Goal: Information Seeking & Learning: Learn about a topic

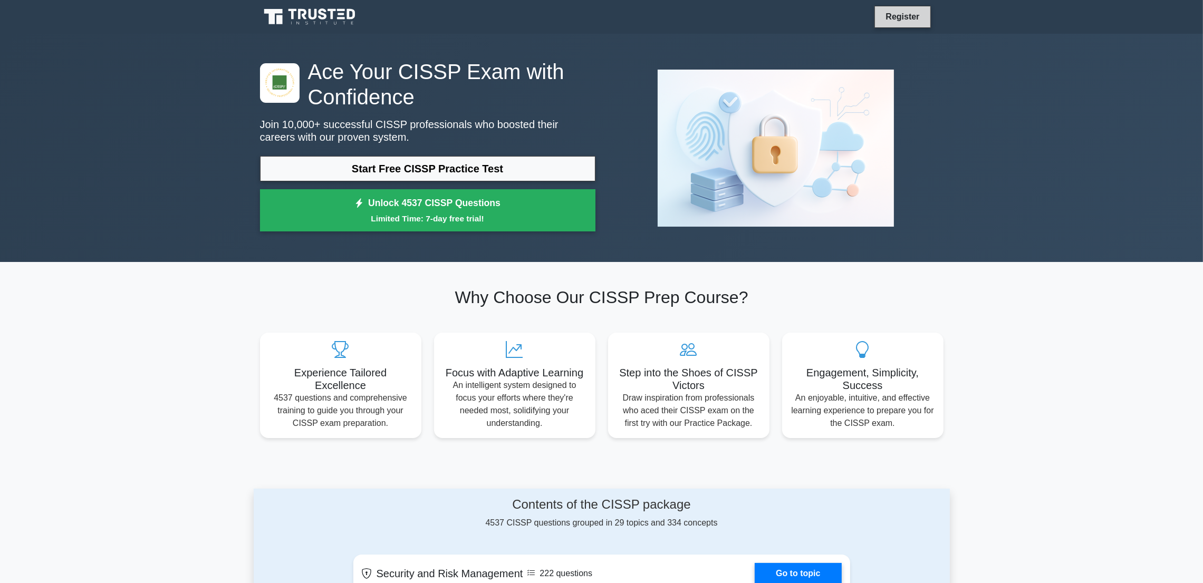
click at [887, 17] on link "Register" at bounding box center [902, 16] width 46 height 13
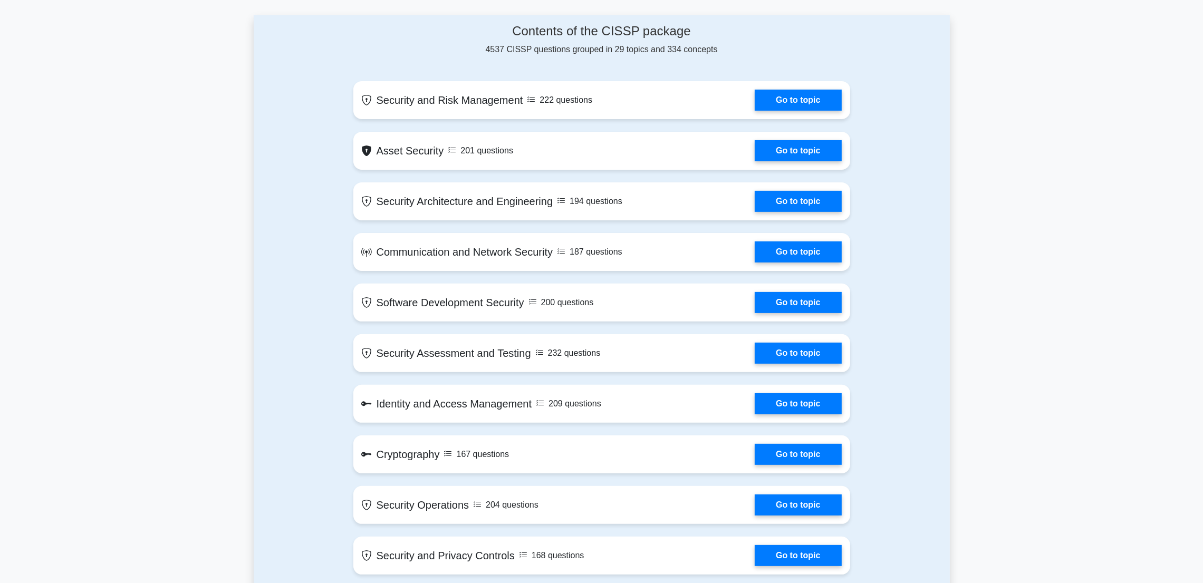
scroll to position [474, 0]
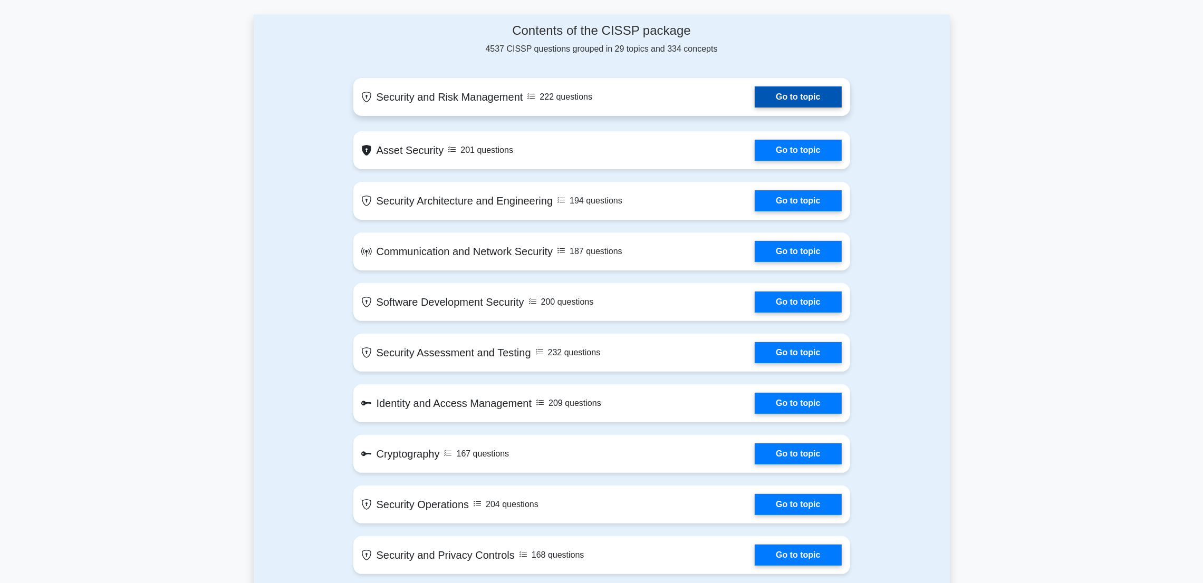
click at [789, 108] on link "Go to topic" at bounding box center [798, 97] width 87 height 21
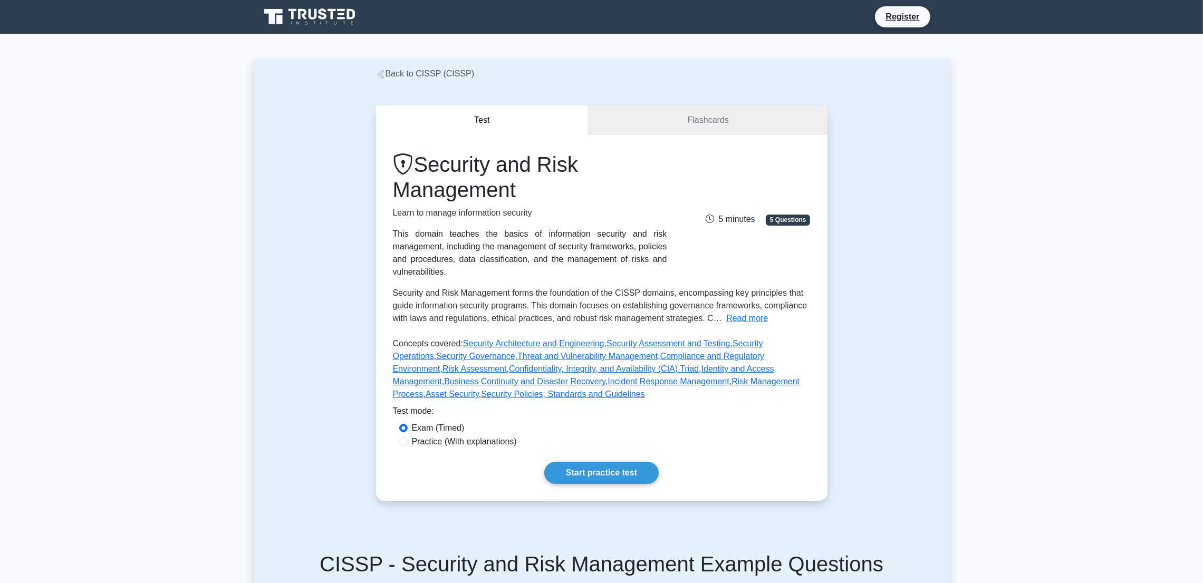
click at [683, 102] on div "Test Flashcards Security and Risk Management Learn to manage information securi…" at bounding box center [602, 303] width 464 height 446
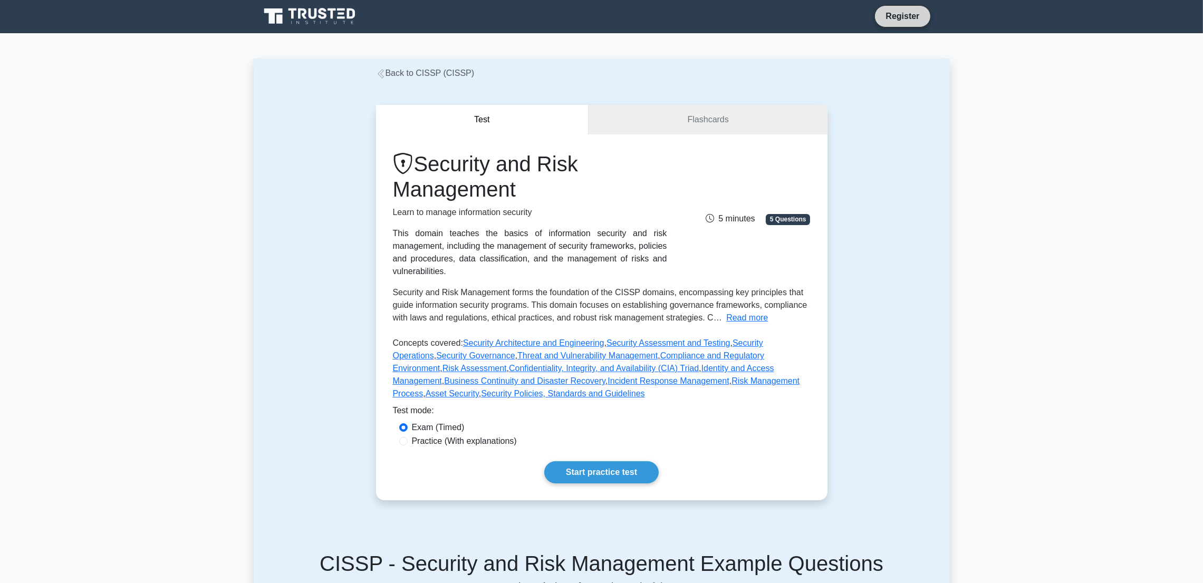
click at [904, 13] on link "Register" at bounding box center [902, 15] width 46 height 13
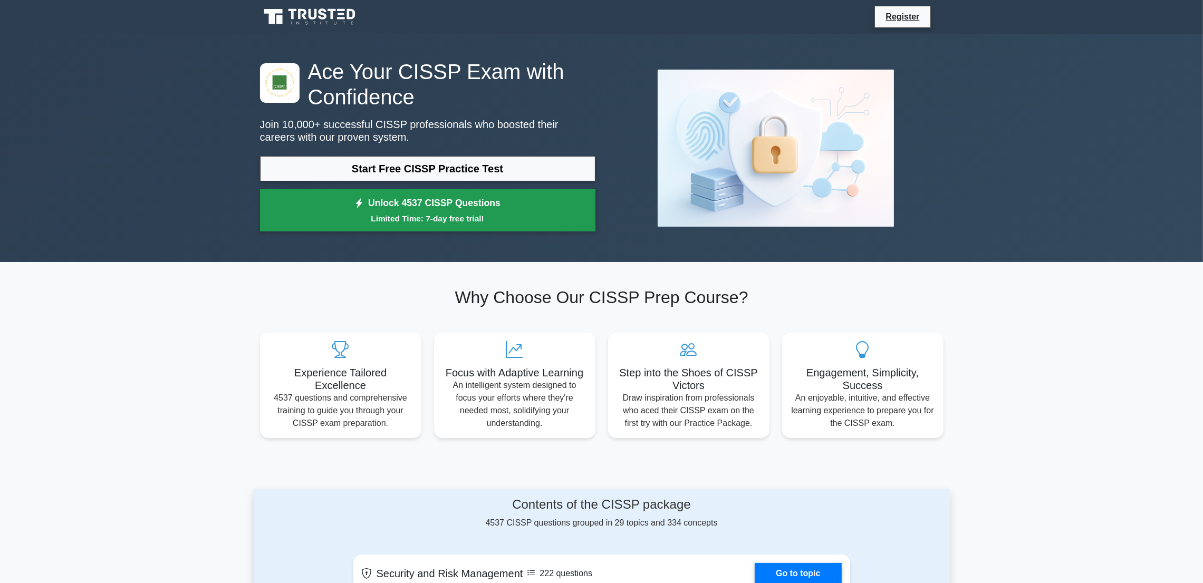
click at [334, 199] on link "Unlock 4537 CISSP Questions Limited Time: 7-day free trial!" at bounding box center [428, 210] width 336 height 42
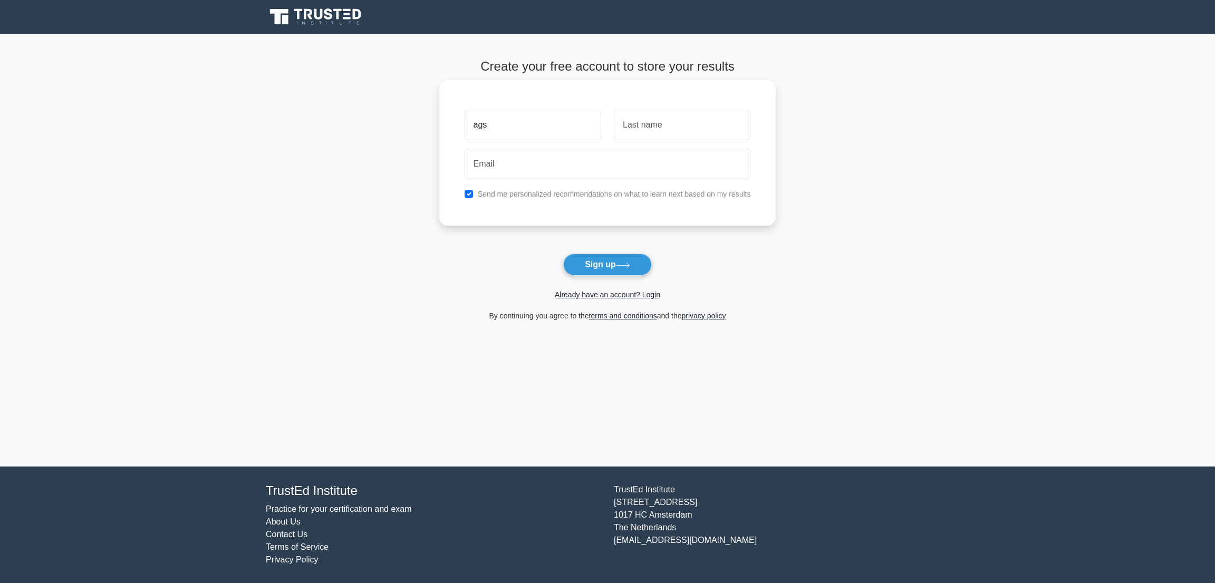
type input "ags"
click at [616, 136] on input "text" at bounding box center [682, 125] width 137 height 31
type input "vshava"
click at [612, 170] on input "email" at bounding box center [608, 164] width 286 height 31
type input "vavasvhasvhsavahsvhavhsavash@yahoo.com"
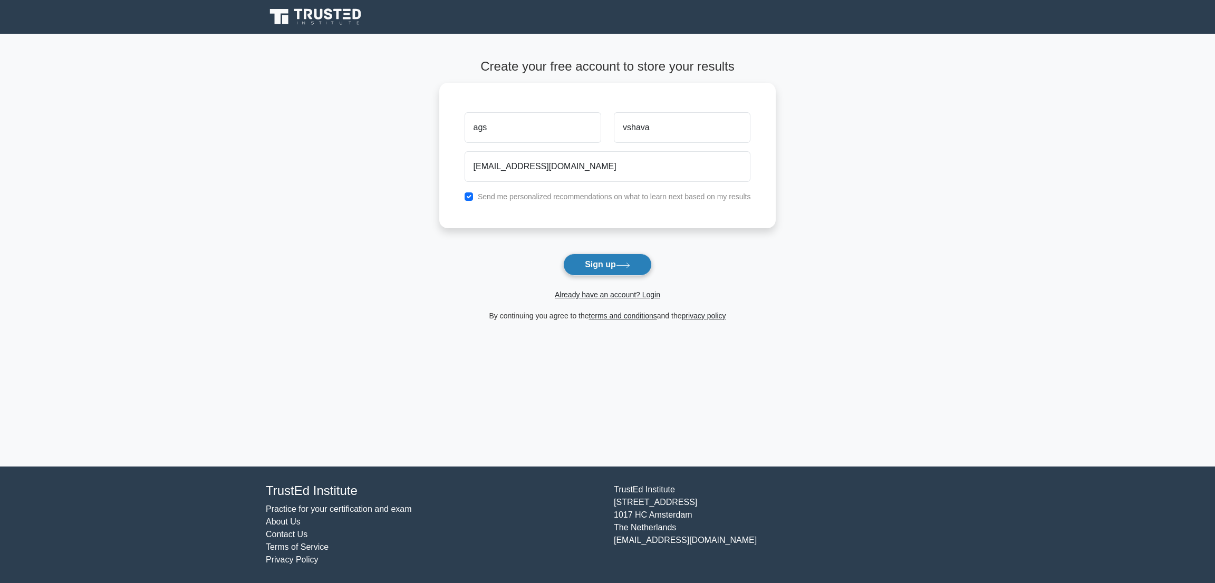
click at [616, 265] on button "Sign up" at bounding box center [607, 265] width 89 height 22
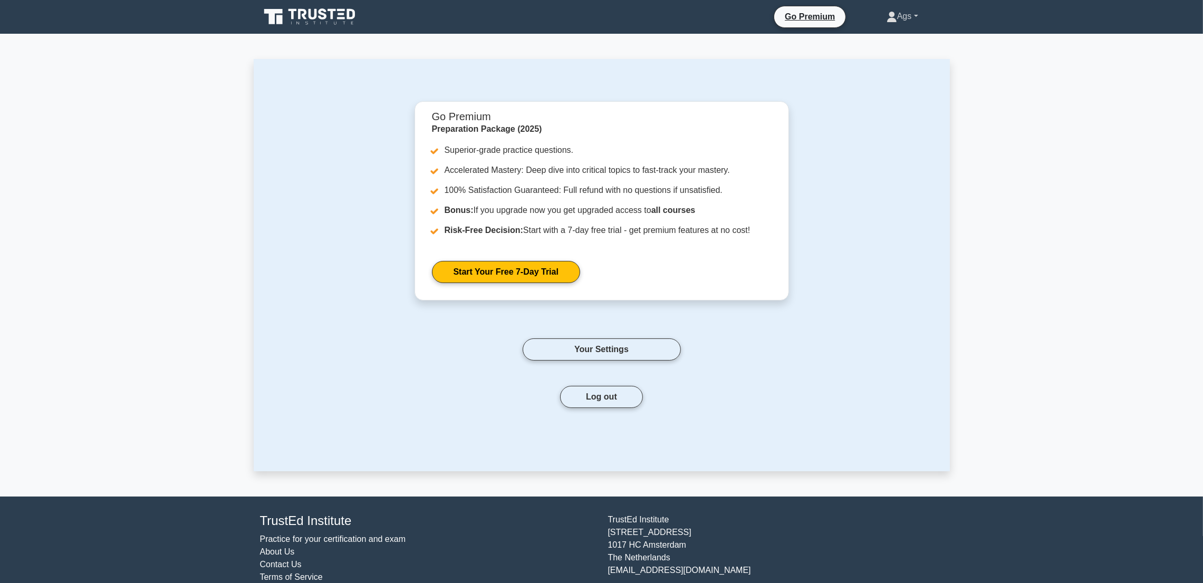
click at [915, 23] on link "Ags" at bounding box center [902, 16] width 82 height 21
click at [888, 41] on link "Profile" at bounding box center [903, 41] width 83 height 17
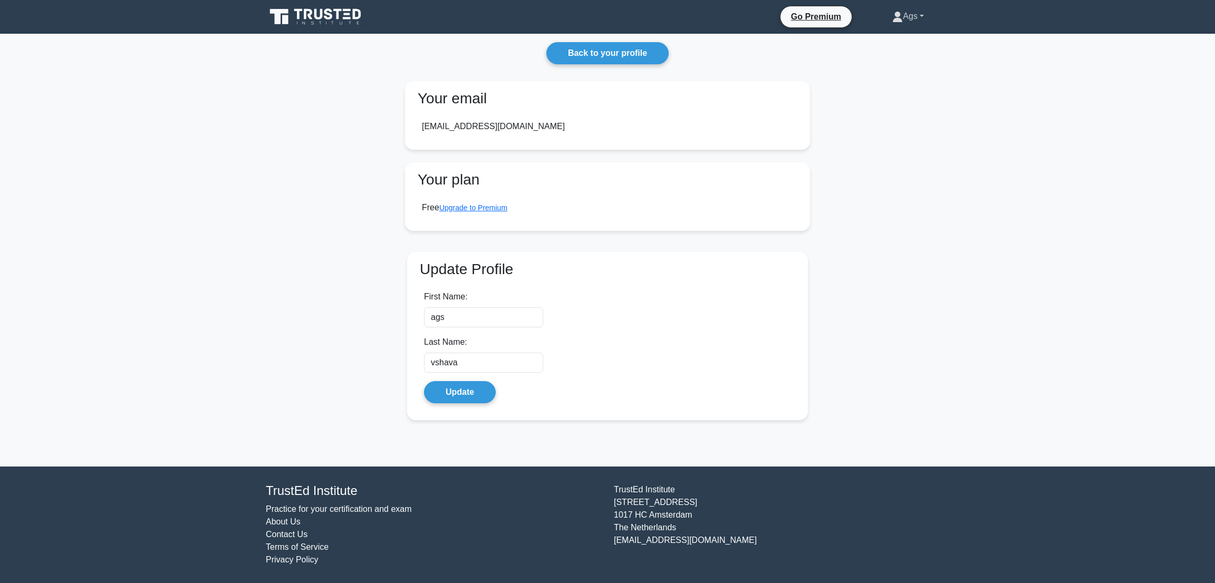
click at [898, 23] on link "Ags" at bounding box center [908, 16] width 82 height 21
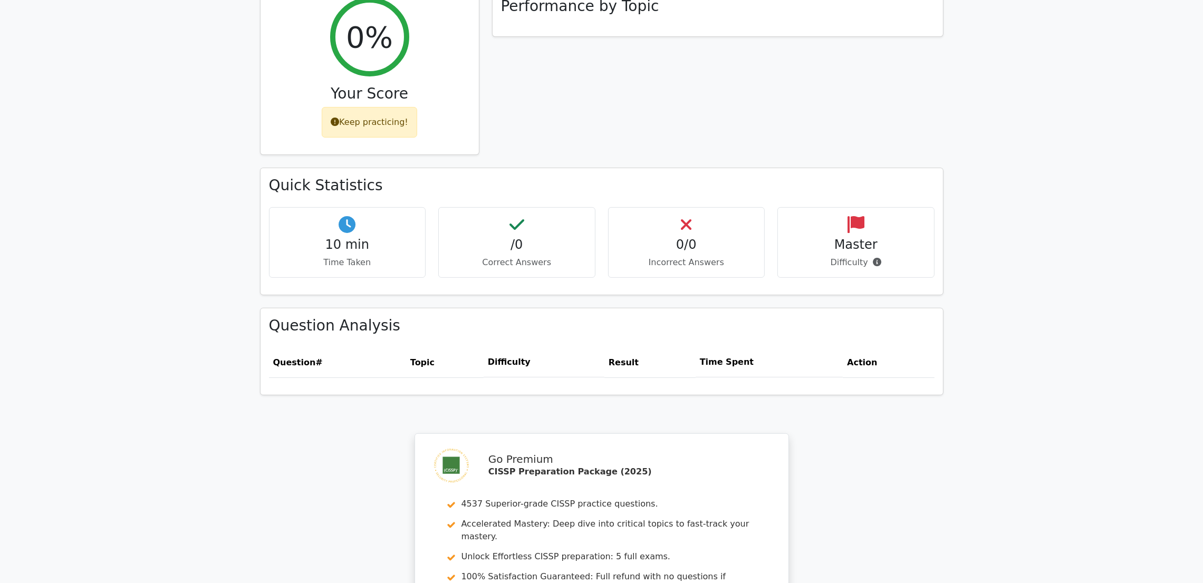
scroll to position [715, 0]
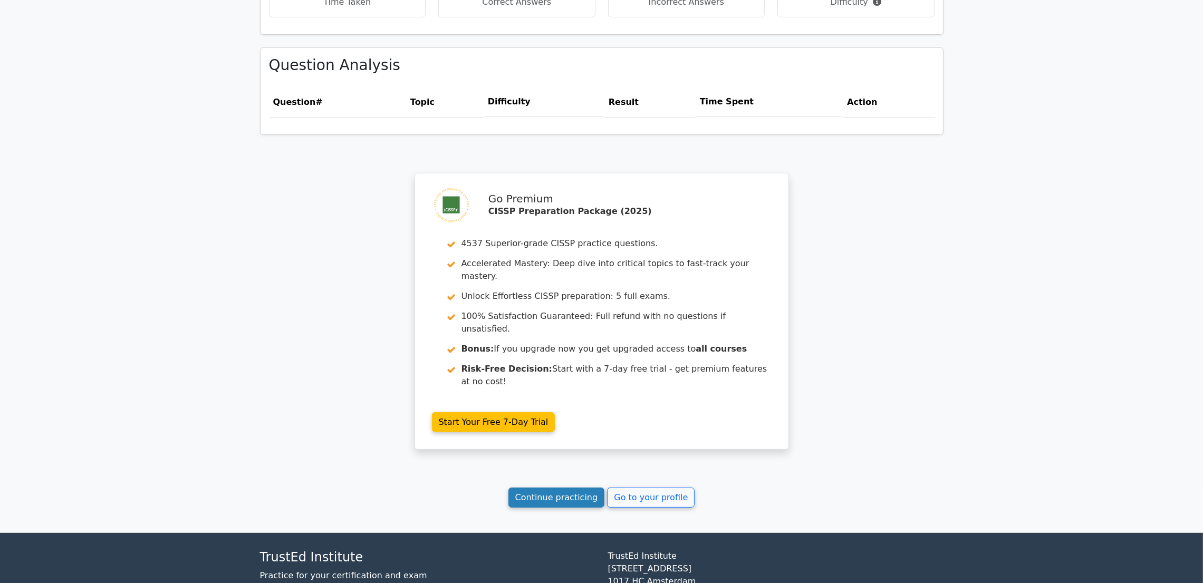
click at [578, 488] on link "Continue practicing" at bounding box center [557, 498] width 97 height 20
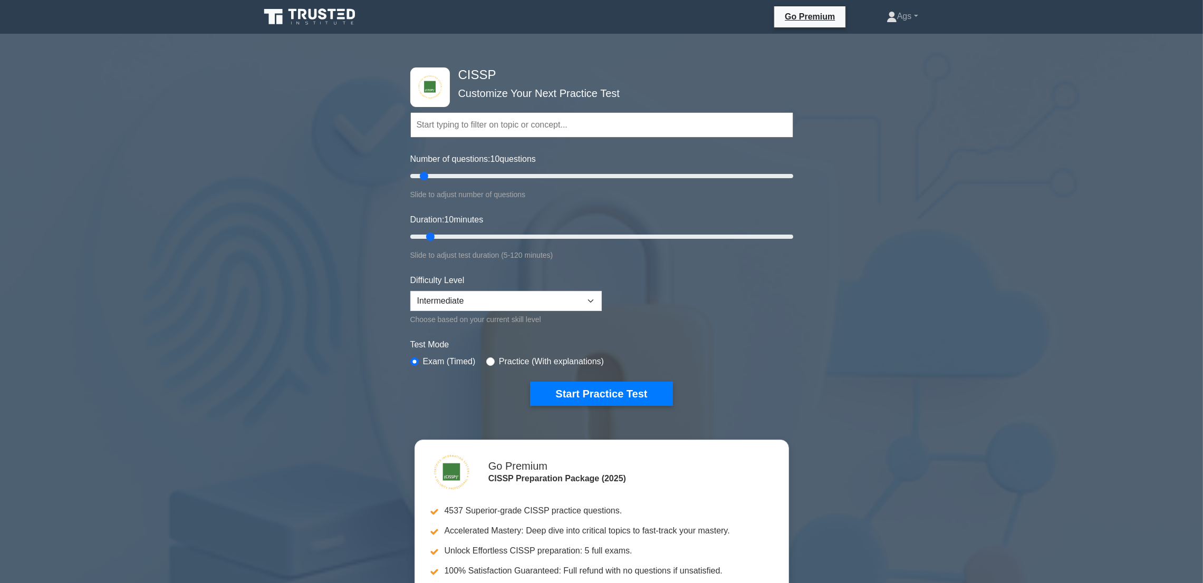
click at [519, 286] on div "Difficulty Level Beginner Intermediate Expert Choose based on your current skil…" at bounding box center [505, 300] width 191 height 52
click at [546, 309] on select "Beginner Intermediate Expert" at bounding box center [505, 301] width 191 height 20
select select "expert"
click at [410, 291] on select "Beginner Intermediate Expert" at bounding box center [505, 301] width 191 height 20
click at [596, 398] on button "Start Practice Test" at bounding box center [601, 394] width 142 height 24
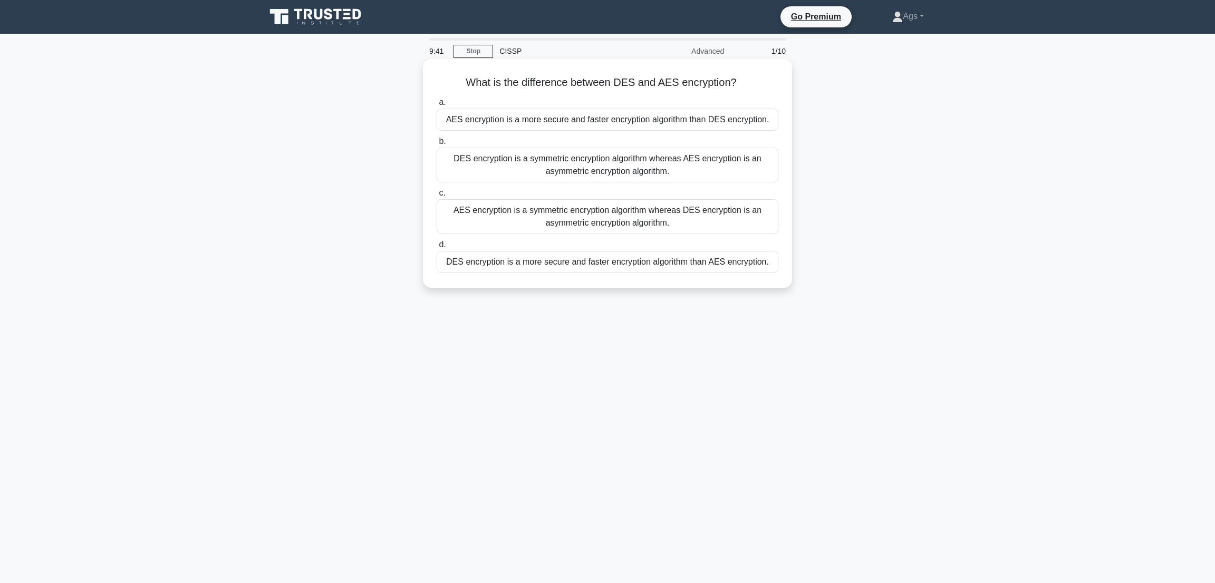
copy div "What is the difference between DES and AES encryption? .spinner_0XTQ{transform-…"
drag, startPoint x: 454, startPoint y: 77, endPoint x: 774, endPoint y: 267, distance: 372.6
click at [774, 267] on div "What is the difference between DES and AES encryption? .spinner_0XTQ{transform-…" at bounding box center [607, 173] width 361 height 221
click at [489, 121] on div "AES encryption is a more secure and faster encryption algorithm than DES encryp…" at bounding box center [608, 120] width 342 height 22
click at [437, 106] on input "a. AES encryption is a more secure and faster encryption algorithm than DES enc…" at bounding box center [437, 102] width 0 height 7
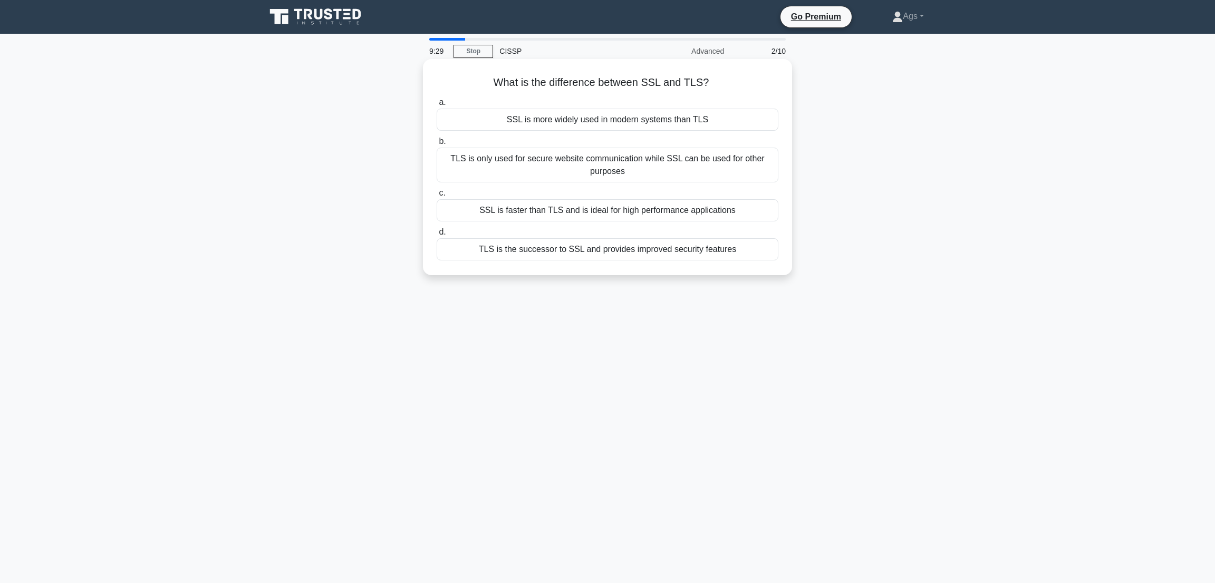
copy div "What is the difference between SSL and TLS? .spinner_0XTQ{transform-origin:cent…"
drag, startPoint x: 484, startPoint y: 87, endPoint x: 768, endPoint y: 278, distance: 342.1
click at [768, 278] on div "What is the difference between SSL and TLS? .spinner_0XTQ{transform-origin:cent…" at bounding box center [608, 176] width 696 height 229
click at [499, 260] on div "TLS is the successor to SSL and provides improved security features" at bounding box center [608, 249] width 342 height 22
click at [437, 236] on input "d. TLS is the successor to SSL and provides improved security features" at bounding box center [437, 232] width 0 height 7
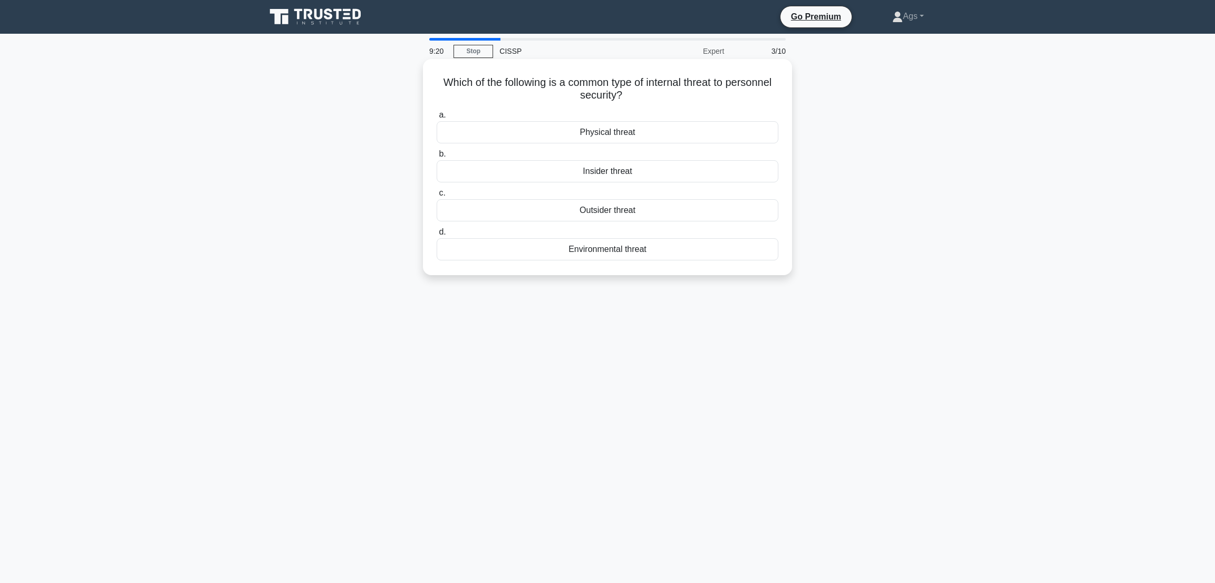
copy div "Which of the following is a common type of internal threat to personnel securit…"
drag, startPoint x: 458, startPoint y: 78, endPoint x: 698, endPoint y: 251, distance: 296.2
click at [698, 251] on div "Which of the following is a common type of internal threat to personnel securit…" at bounding box center [607, 167] width 361 height 208
click at [539, 177] on div "Insider threat" at bounding box center [608, 171] width 342 height 22
click at [437, 158] on input "b. Insider threat" at bounding box center [437, 154] width 0 height 7
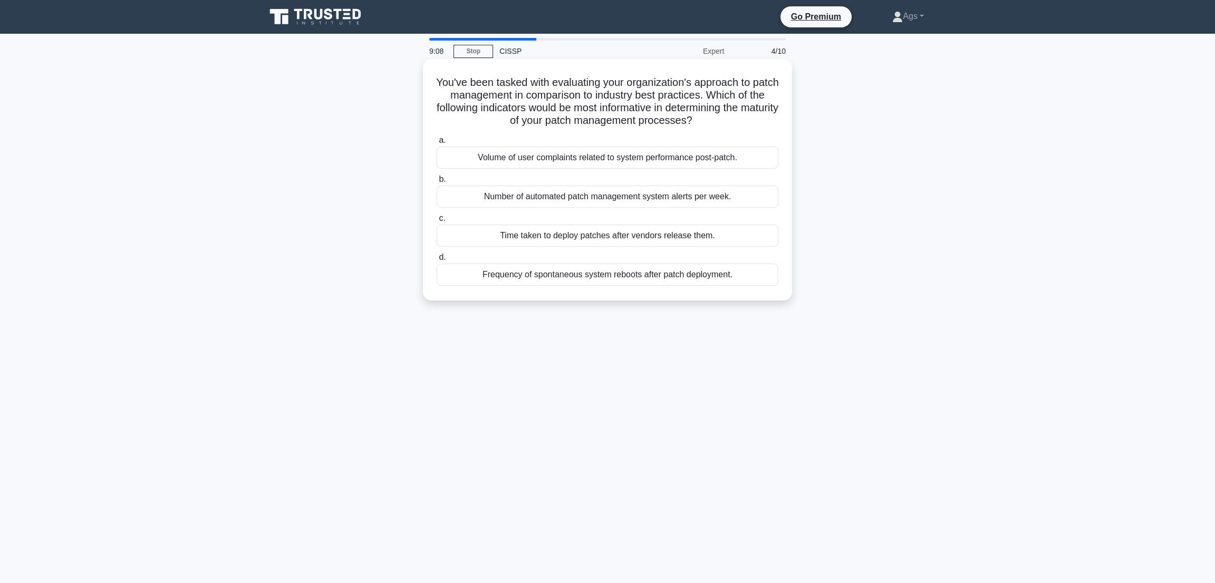
copy div "You've been tasked with evaluating your organization's approach to patch manage…"
drag, startPoint x: 435, startPoint y: 79, endPoint x: 773, endPoint y: 273, distance: 390.4
click at [773, 273] on div "You've been tasked with evaluating your organization's approach to patch manage…" at bounding box center [607, 179] width 361 height 233
click at [517, 242] on div "Time taken to deploy patches after vendors release them." at bounding box center [608, 236] width 342 height 22
click at [437, 222] on input "c. Time taken to deploy patches after vendors release them." at bounding box center [437, 218] width 0 height 7
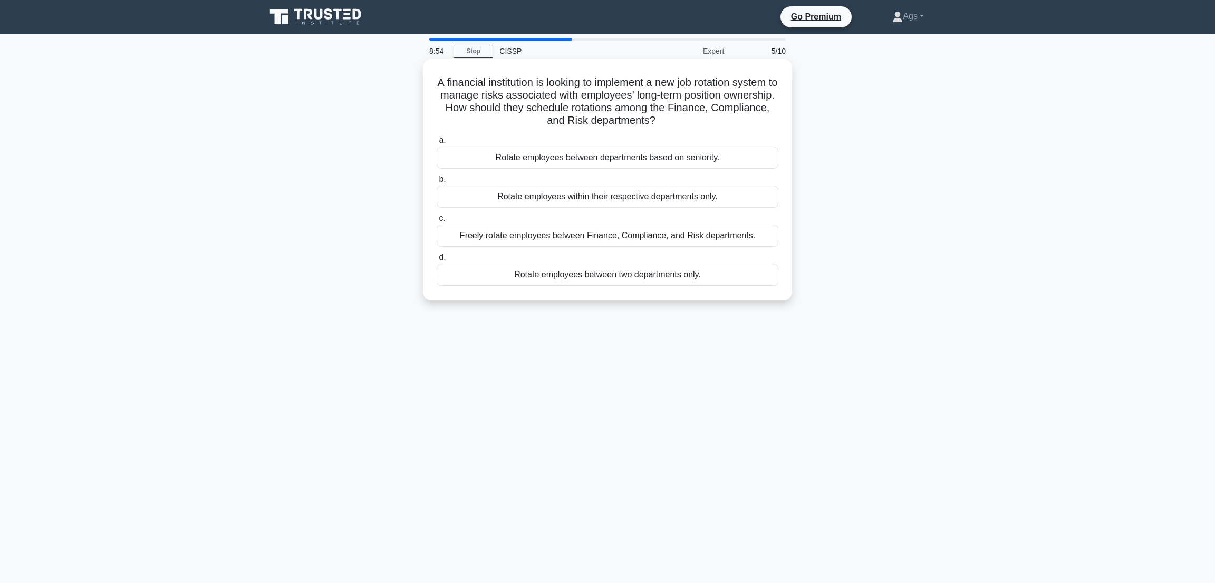
copy div "A financial institution is looking to implement a new job rotation system to ma…"
drag, startPoint x: 451, startPoint y: 85, endPoint x: 748, endPoint y: 289, distance: 359.7
click at [751, 285] on div "A financial institution is looking to implement a new job rotation system to ma…" at bounding box center [607, 179] width 361 height 233
click at [485, 200] on div "Rotate employees within their respective departments only." at bounding box center [608, 197] width 342 height 22
click at [437, 183] on input "b. Rotate employees within their respective departments only." at bounding box center [437, 179] width 0 height 7
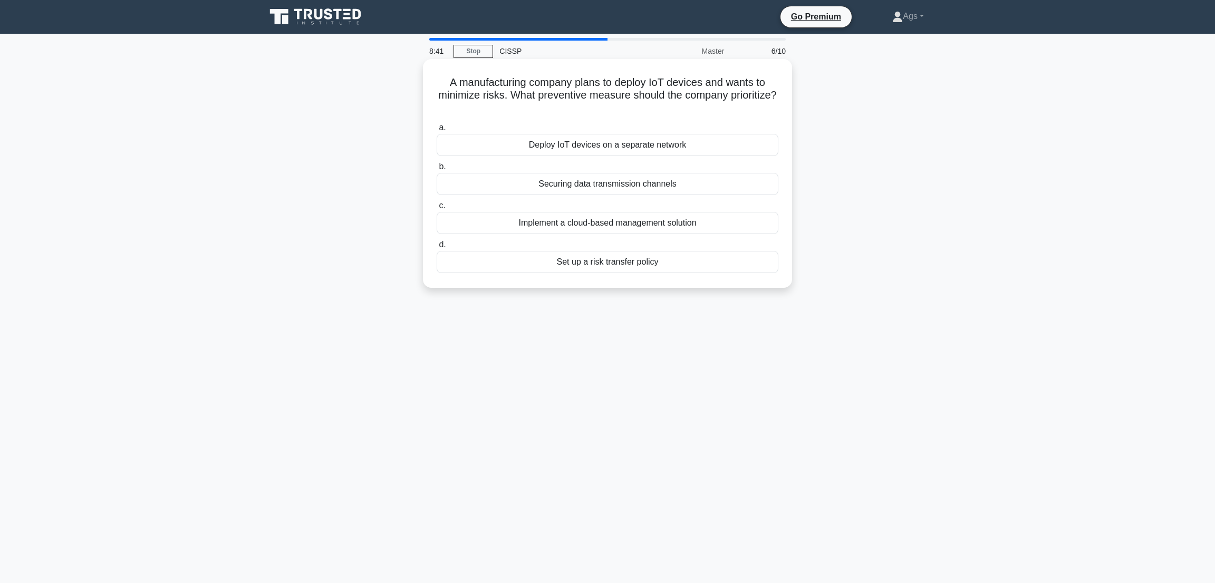
click at [602, 187] on label "b. Securing data transmission channels" at bounding box center [608, 177] width 342 height 35
click at [601, 187] on div "Securing data transmission channels" at bounding box center [608, 184] width 342 height 22
click at [437, 170] on input "b. Securing data transmission channels" at bounding box center [437, 167] width 0 height 7
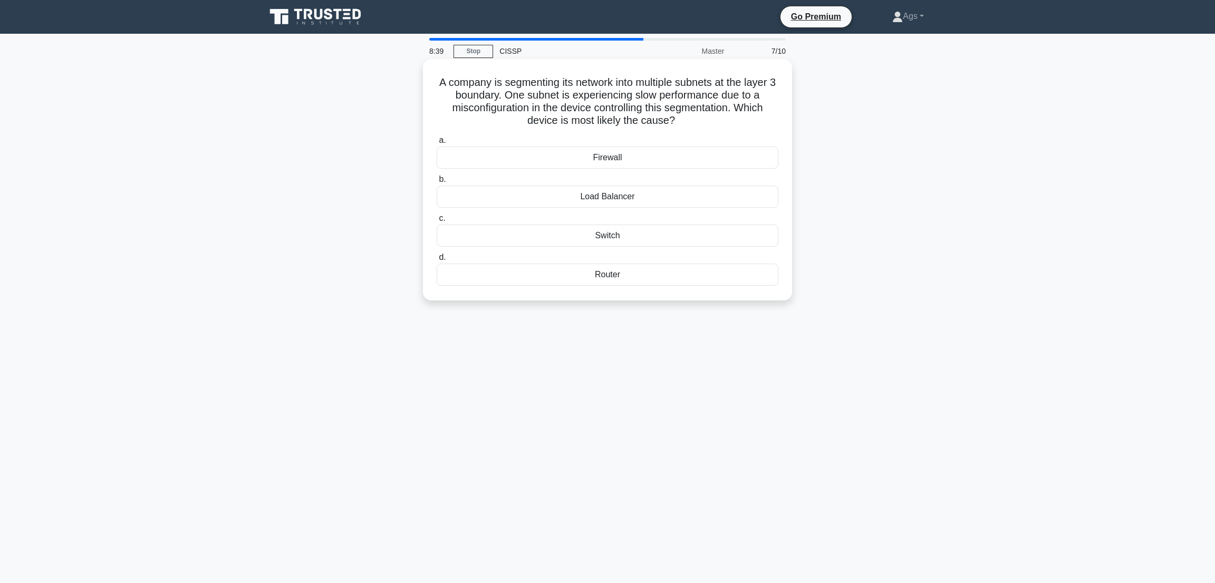
click at [439, 86] on h5 "A company is segmenting its network into multiple subnets at the layer 3 bounda…" at bounding box center [608, 102] width 344 height 52
copy div "A company is segmenting its network into multiple subnets at the layer 3 bounda…"
drag, startPoint x: 438, startPoint y: 86, endPoint x: 755, endPoint y: 299, distance: 381.6
click at [755, 299] on div "A company is segmenting its network into multiple subnets at the layer 3 bounda…" at bounding box center [607, 180] width 369 height 242
click at [501, 273] on div "Router" at bounding box center [608, 275] width 342 height 22
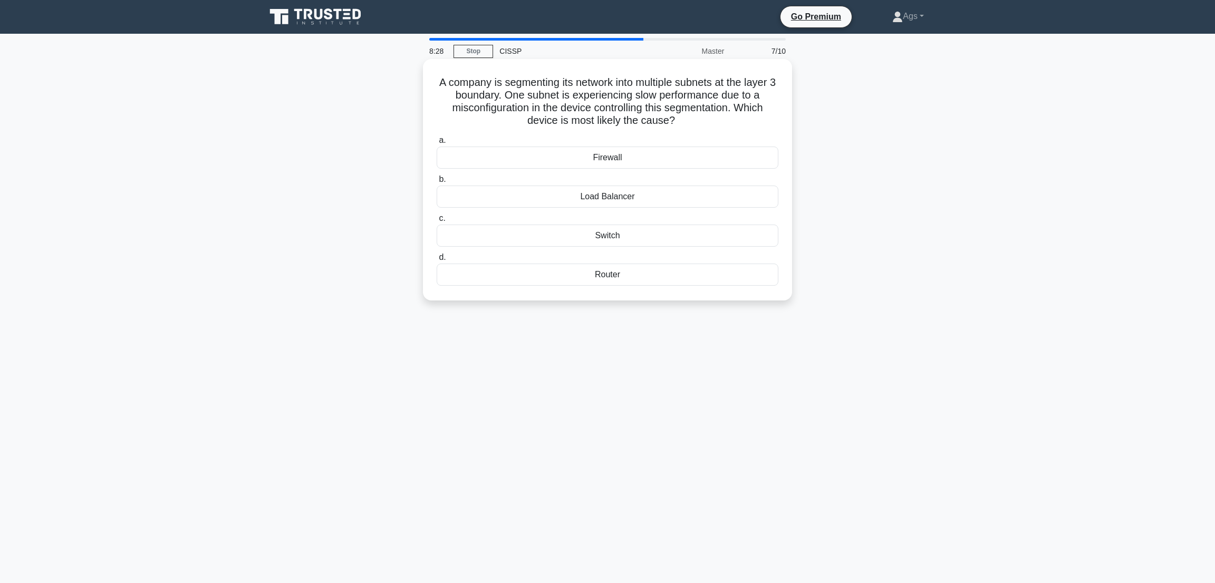
click at [437, 261] on input "d. Router" at bounding box center [437, 257] width 0 height 7
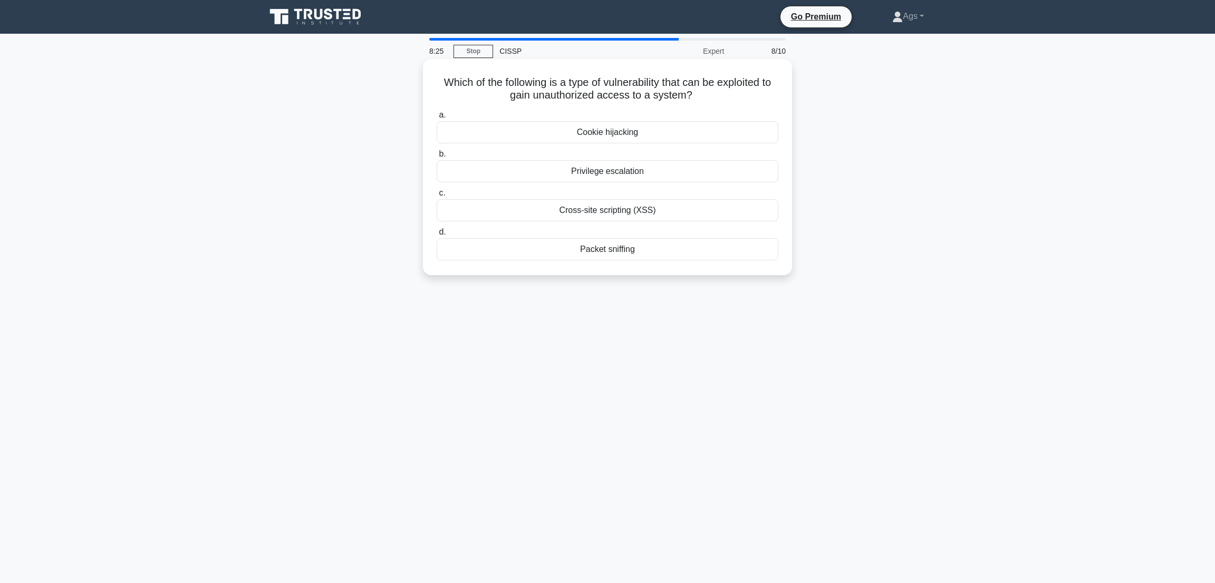
copy div "Which of the following is a type of vulnerability that can be exploited to gain…"
drag, startPoint x: 429, startPoint y: 80, endPoint x: 696, endPoint y: 269, distance: 326.3
click at [696, 269] on div "Which of the following is a type of vulnerability that can be exploited to gain…" at bounding box center [607, 167] width 361 height 208
click at [475, 162] on div "Privilege escalation" at bounding box center [608, 171] width 342 height 22
click at [437, 158] on input "b. Privilege escalation" at bounding box center [437, 154] width 0 height 7
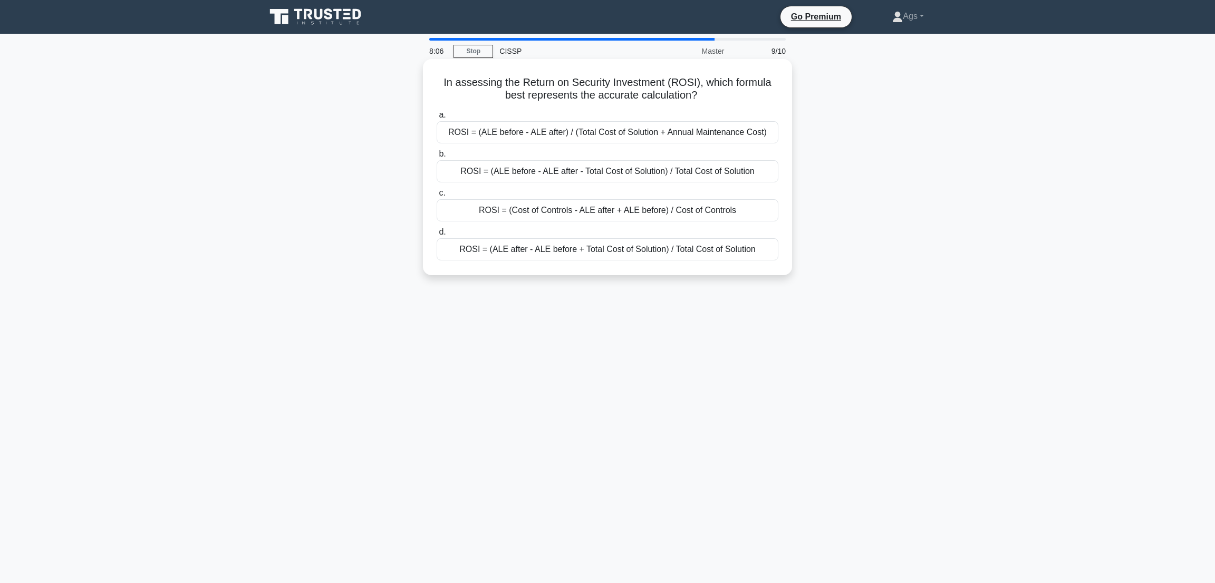
copy div "In assessing the Return on Security Investment (ROSI), which formula best repre…"
drag, startPoint x: 439, startPoint y: 83, endPoint x: 783, endPoint y: 271, distance: 392.1
click at [783, 271] on div "In assessing the Return on Security Investment (ROSI), which formula best repre…" at bounding box center [607, 167] width 361 height 208
click at [483, 171] on div "ROSI = (ALE before - ALE after - Total Cost of Solution) / Total Cost of Soluti…" at bounding box center [608, 171] width 342 height 22
click at [437, 158] on input "b. ROSI = (ALE before - ALE after - Total Cost of Solution) / Total Cost of Sol…" at bounding box center [437, 154] width 0 height 7
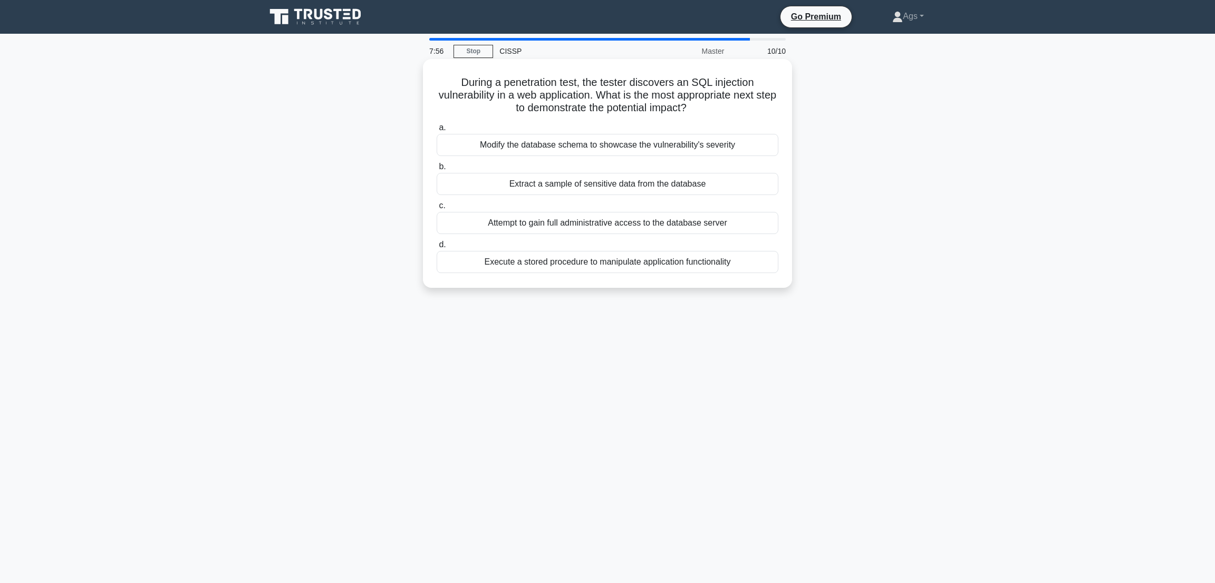
copy div "During a penetration test, the tester discovers an SQL injection vulnerability …"
drag, startPoint x: 448, startPoint y: 69, endPoint x: 771, endPoint y: 265, distance: 377.4
click at [771, 265] on div "During a penetration test, the tester discovers an SQL injection vulnerability …" at bounding box center [607, 173] width 361 height 221
click at [356, 177] on div "During a penetration test, the tester discovers an SQL injection vulnerability …" at bounding box center [608, 183] width 696 height 242
click at [464, 185] on div "Extract a sample of sensitive data from the database" at bounding box center [608, 184] width 342 height 22
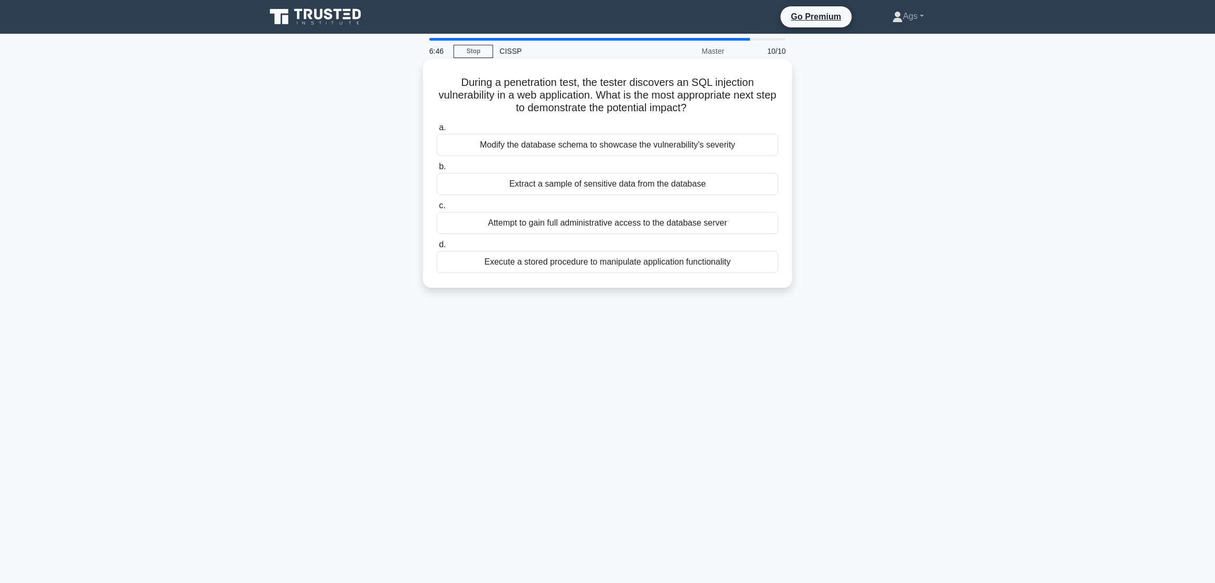
click at [437, 170] on input "b. Extract a sample of sensitive data from the database" at bounding box center [437, 167] width 0 height 7
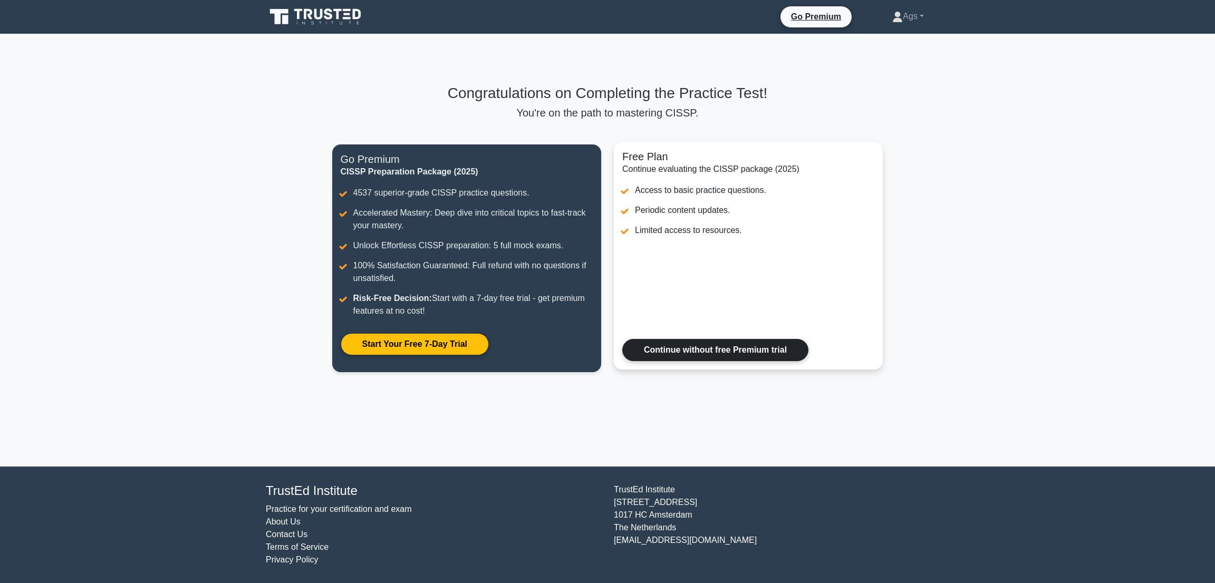
click at [739, 361] on link "Continue without free Premium trial" at bounding box center [716, 350] width 186 height 22
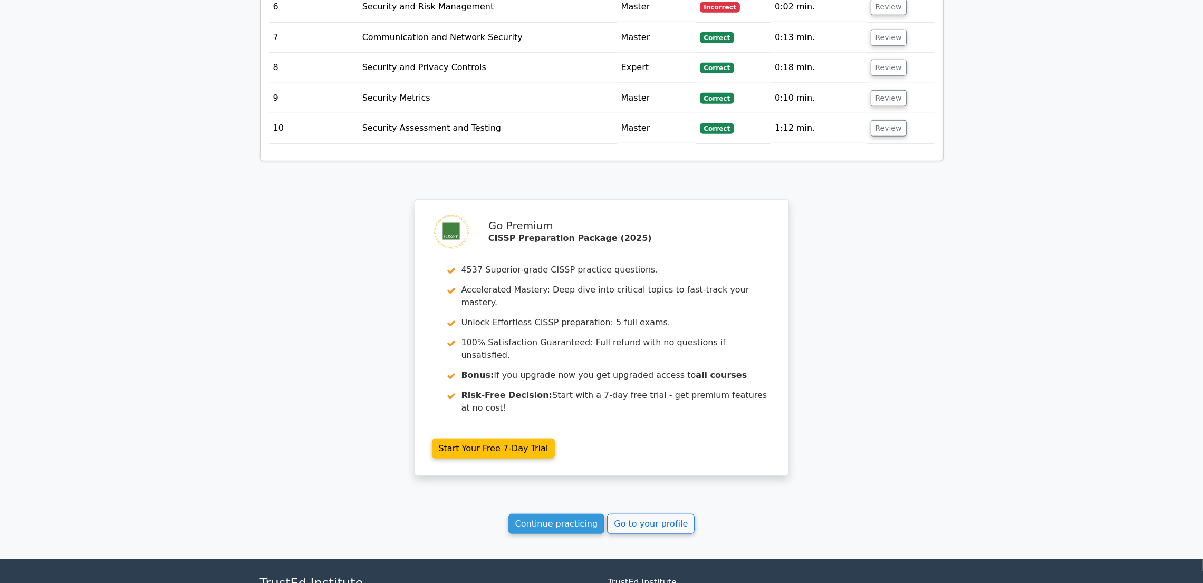
scroll to position [1439, 0]
click at [638, 514] on link "Go to your profile" at bounding box center [651, 524] width 88 height 20
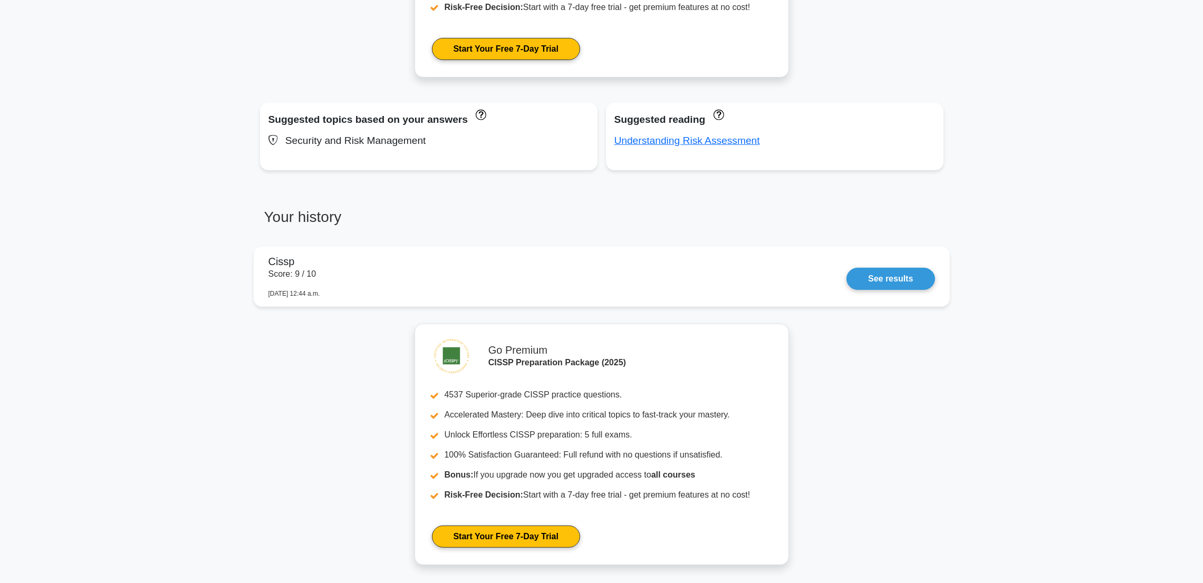
scroll to position [654, 0]
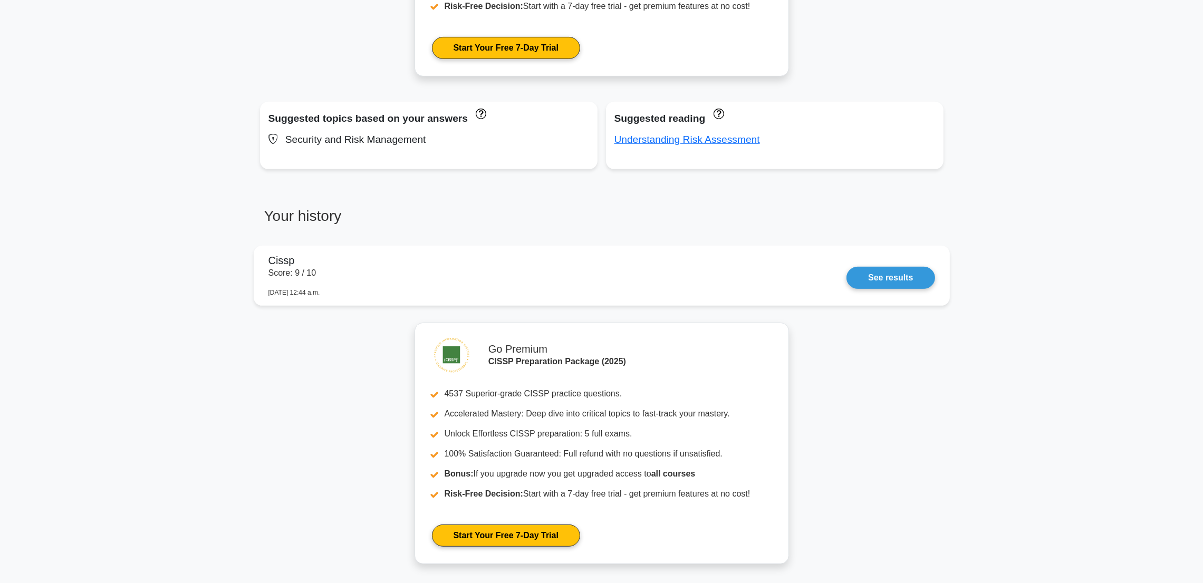
click at [854, 471] on div "Go Premium CISSP Preparation Package (2025) 4537 Superior-grade CISSP practice …" at bounding box center [602, 510] width 696 height 375
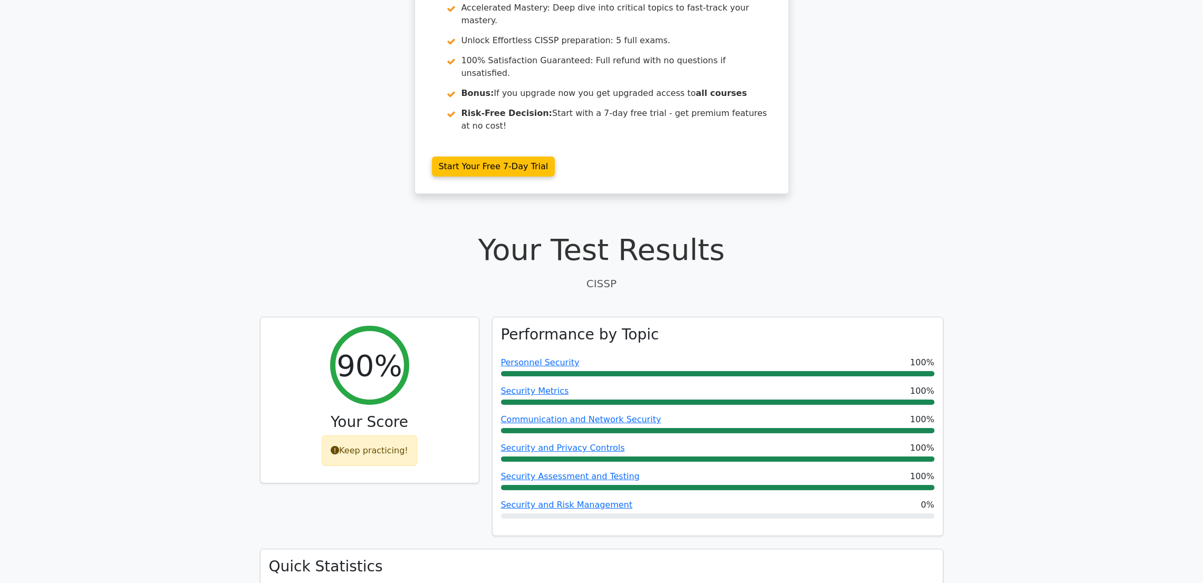
scroll to position [81, 0]
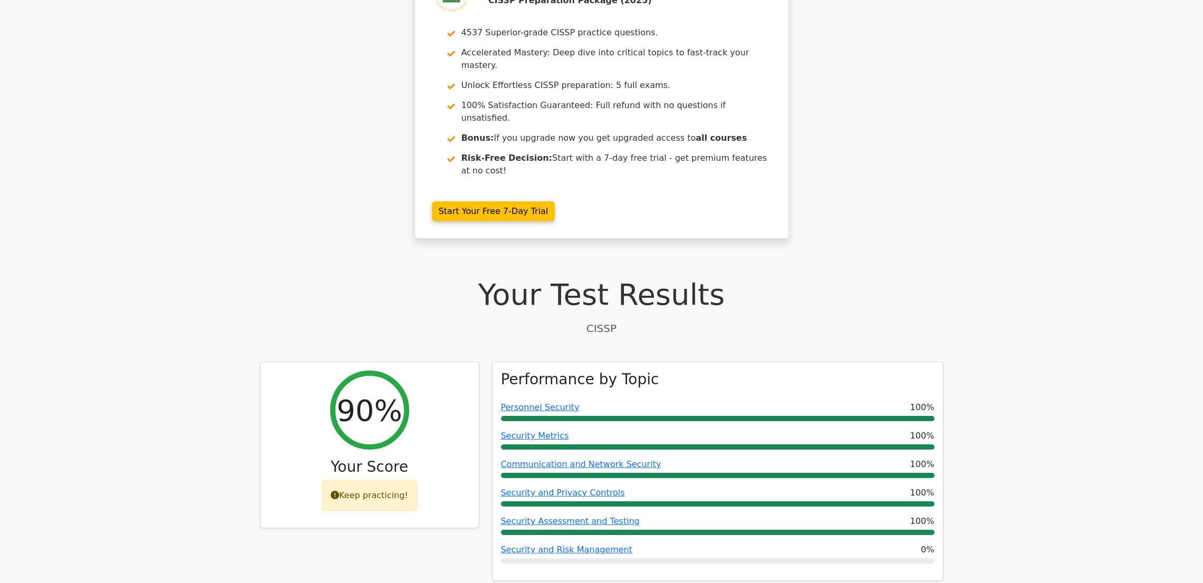
click at [31, 51] on div "Go Premium CISSP Preparation Package (2025) 4537 Superior-grade CISSP practice …" at bounding box center [601, 106] width 1203 height 290
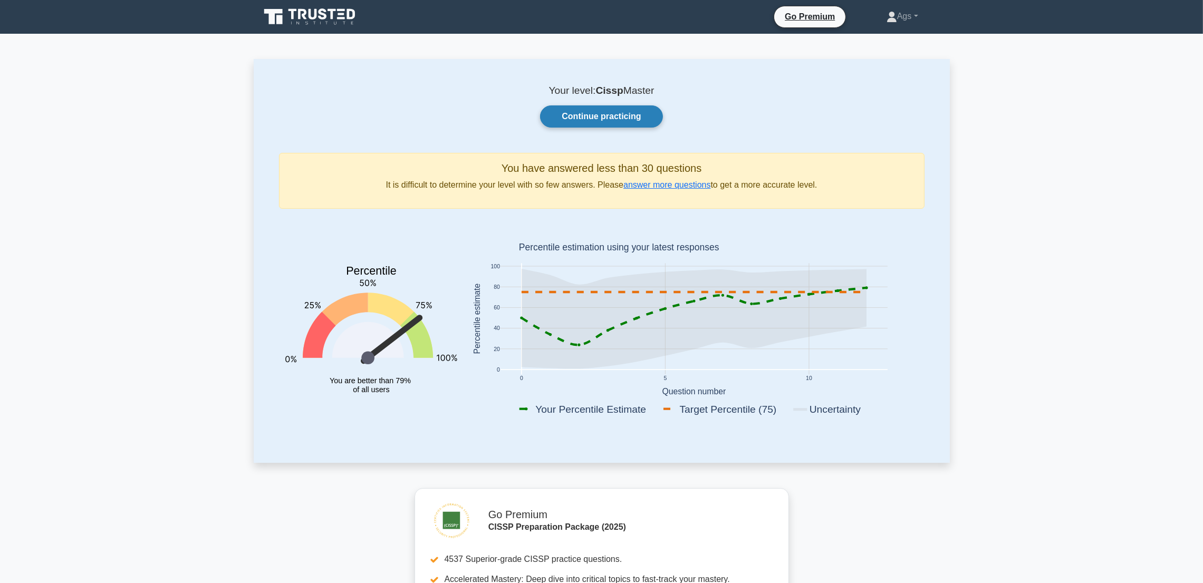
click at [583, 121] on link "Continue practicing" at bounding box center [601, 117] width 122 height 22
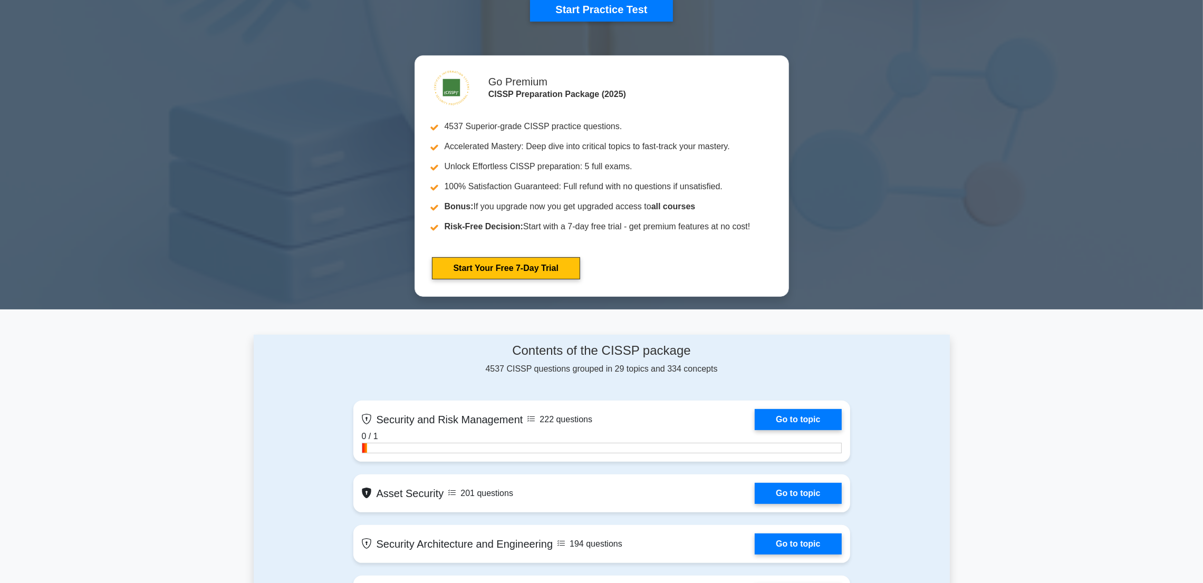
scroll to position [476, 0]
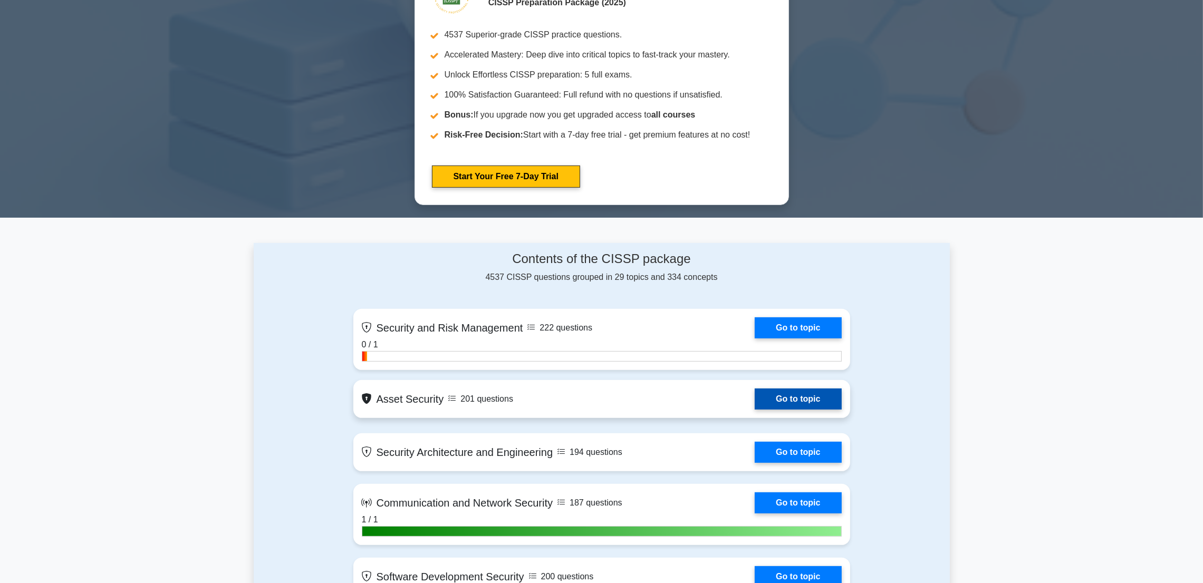
click at [797, 405] on link "Go to topic" at bounding box center [798, 399] width 87 height 21
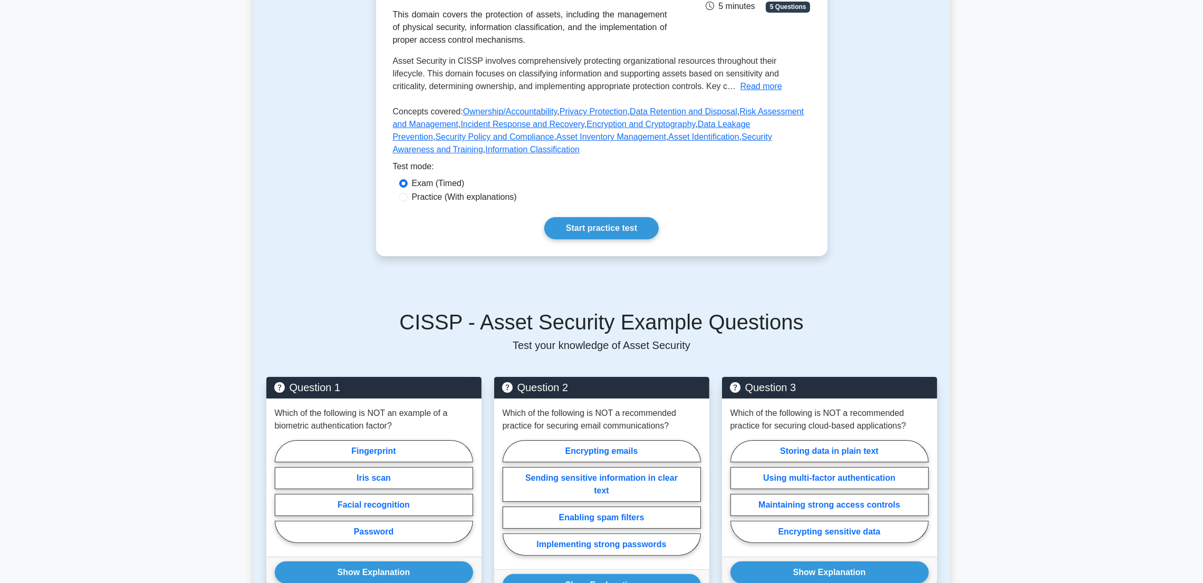
scroll to position [190, 0]
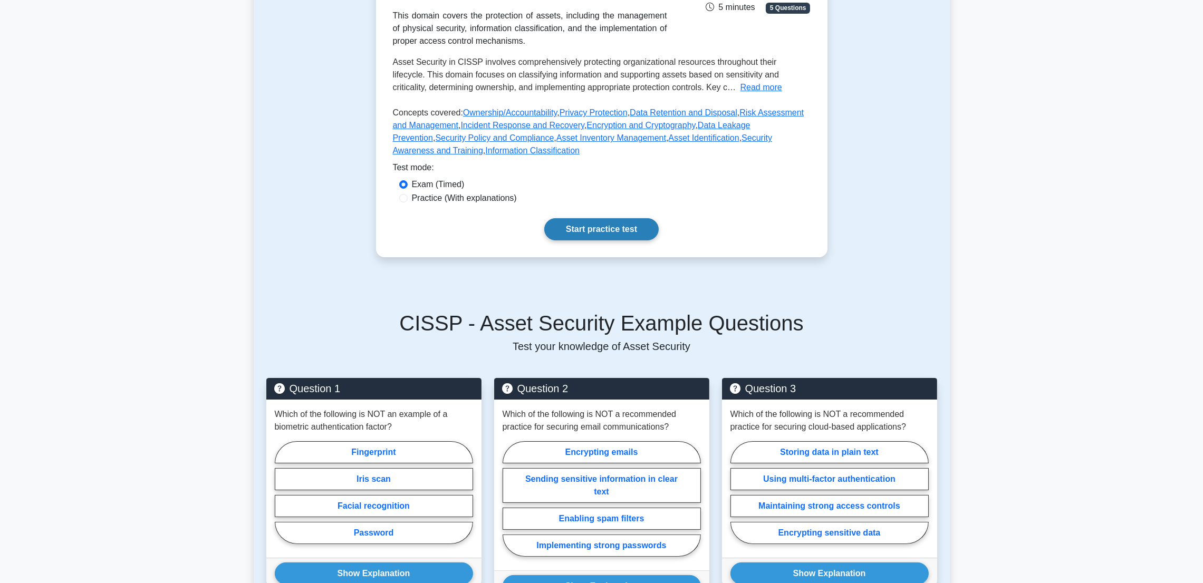
click at [597, 238] on link "Start practice test" at bounding box center [601, 229] width 114 height 22
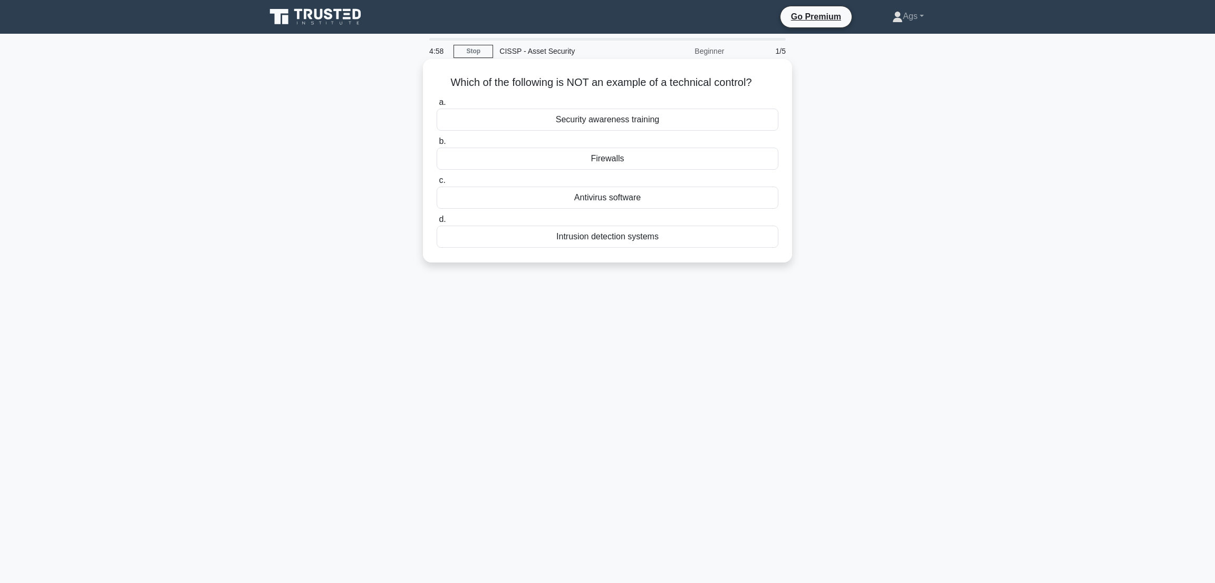
click at [590, 194] on div "Antivirus software" at bounding box center [608, 198] width 342 height 22
click at [437, 184] on input "c. Antivirus software" at bounding box center [437, 180] width 0 height 7
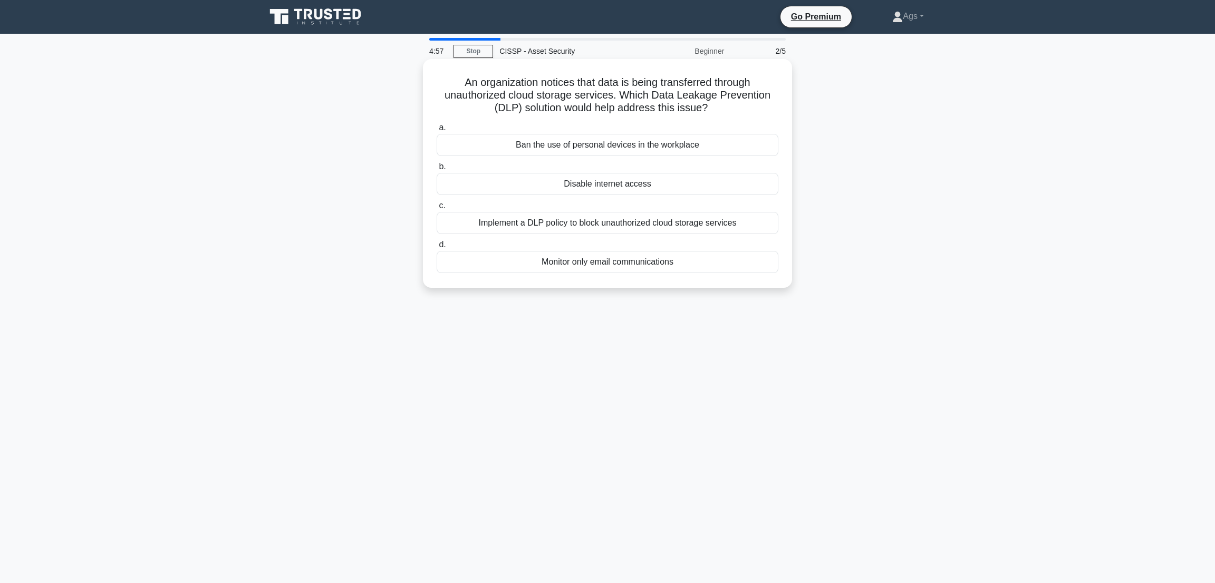
click at [580, 184] on div "Disable internet access" at bounding box center [608, 184] width 342 height 22
click at [437, 170] on input "b. Disable internet access" at bounding box center [437, 167] width 0 height 7
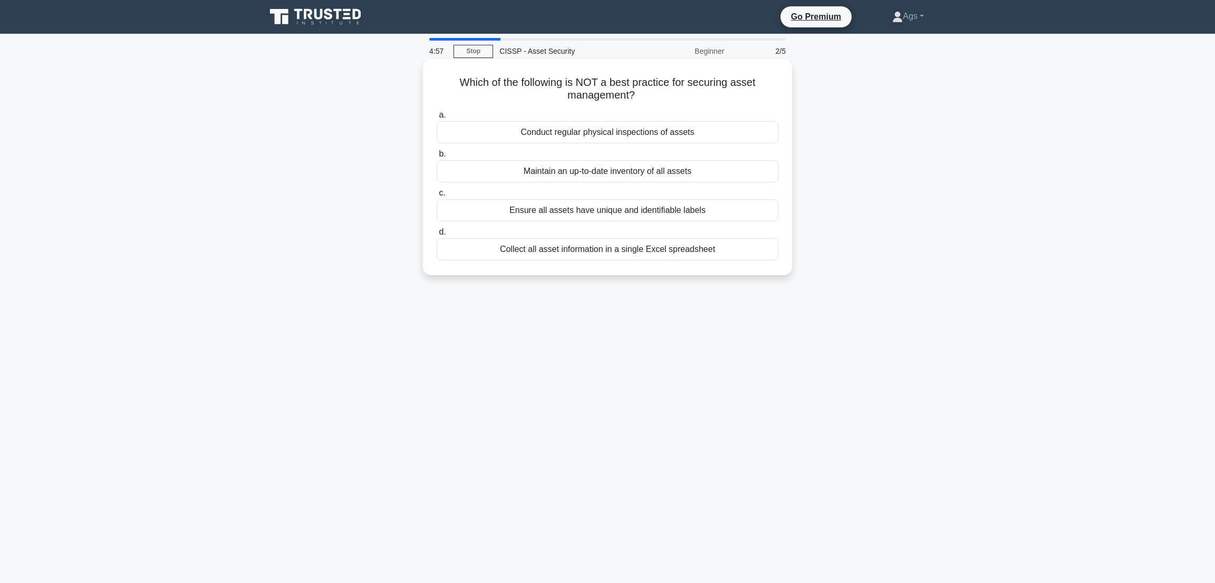
click at [581, 181] on div "Maintain an up-to-date inventory of all assets" at bounding box center [608, 171] width 342 height 22
click at [437, 158] on input "b. Maintain an up-to-date inventory of all assets" at bounding box center [437, 154] width 0 height 7
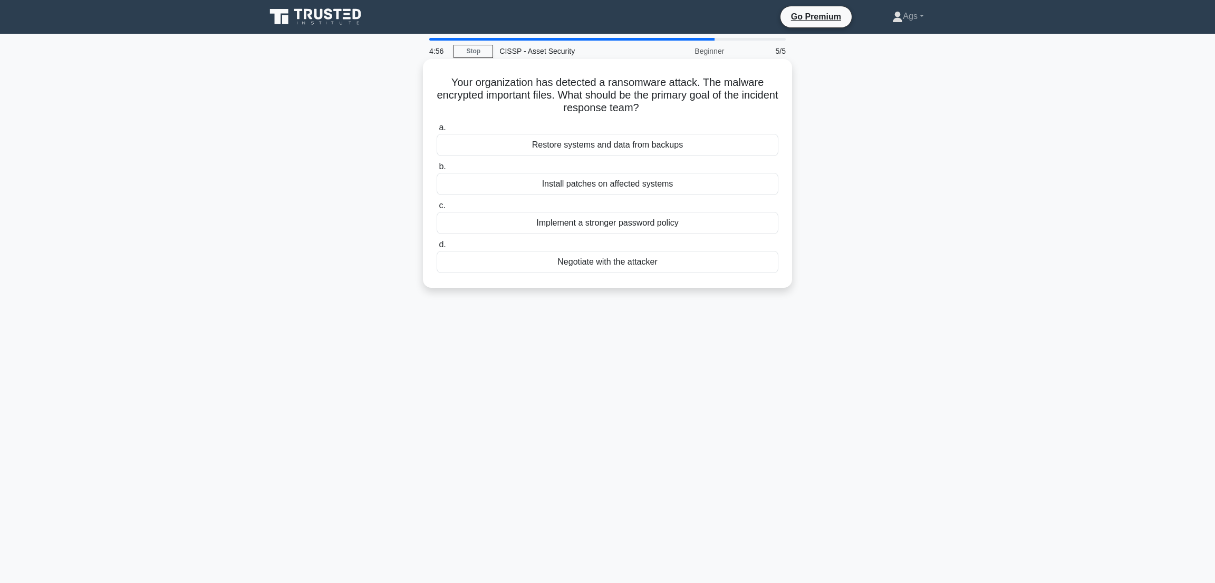
click at [622, 212] on label "c. Implement a stronger password policy" at bounding box center [608, 216] width 342 height 35
click at [437, 209] on input "c. Implement a stronger password policy" at bounding box center [437, 206] width 0 height 7
click at [628, 222] on div "Implement a stronger password policy" at bounding box center [608, 223] width 342 height 23
click at [437, 209] on input "c. Implement a stronger password policy" at bounding box center [437, 206] width 0 height 7
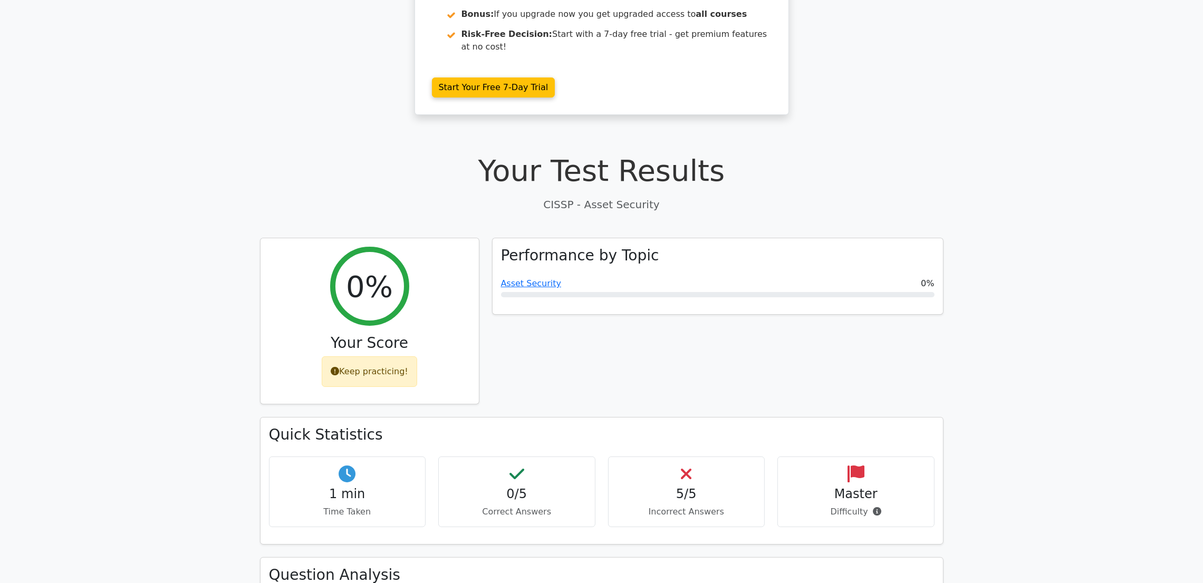
scroll to position [205, 0]
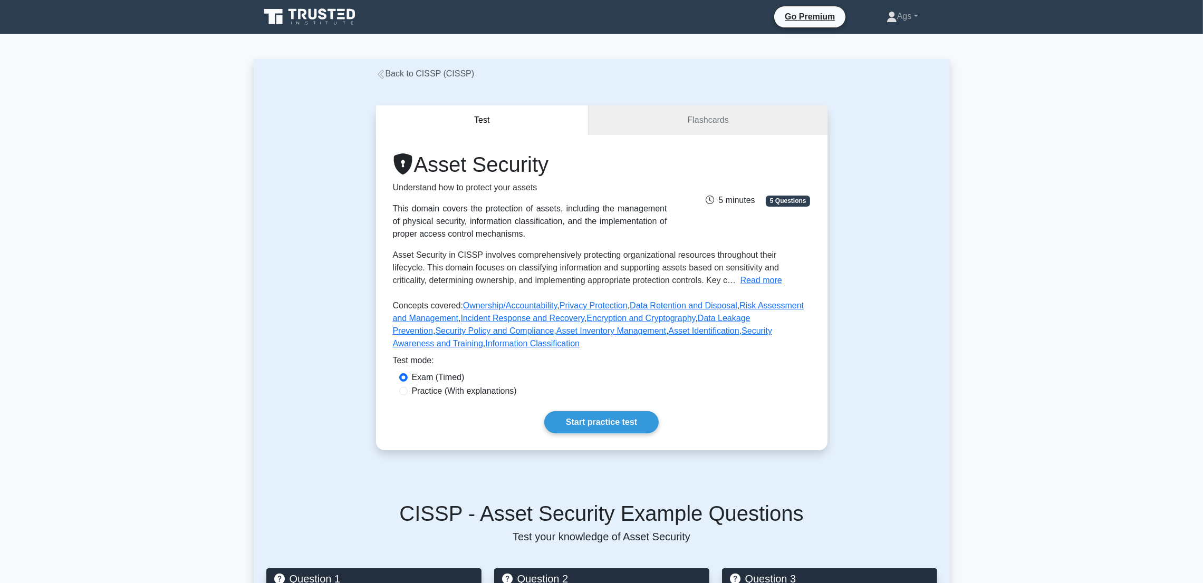
click at [382, 68] on div "Back to CISSP (CISSP)" at bounding box center [602, 74] width 464 height 13
click at [384, 79] on icon at bounding box center [380, 74] width 9 height 9
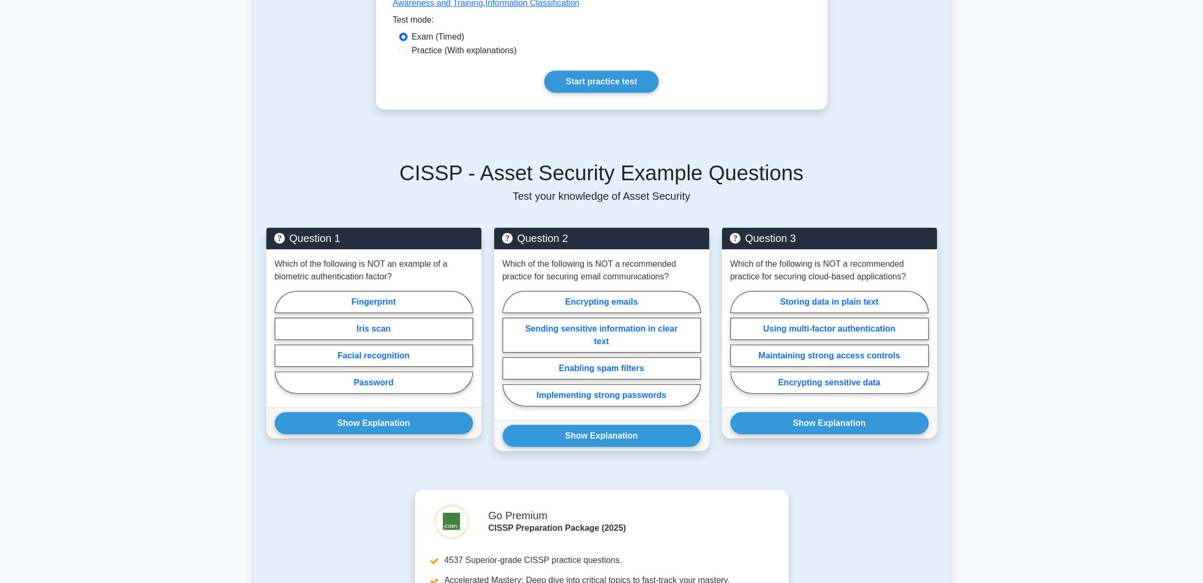
scroll to position [317, 0]
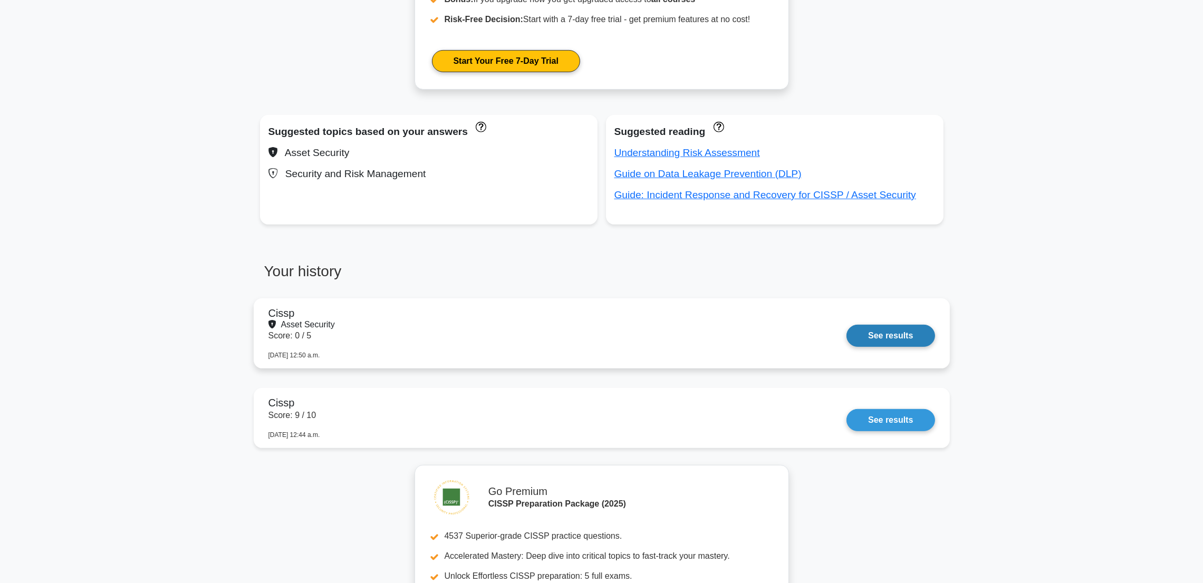
scroll to position [640, 0]
drag, startPoint x: 895, startPoint y: 434, endPoint x: 856, endPoint y: 419, distance: 41.2
click at [856, 419] on link "See results" at bounding box center [891, 418] width 88 height 22
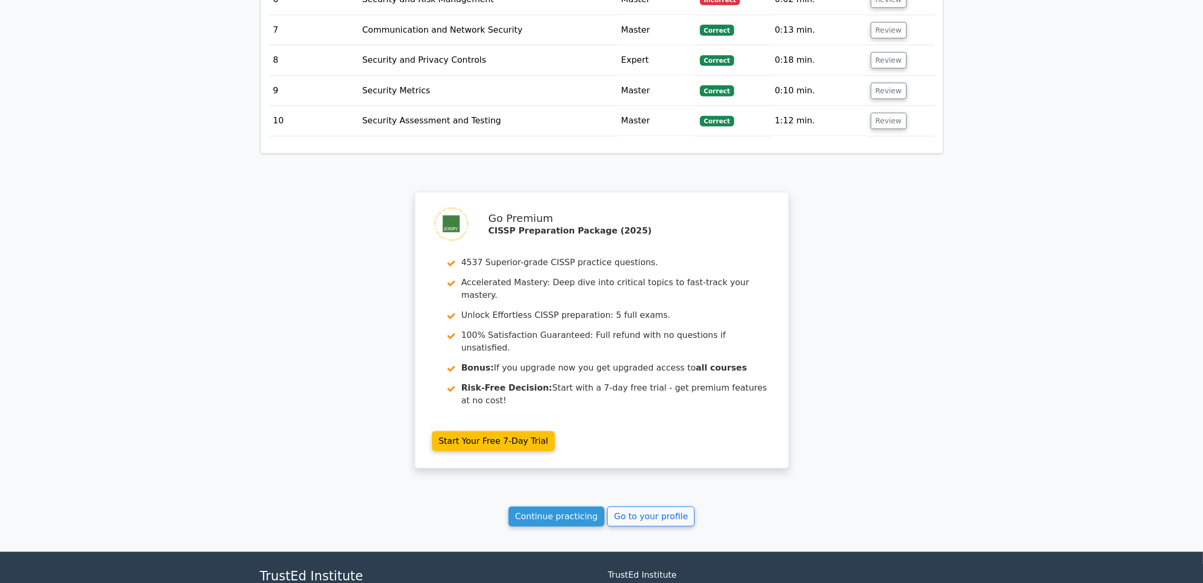
scroll to position [1442, 0]
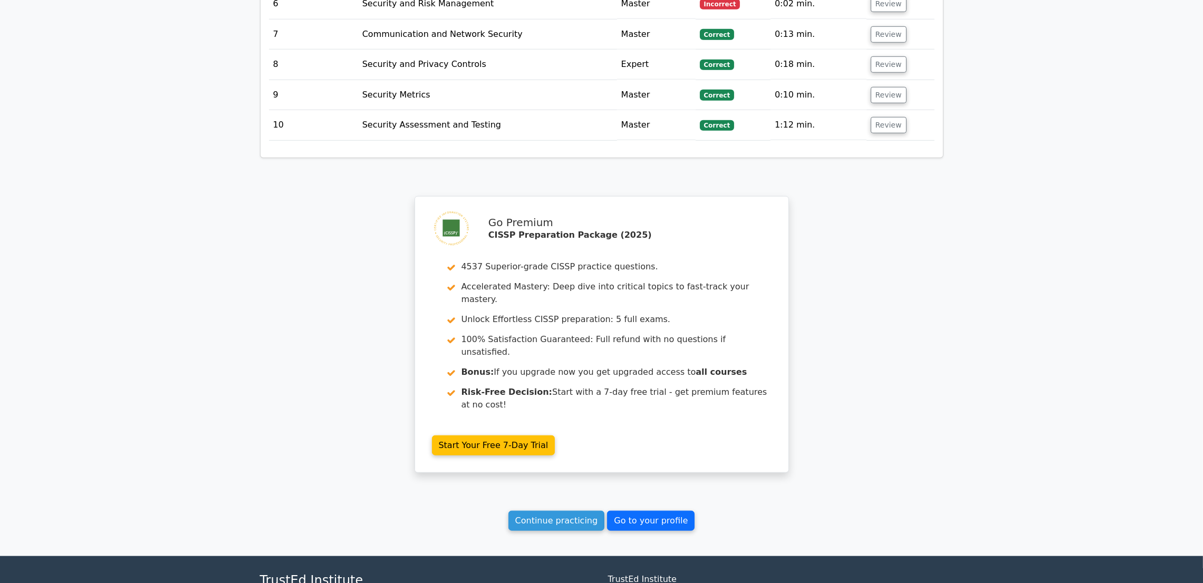
click at [626, 511] on link "Go to your profile" at bounding box center [651, 521] width 88 height 20
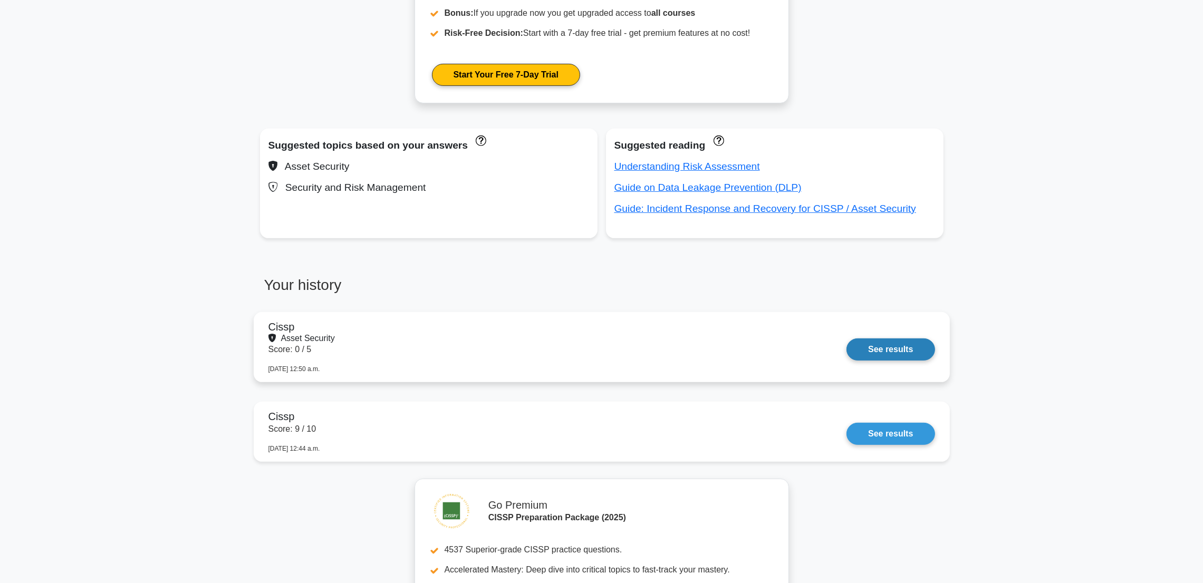
scroll to position [627, 0]
click at [897, 435] on link "See results" at bounding box center [891, 431] width 88 height 22
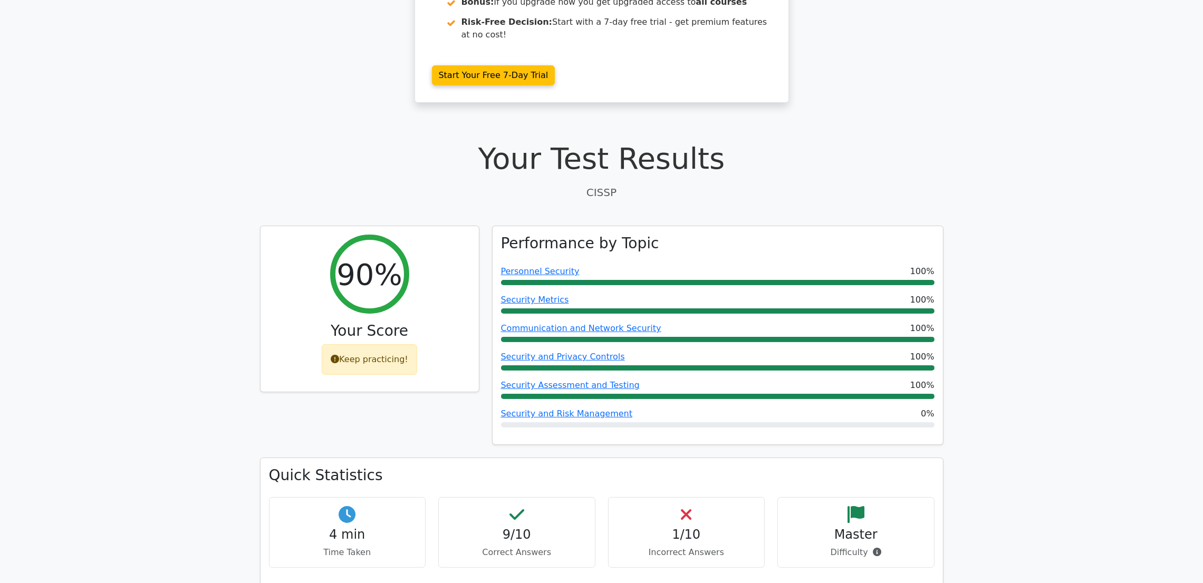
scroll to position [221, 0]
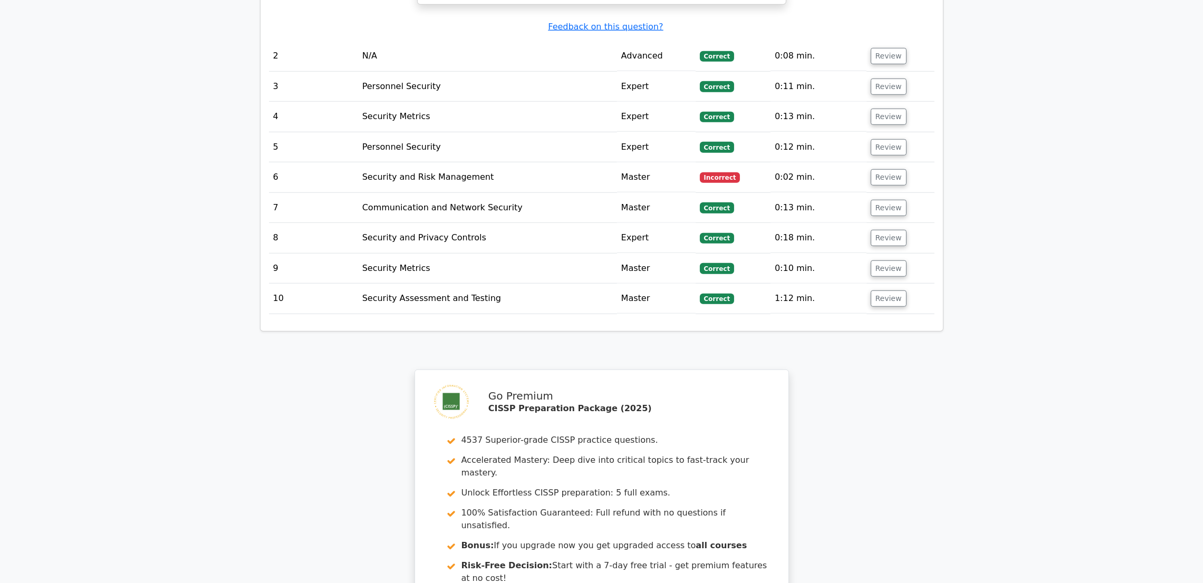
scroll to position [1446, 0]
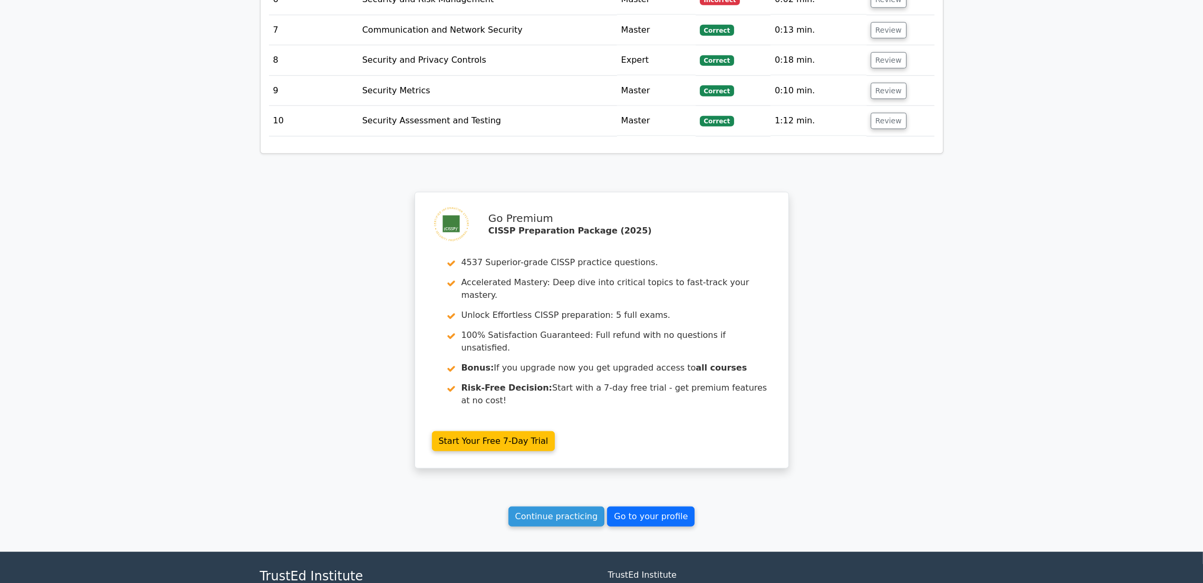
click at [648, 507] on link "Go to your profile" at bounding box center [651, 517] width 88 height 20
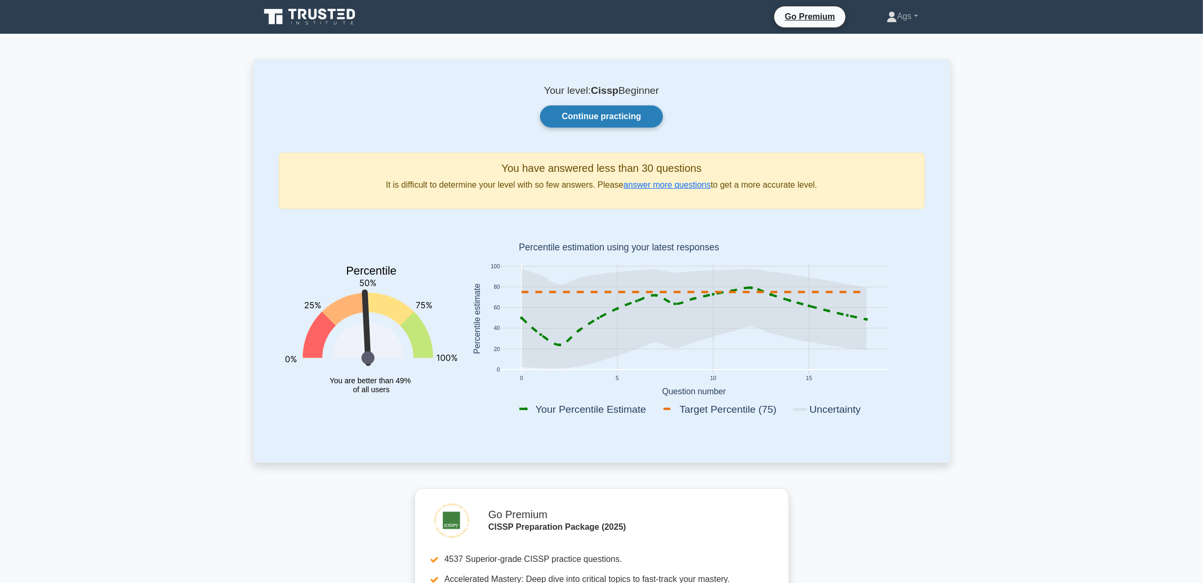
click at [600, 123] on link "Continue practicing" at bounding box center [601, 117] width 122 height 22
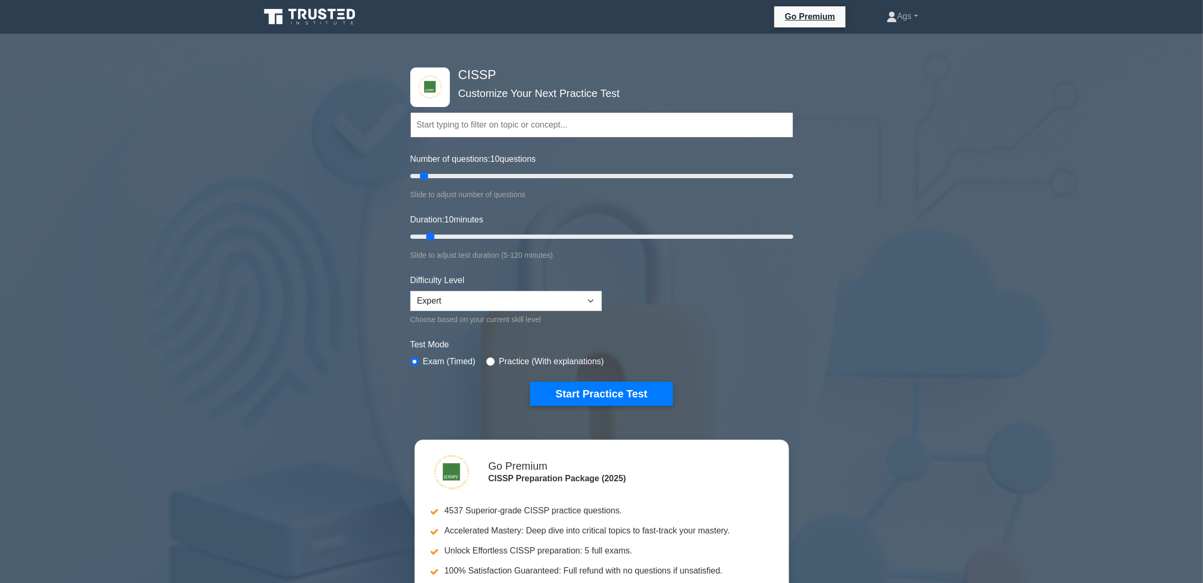
click at [605, 131] on input "text" at bounding box center [601, 124] width 383 height 25
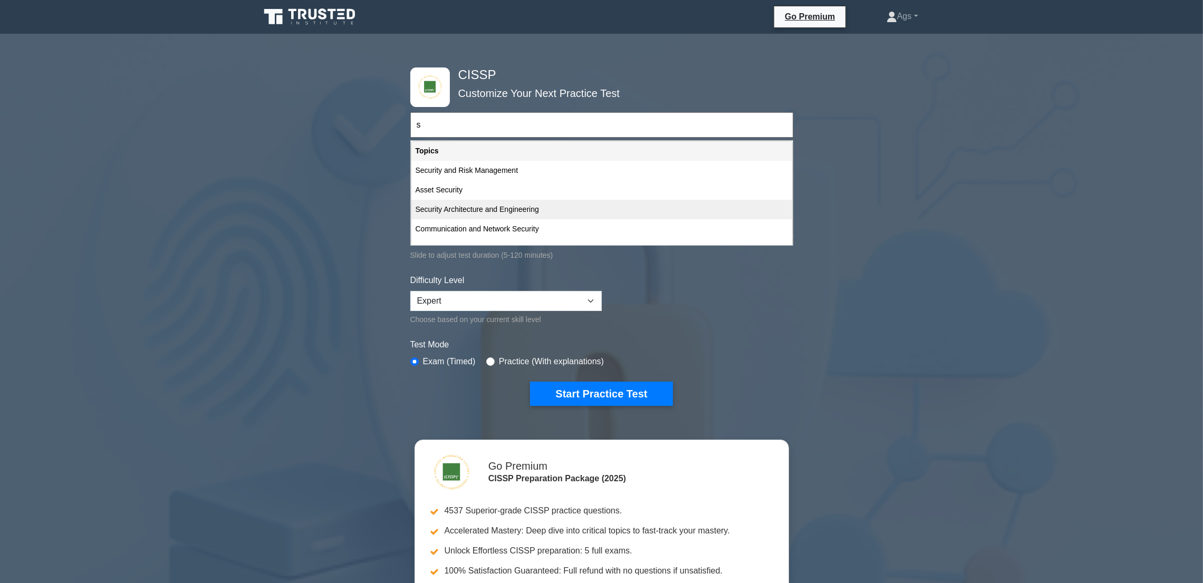
click at [562, 203] on div "Security Architecture and Engineering" at bounding box center [601, 210] width 381 height 20
type input "Security Architecture and Engineering"
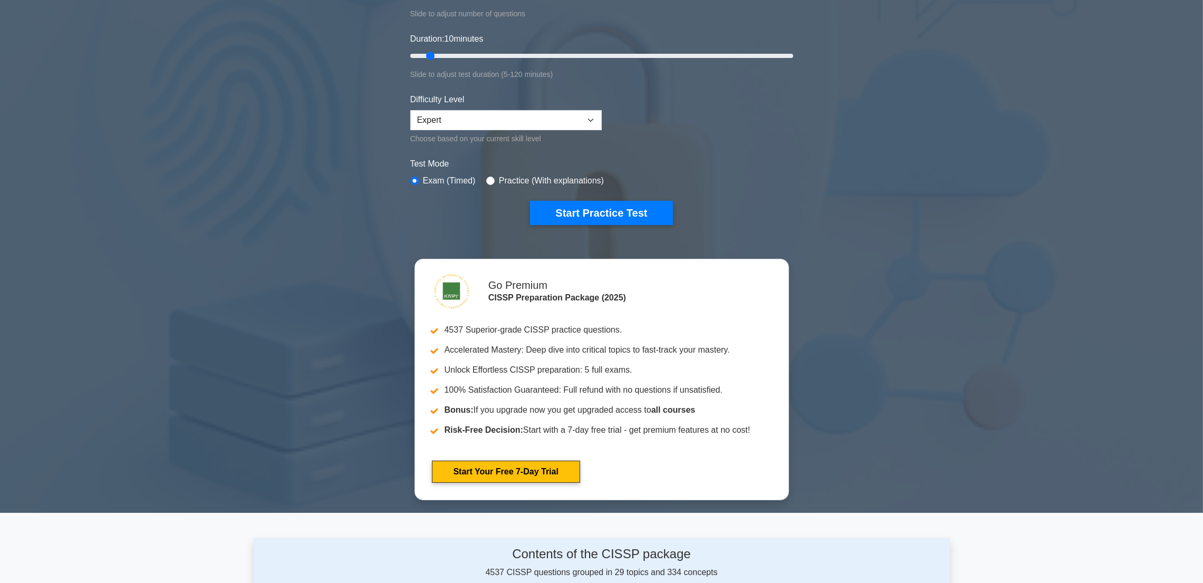
scroll to position [180, 0]
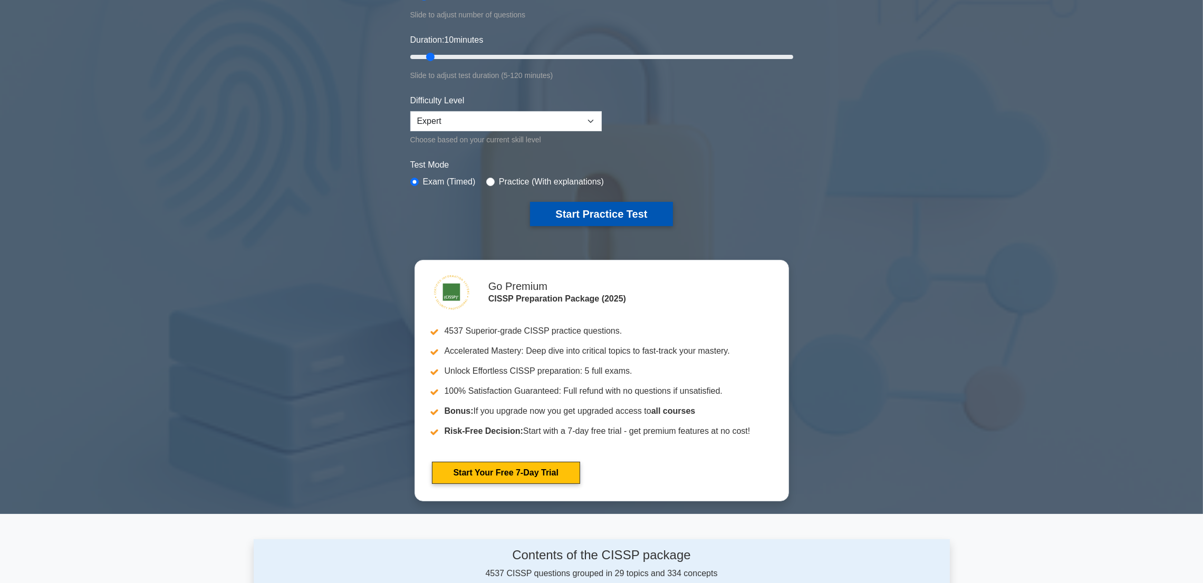
click at [573, 218] on button "Start Practice Test" at bounding box center [601, 214] width 142 height 24
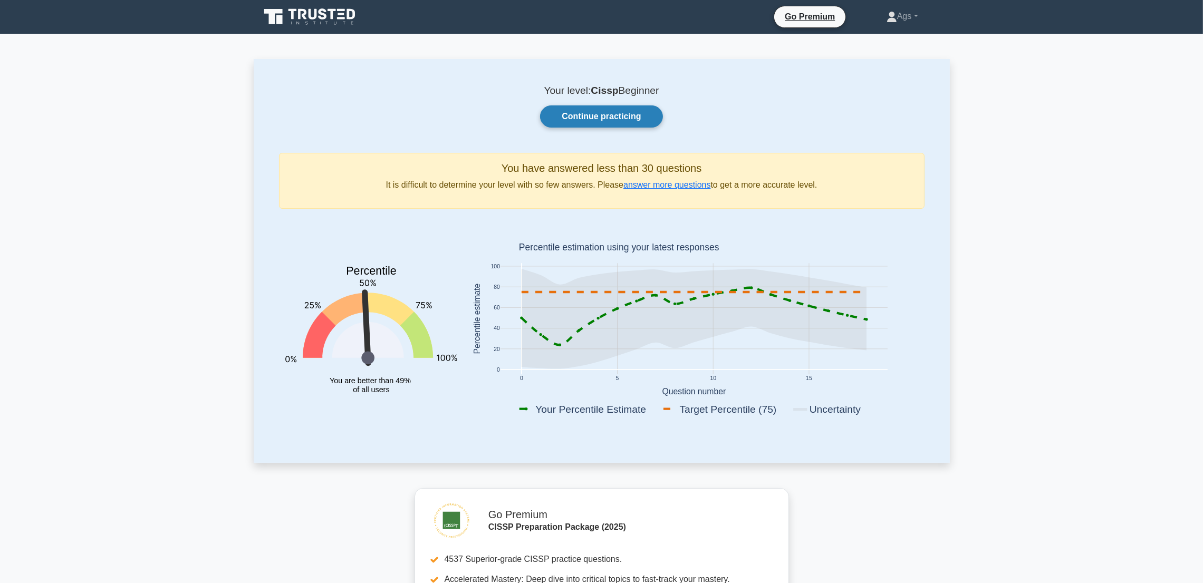
click at [569, 125] on link "Continue practicing" at bounding box center [601, 117] width 122 height 22
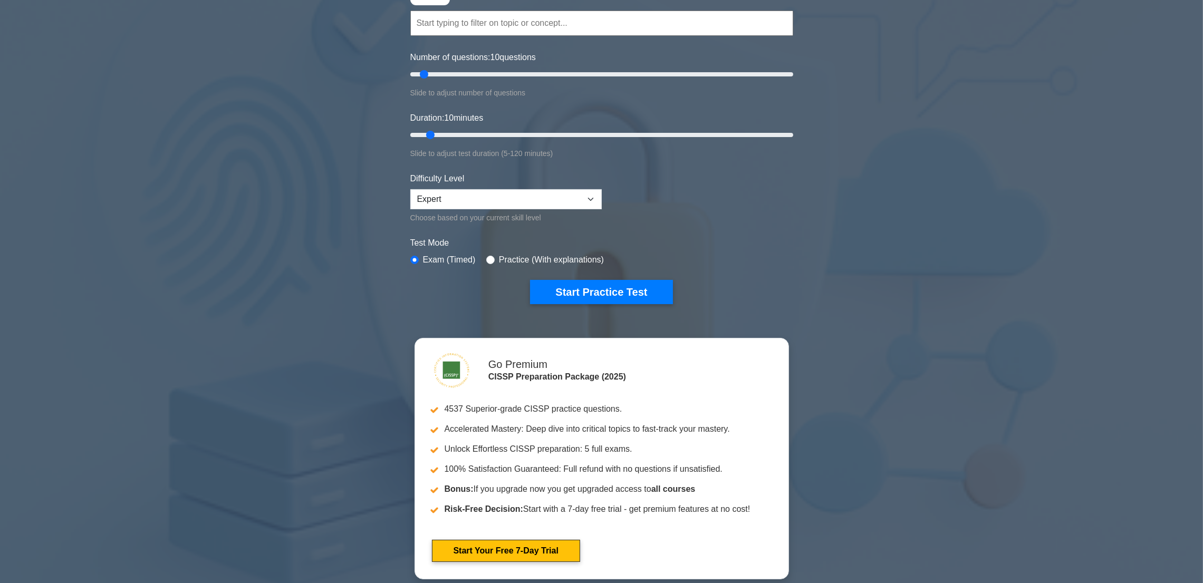
scroll to position [101, 0]
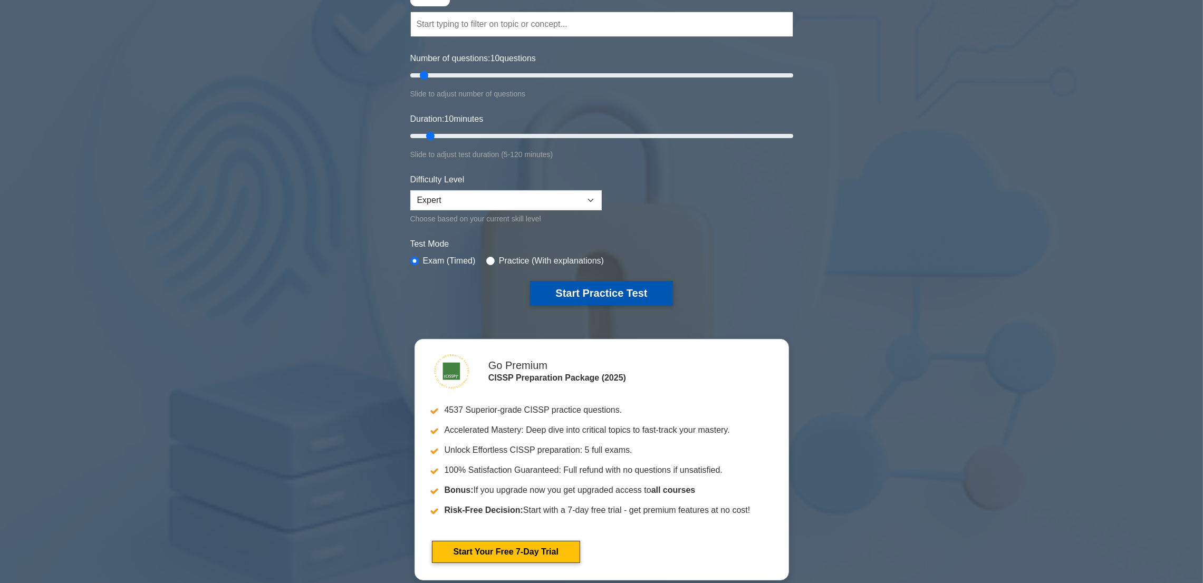
click at [602, 293] on button "Start Practice Test" at bounding box center [601, 293] width 142 height 24
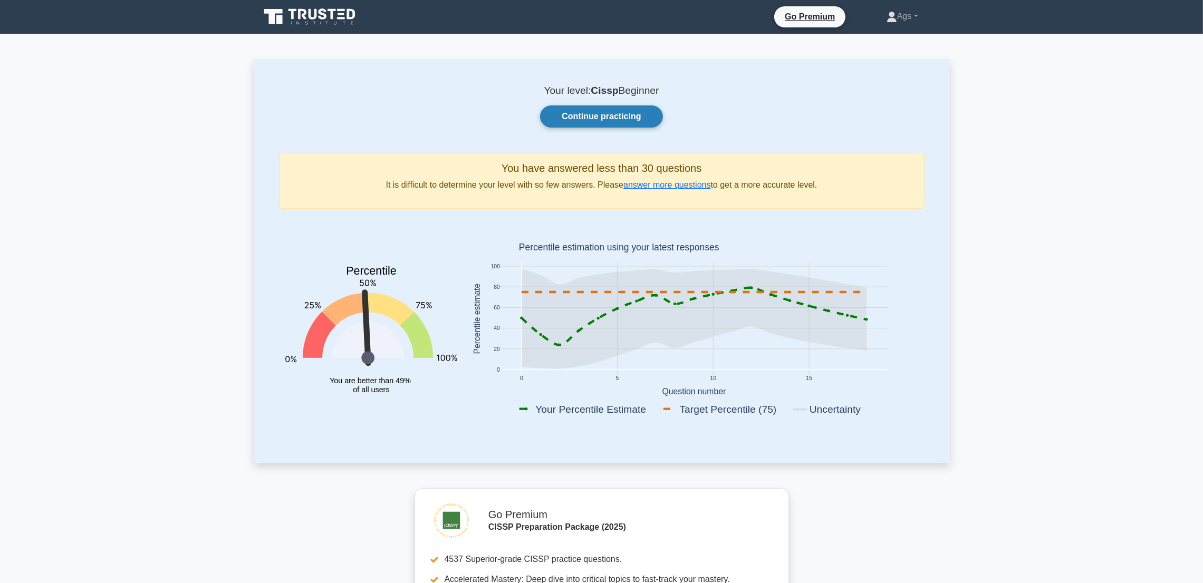
click at [606, 111] on link "Continue practicing" at bounding box center [601, 117] width 122 height 22
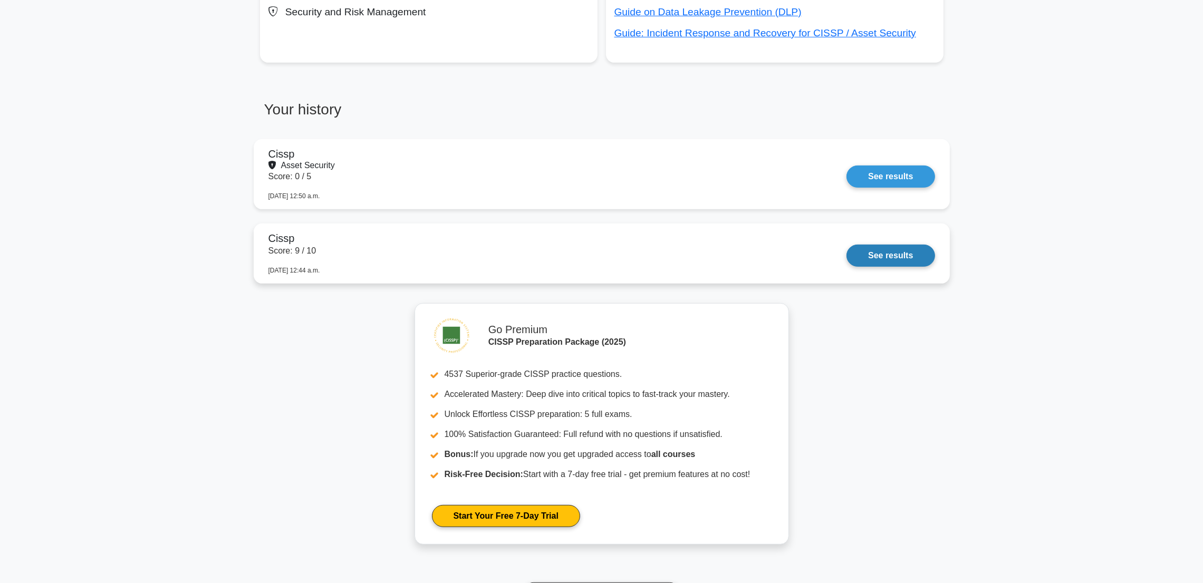
scroll to position [801, 0]
click at [874, 268] on link "See results" at bounding box center [891, 257] width 88 height 22
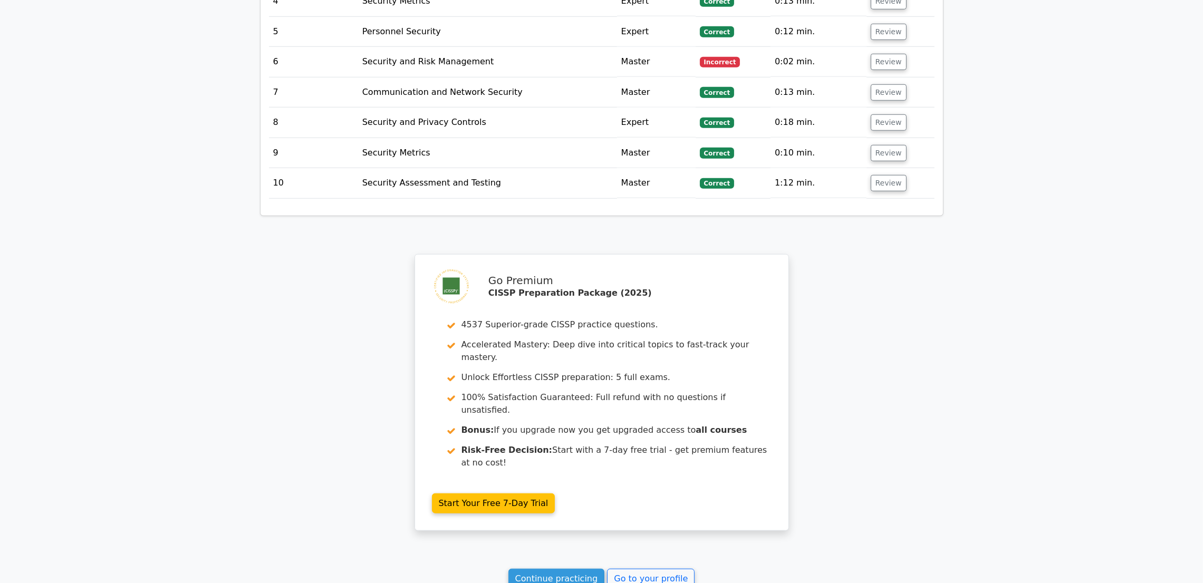
scroll to position [1446, 0]
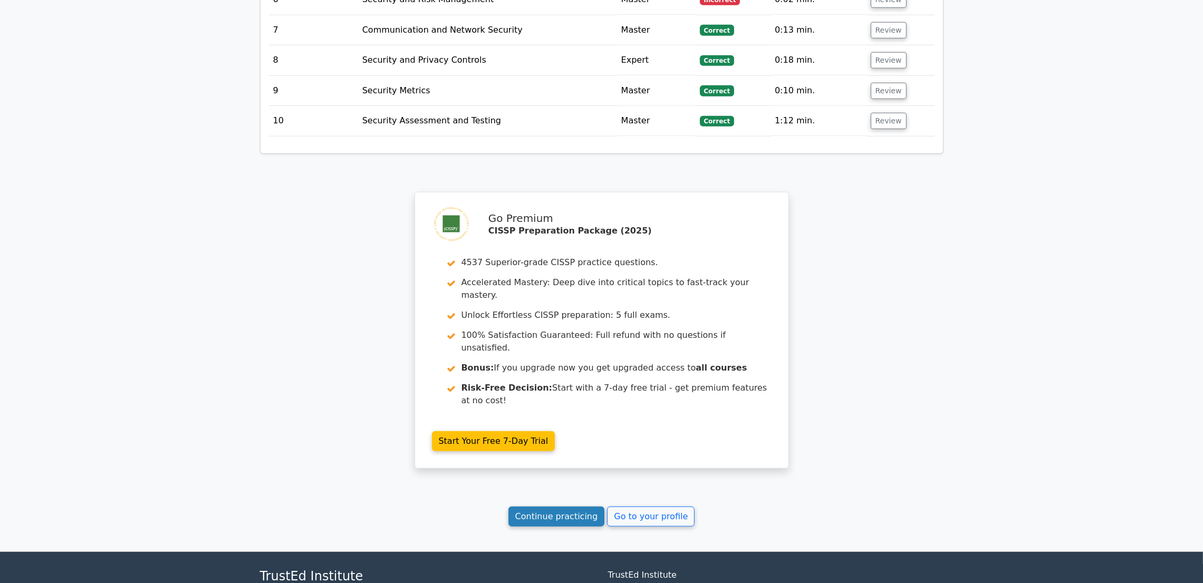
click at [583, 507] on link "Continue practicing" at bounding box center [557, 517] width 97 height 20
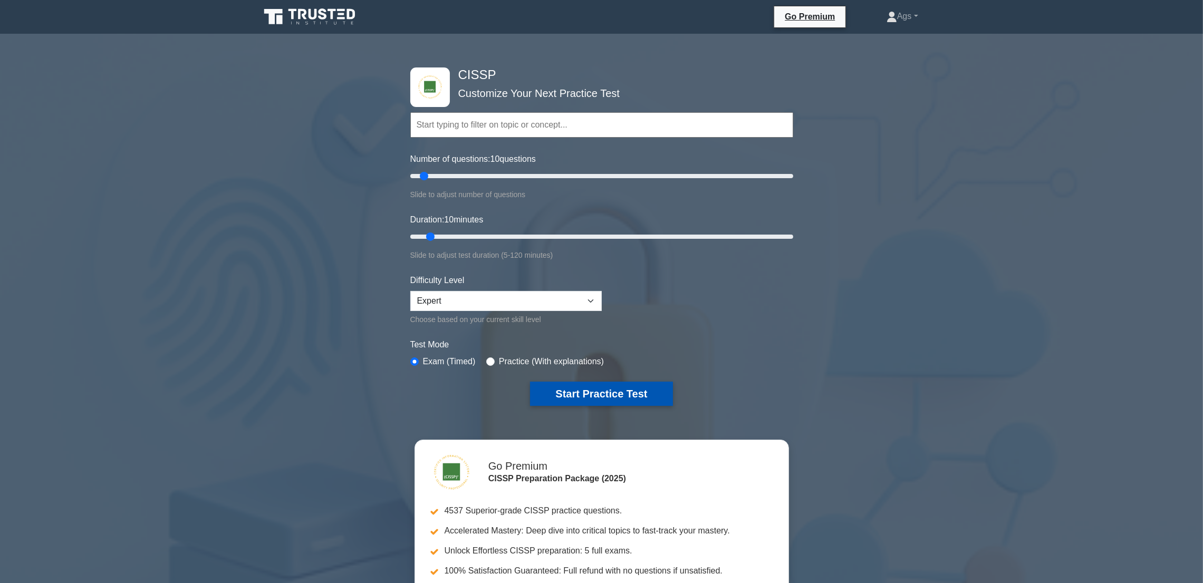
click at [588, 401] on button "Start Practice Test" at bounding box center [601, 394] width 142 height 24
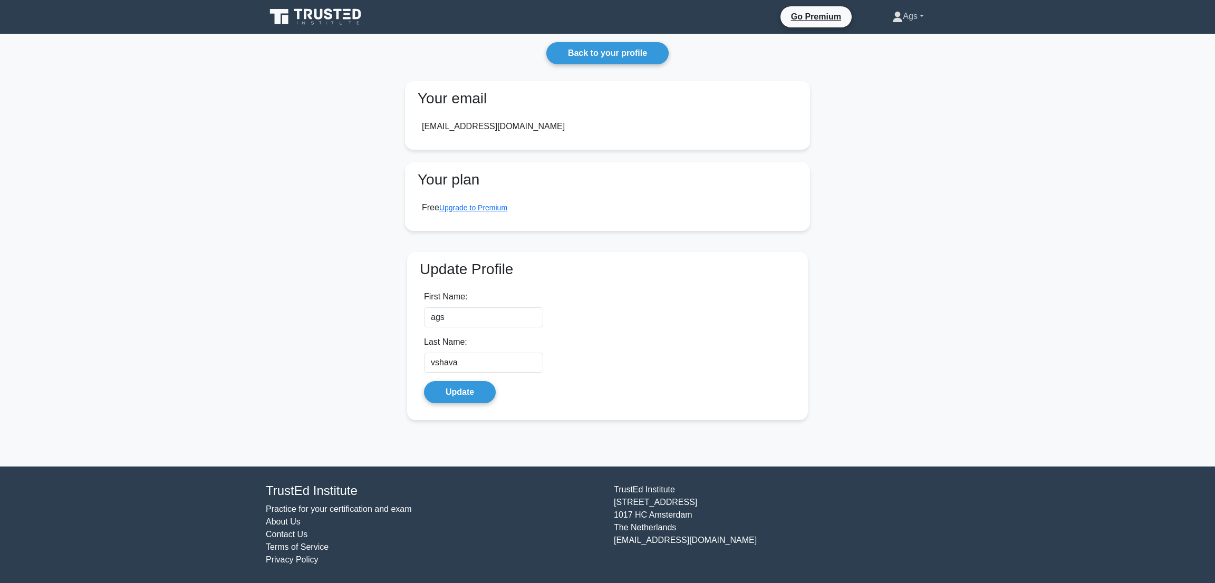
click at [921, 9] on link "Ags" at bounding box center [908, 16] width 82 height 21
click at [890, 59] on link "Settings" at bounding box center [909, 58] width 83 height 17
click at [881, 30] on nav "Go Premium Ags Profile" at bounding box center [607, 17] width 1215 height 34
click at [892, 23] on link "Ags" at bounding box center [908, 16] width 82 height 21
click at [895, 42] on link "Profile" at bounding box center [909, 41] width 83 height 17
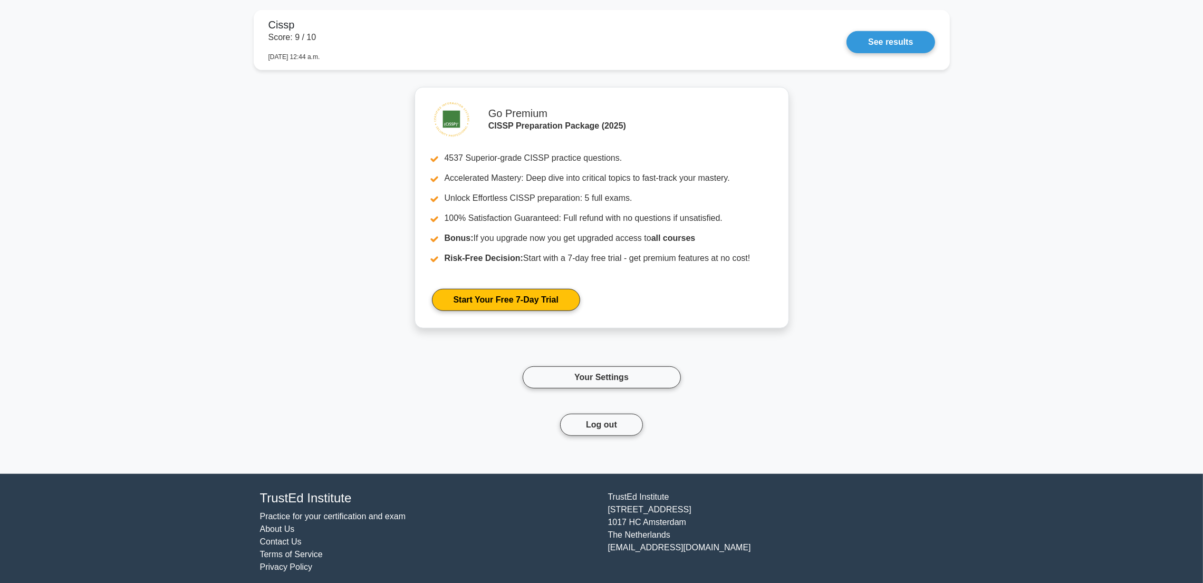
scroll to position [1027, 0]
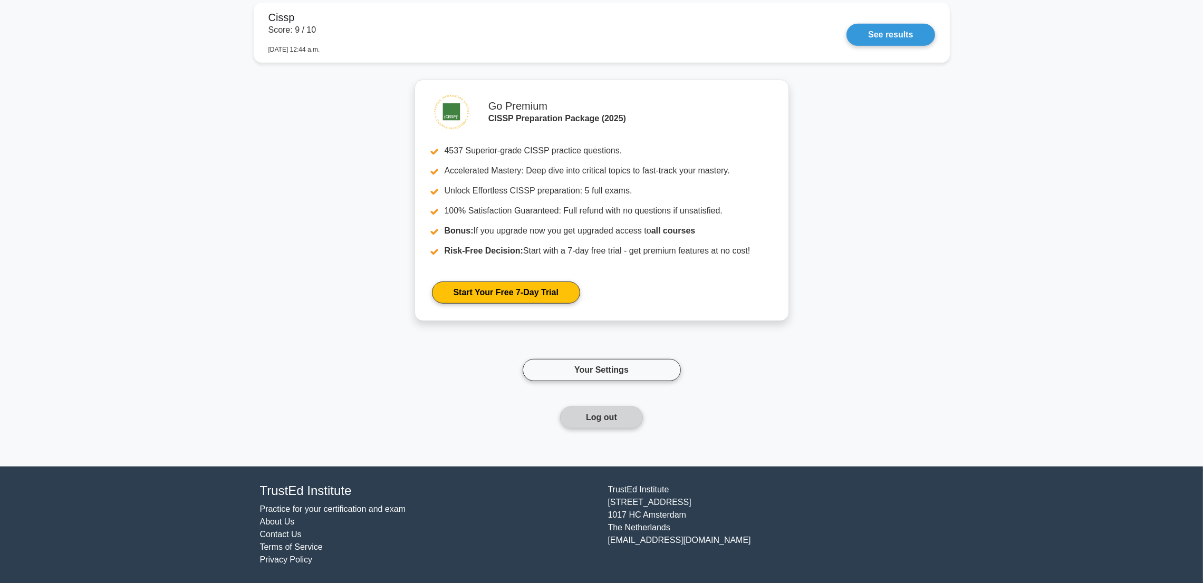
click at [601, 416] on button "Log out" at bounding box center [601, 418] width 83 height 22
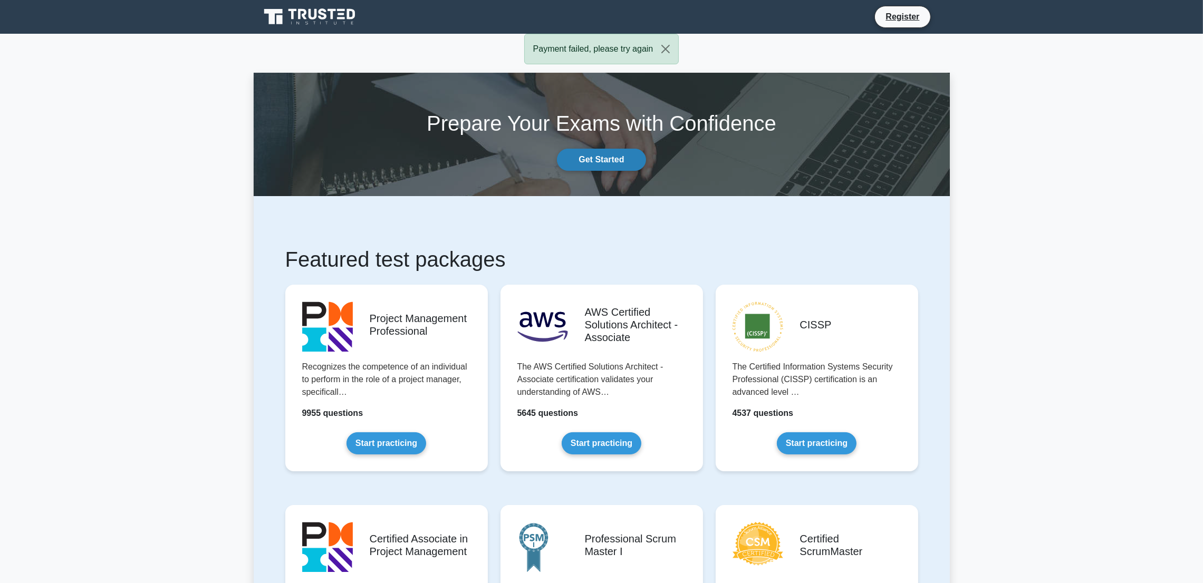
click at [610, 166] on link "Get Started" at bounding box center [601, 160] width 89 height 22
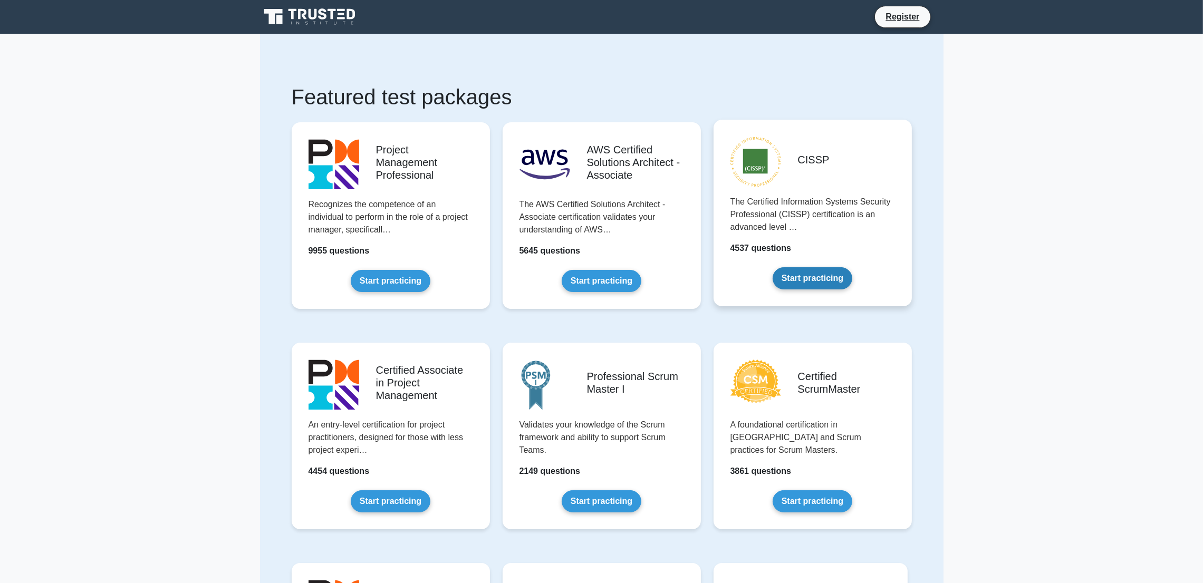
click at [809, 270] on link "Start practicing" at bounding box center [813, 278] width 80 height 22
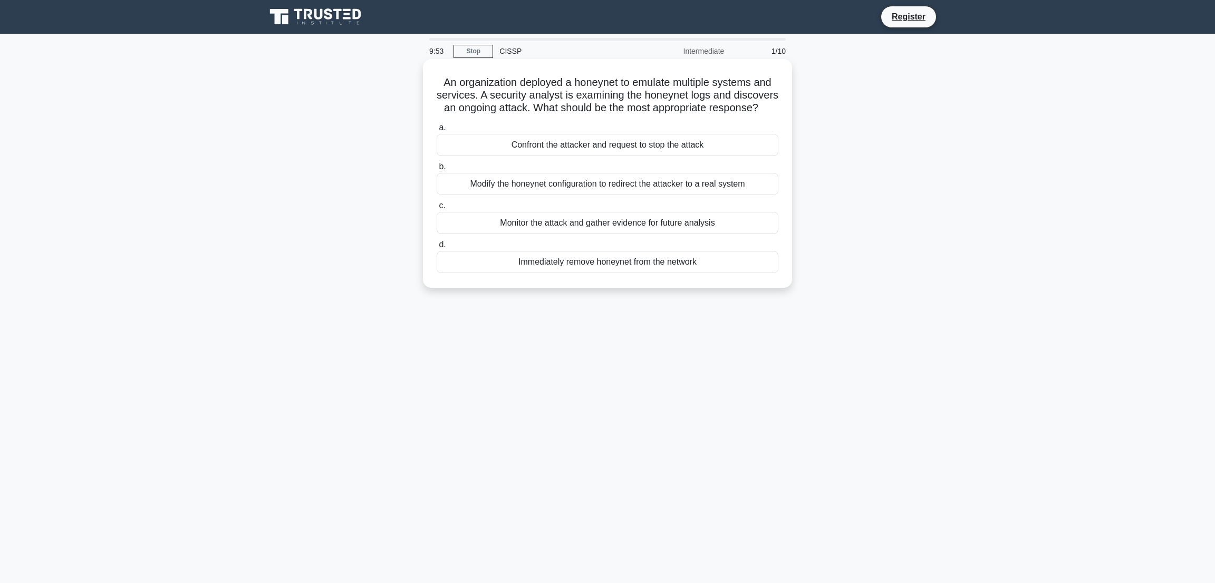
copy div "An organization deployed a honeynet to emulate multiple systems and services. A…"
drag, startPoint x: 435, startPoint y: 75, endPoint x: 724, endPoint y: 279, distance: 353.2
click at [724, 279] on div "An organization deployed a honeynet to emulate multiple systems and services. A…" at bounding box center [607, 173] width 361 height 221
click at [471, 234] on div "Monitor the attack and gather evidence for future analysis" at bounding box center [608, 223] width 342 height 22
click at [437, 209] on input "c. Monitor the attack and gather evidence for future analysis" at bounding box center [437, 206] width 0 height 7
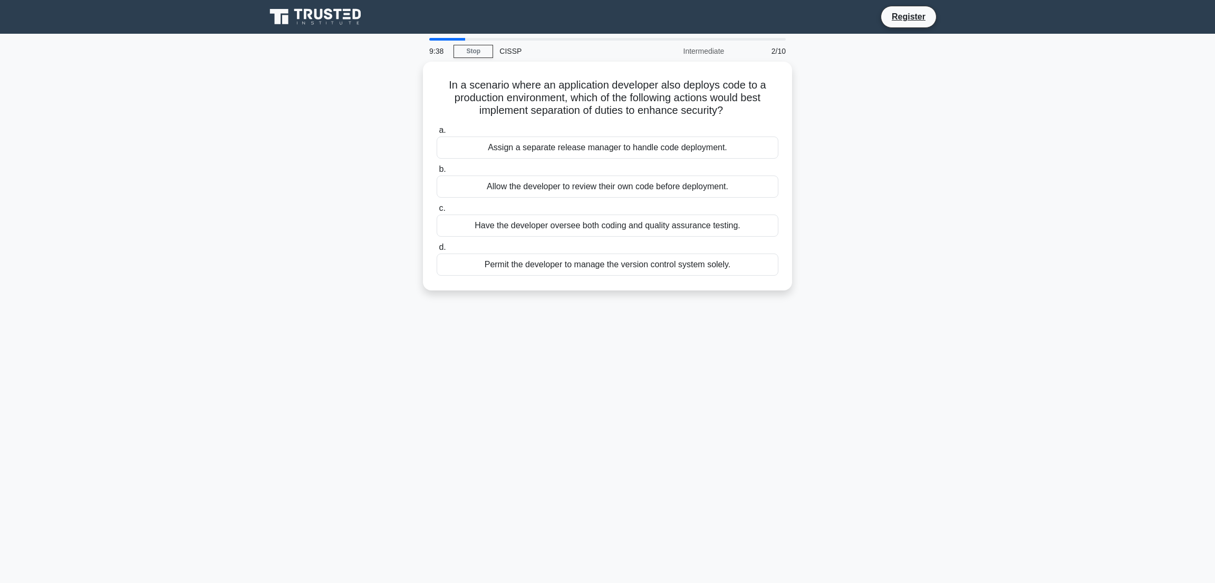
copy div "production environment, which of the following actions would best implement sep…"
drag, startPoint x: 447, startPoint y: 89, endPoint x: 775, endPoint y: 308, distance: 394.5
click at [775, 308] on div "9:38 Stop CISSP Intermediate 2/10 In a scenario where an application developer …" at bounding box center [608, 302] width 696 height 528
click at [476, 138] on div "Assign a separate release manager to handle code deployment." at bounding box center [608, 145] width 342 height 22
click at [437, 131] on input "a. Assign a separate release manager to handle code deployment." at bounding box center [437, 128] width 0 height 7
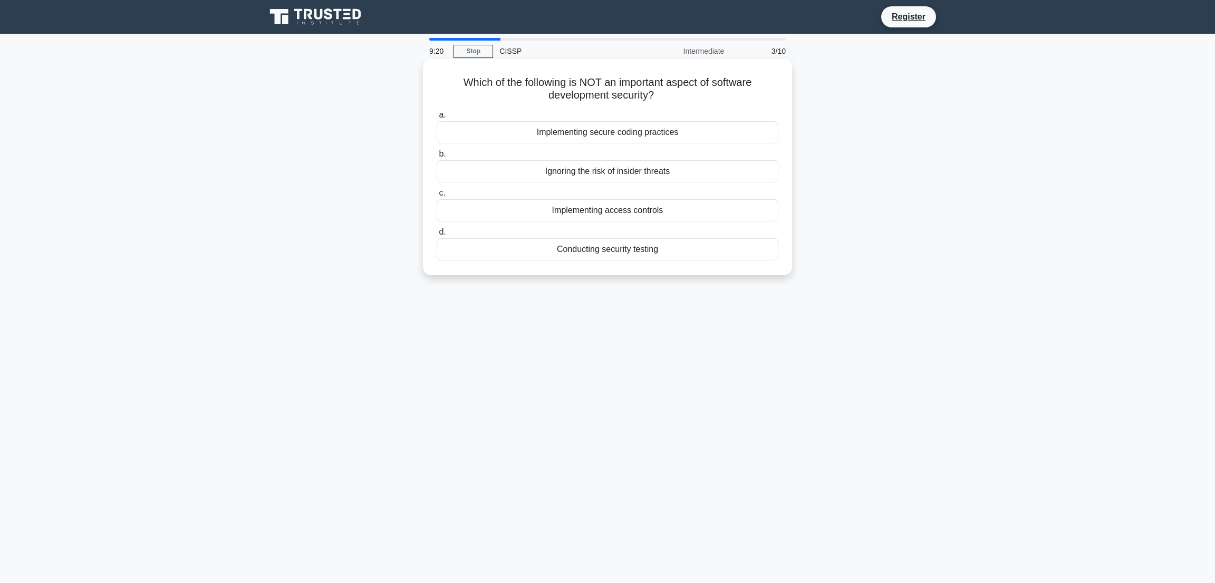
copy div "Which of the following is NOT an important aspect of software development secur…"
drag, startPoint x: 432, startPoint y: 76, endPoint x: 758, endPoint y: 253, distance: 370.6
click at [758, 253] on div "Which of the following is NOT an important aspect of software development secur…" at bounding box center [607, 167] width 361 height 208
click at [481, 174] on div "Ignoring the risk of insider threats" at bounding box center [608, 171] width 342 height 22
click at [437, 158] on input "b. Ignoring the risk of insider threats" at bounding box center [437, 154] width 0 height 7
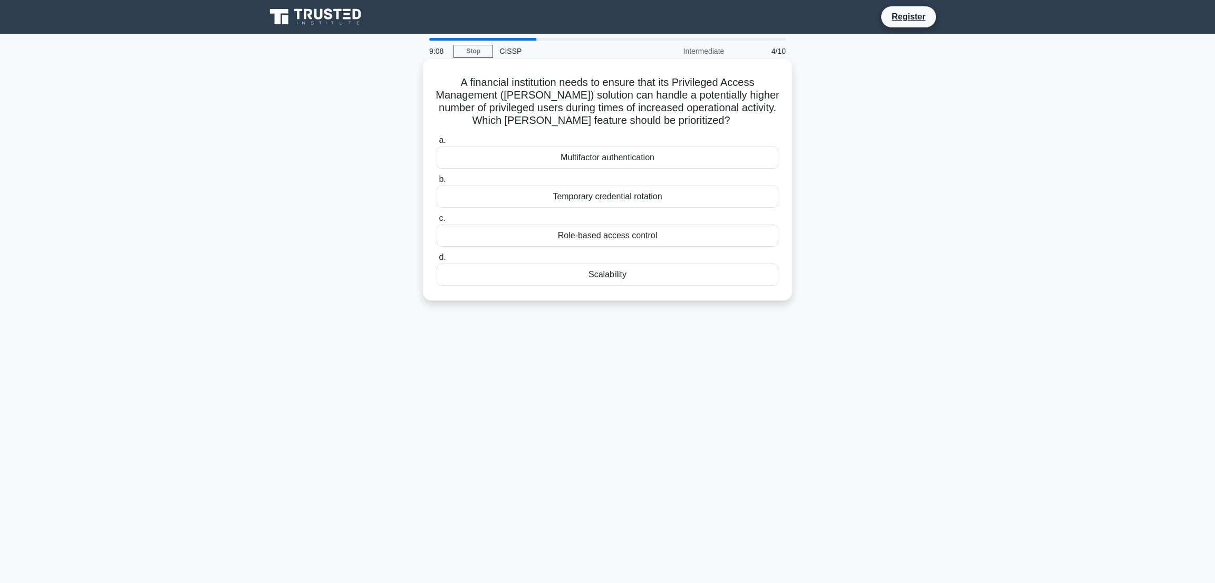
copy div "A financial institution needs to ensure that its Privileged Access Management (…"
drag, startPoint x: 448, startPoint y: 88, endPoint x: 701, endPoint y: 274, distance: 313.2
click at [701, 274] on div "A financial institution needs to ensure that its Privileged Access Management (…" at bounding box center [607, 179] width 361 height 233
click at [485, 269] on div "Scalability" at bounding box center [608, 275] width 342 height 22
click at [437, 261] on input "d. Scalability" at bounding box center [437, 257] width 0 height 7
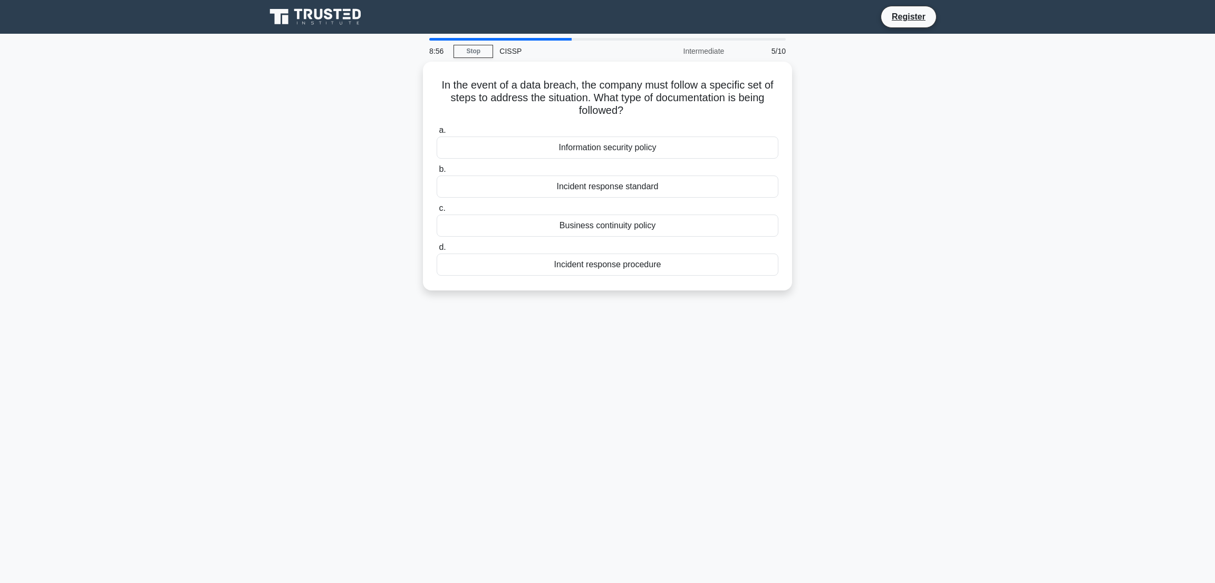
copy div "n the event of a data breach, the company must follow a specific set of steps t…"
drag, startPoint x: 439, startPoint y: 80, endPoint x: 769, endPoint y: 309, distance: 401.0
click at [769, 309] on div "8:56 Stop CISSP Intermediate 5/10 In the event of a data breach, the company mu…" at bounding box center [608, 302] width 696 height 528
click at [557, 265] on div "Incident response procedure" at bounding box center [608, 262] width 342 height 22
click at [437, 248] on input "d. Incident response procedure" at bounding box center [437, 245] width 0 height 7
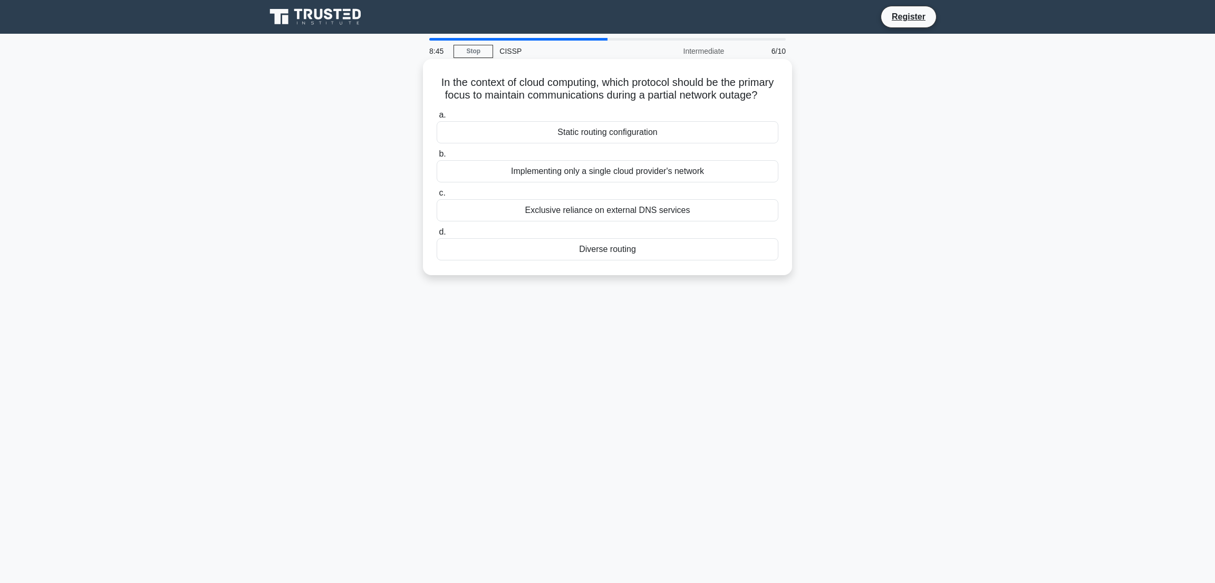
copy div "In the context of cloud computing, which protocol should be the primary focus t…"
drag, startPoint x: 441, startPoint y: 84, endPoint x: 713, endPoint y: 279, distance: 334.2
click at [713, 271] on div "In the context of cloud computing, which protocol should be the primary focus t…" at bounding box center [607, 167] width 361 height 208
click at [528, 261] on div "Diverse routing" at bounding box center [608, 249] width 342 height 22
click at [437, 236] on input "d. Diverse routing" at bounding box center [437, 232] width 0 height 7
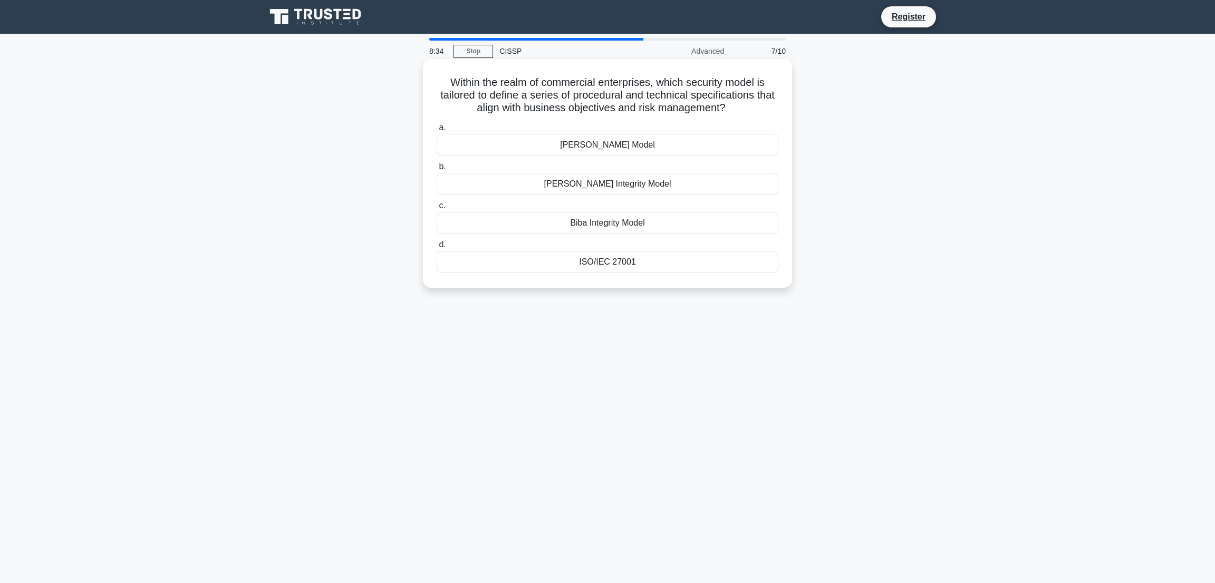
copy div "Within the realm of commercial enterprises, which security model is tailored to…"
drag, startPoint x: 442, startPoint y: 77, endPoint x: 708, endPoint y: 279, distance: 334.5
click at [708, 279] on div "Within the realm of commercial enterprises, which security model is tailored to…" at bounding box center [607, 173] width 361 height 221
click at [510, 269] on div "ISO/IEC 27001" at bounding box center [608, 262] width 342 height 22
click at [437, 248] on input "d. ISO/IEC 27001" at bounding box center [437, 245] width 0 height 7
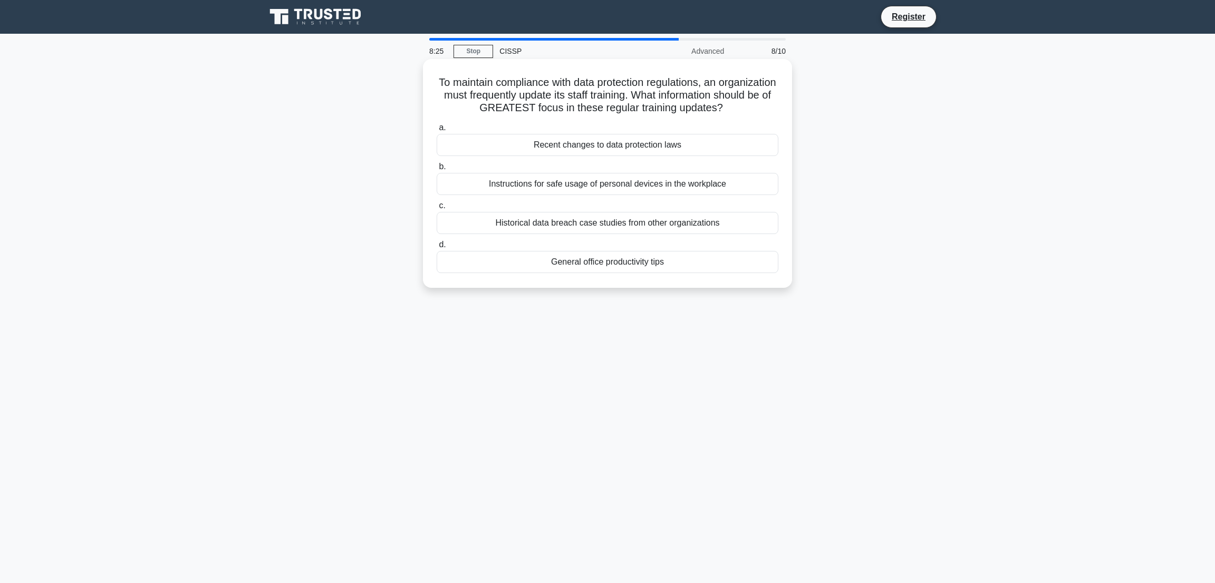
copy div "To maintain compliance with data protection regulations, an organization must f…"
drag, startPoint x: 452, startPoint y: 82, endPoint x: 735, endPoint y: 291, distance: 352.3
click at [735, 284] on div "To maintain compliance with data protection regulations, an organization must f…" at bounding box center [607, 173] width 361 height 221
click at [470, 156] on div "Recent changes to data protection laws" at bounding box center [608, 145] width 342 height 22
click at [437, 131] on input "a. Recent changes to data protection laws" at bounding box center [437, 128] width 0 height 7
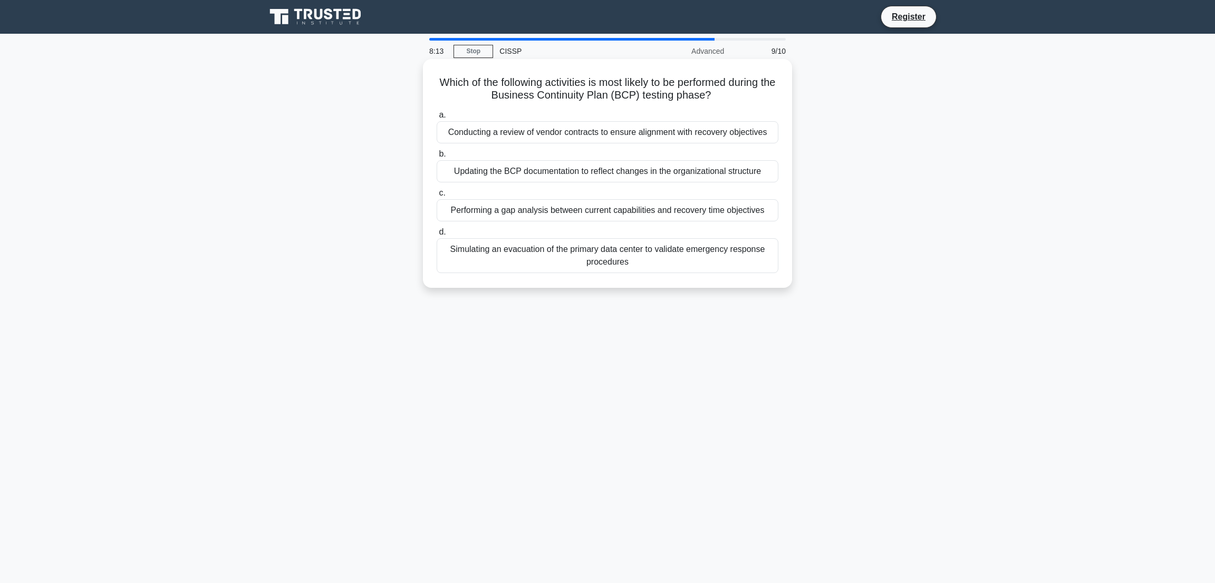
copy div "Which of the following activities is most likely to be performed during the Bus…"
drag, startPoint x: 442, startPoint y: 82, endPoint x: 718, endPoint y: 275, distance: 337.2
click at [718, 275] on div "Which of the following activities is most likely to be performed during the Bus…" at bounding box center [607, 173] width 361 height 221
click at [490, 262] on div "Simulating an evacuation of the primary data center to validate emergency respo…" at bounding box center [608, 255] width 342 height 35
click at [437, 236] on input "d. Simulating an evacuation of the primary data center to validate emergency re…" at bounding box center [437, 232] width 0 height 7
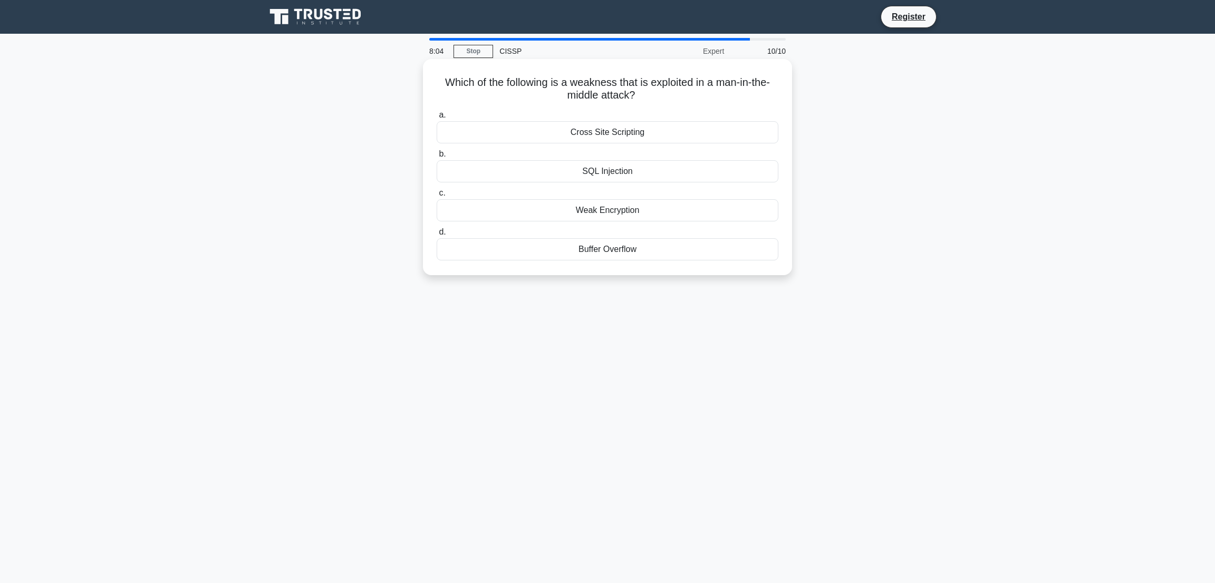
copy div "Which of the following is a weakness that is exploited in a man-in-the-middle a…"
drag, startPoint x: 436, startPoint y: 82, endPoint x: 713, endPoint y: 276, distance: 338.5
click at [713, 275] on div "Which of the following is a weakness that is exploited in a man-in-the-middle a…" at bounding box center [607, 167] width 369 height 216
click at [493, 218] on div "Weak Encryption" at bounding box center [608, 210] width 342 height 22
click at [437, 197] on input "c. Weak Encryption" at bounding box center [437, 193] width 0 height 7
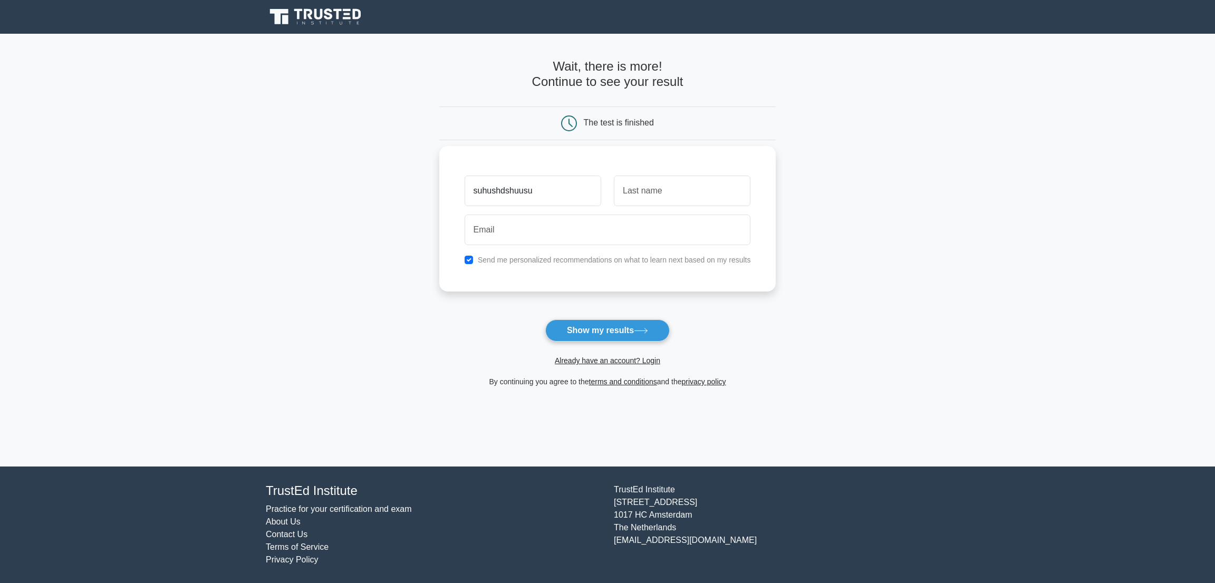
type input "suhushdshuusu"
click at [648, 199] on input "text" at bounding box center [682, 191] width 137 height 31
type input "vsyds"
click at [539, 253] on div "suhushdshuusu vsyds Send me personalized recommendations on what to learn next …" at bounding box center [607, 219] width 337 height 146
click at [532, 209] on div "suhushdshuusu" at bounding box center [532, 190] width 149 height 39
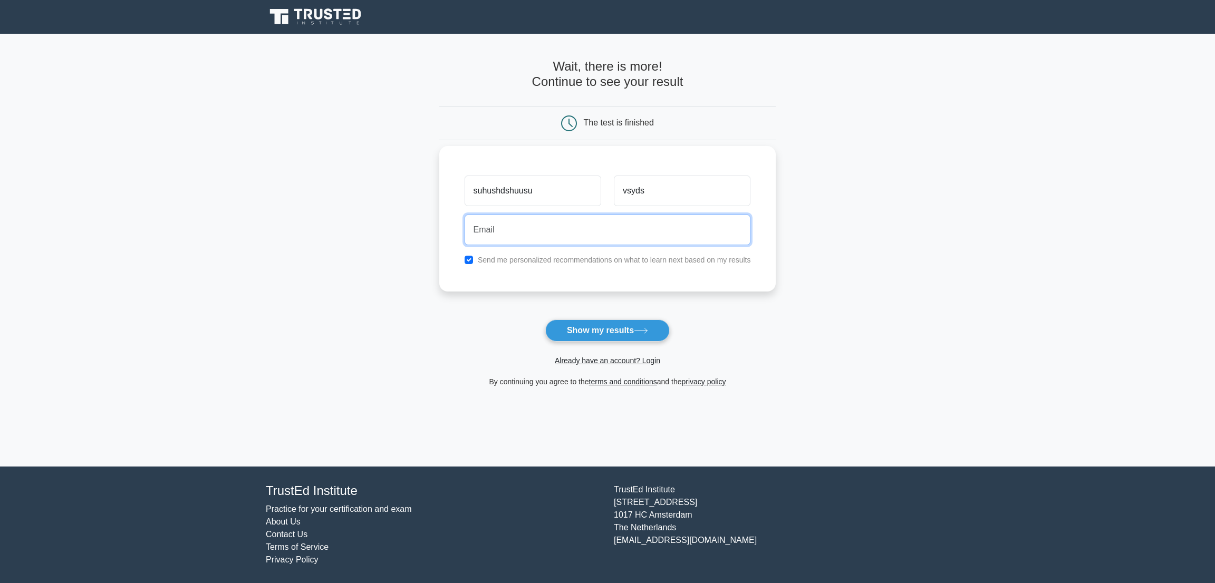
click at [539, 223] on input "email" at bounding box center [608, 230] width 286 height 31
type input "fdsfdsfsdfhdsfhdsfdshfdh@hotmail.com"
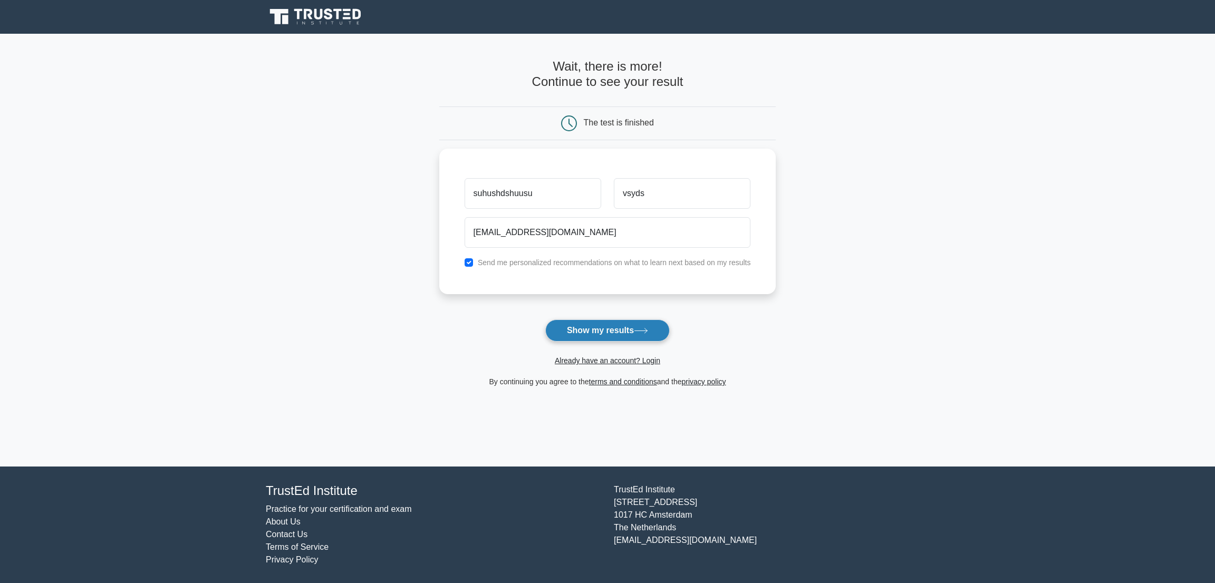
click at [606, 332] on button "Show my results" at bounding box center [607, 331] width 125 height 22
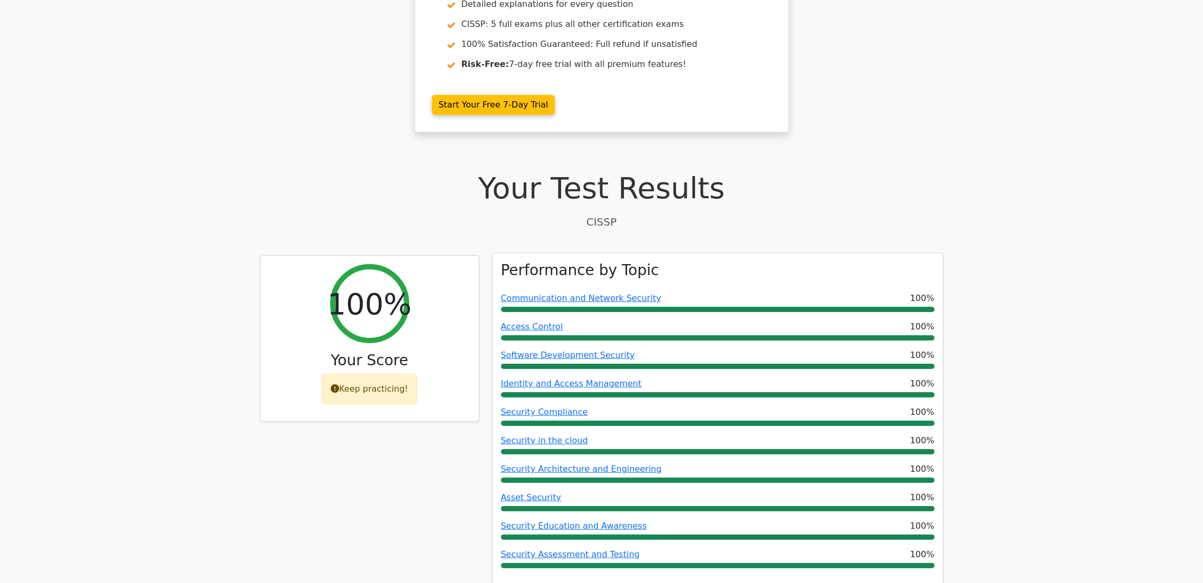
scroll to position [180, 0]
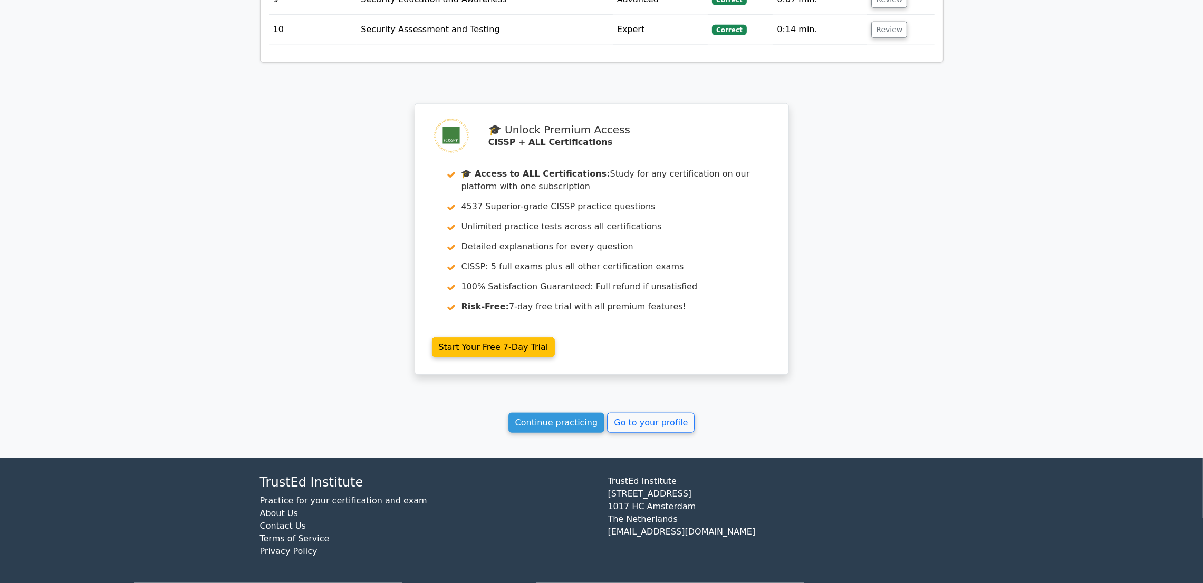
scroll to position [1641, 0]
click at [647, 433] on link "Go to your profile" at bounding box center [651, 423] width 88 height 20
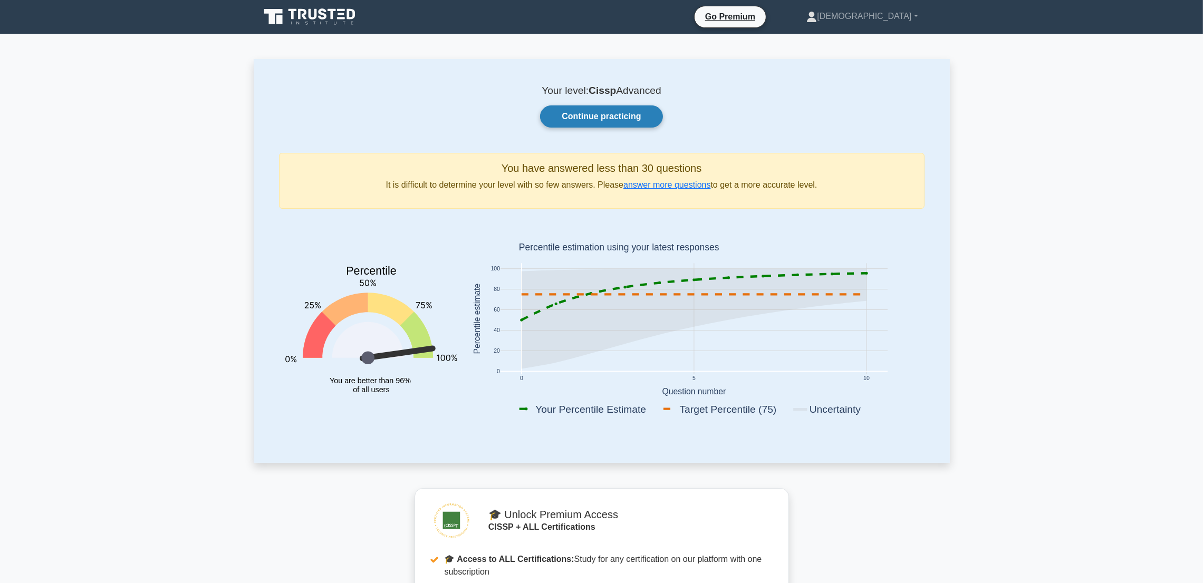
click at [607, 111] on link "Continue practicing" at bounding box center [601, 117] width 122 height 22
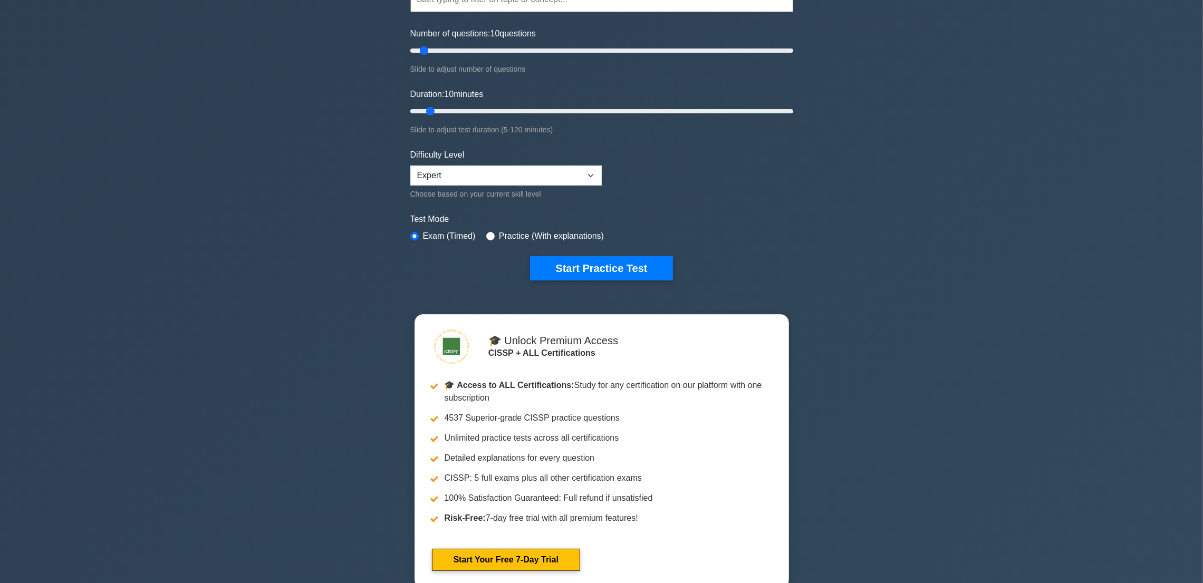
scroll to position [128, 0]
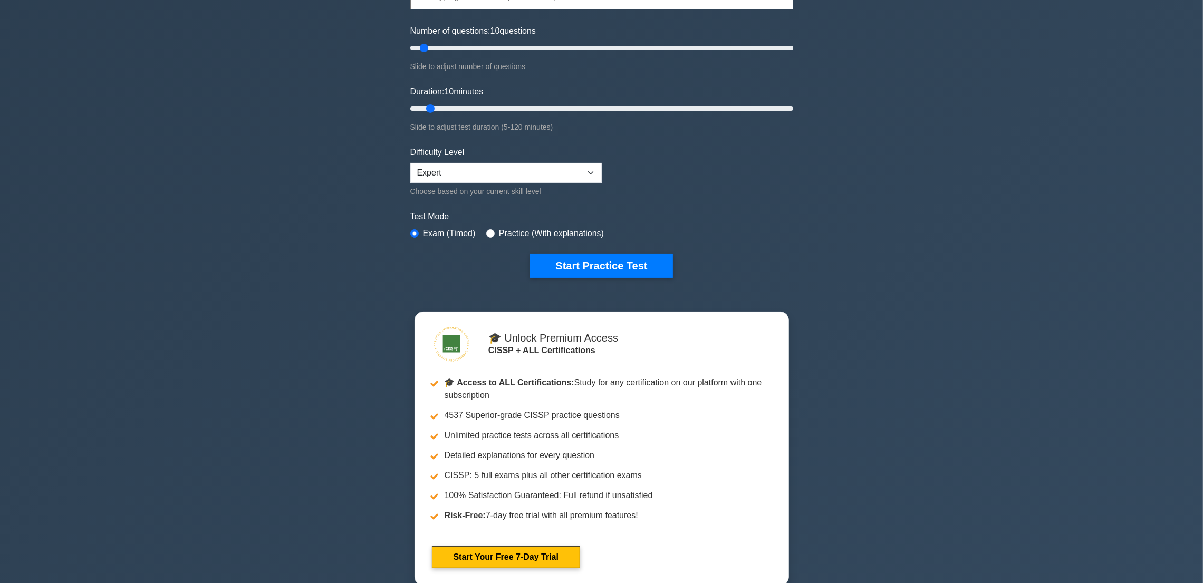
click at [592, 245] on form "Topics Security and Risk Management Asset Security Security Architecture and En…" at bounding box center [601, 115] width 383 height 326
click at [601, 270] on button "Start Practice Test" at bounding box center [601, 266] width 142 height 24
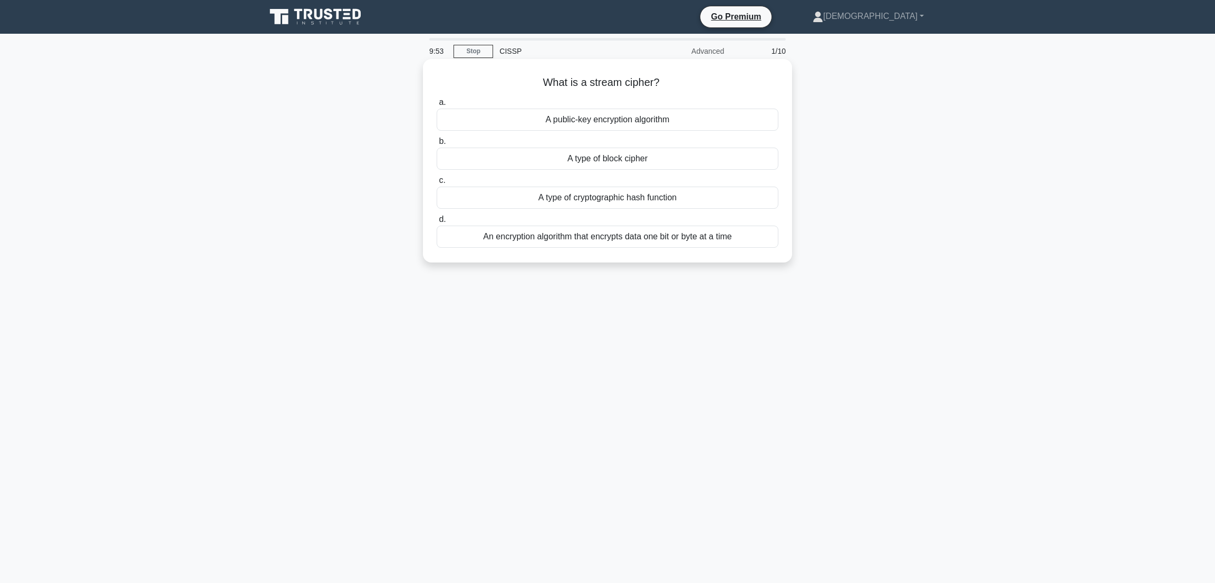
copy div "What is a stream cipher? .spinner_0XTQ{transform-origin:center;animation:spinne…"
drag, startPoint x: 539, startPoint y: 81, endPoint x: 778, endPoint y: 260, distance: 298.5
click at [778, 258] on div "What is a stream cipher? .spinner_0XTQ{transform-origin:center;animation:spinne…" at bounding box center [607, 160] width 361 height 195
click at [479, 247] on div "An encryption algorithm that encrypts data one bit or byte at a time" at bounding box center [608, 237] width 342 height 22
click at [437, 223] on input "d. An encryption algorithm that encrypts data one bit or byte at a time" at bounding box center [437, 219] width 0 height 7
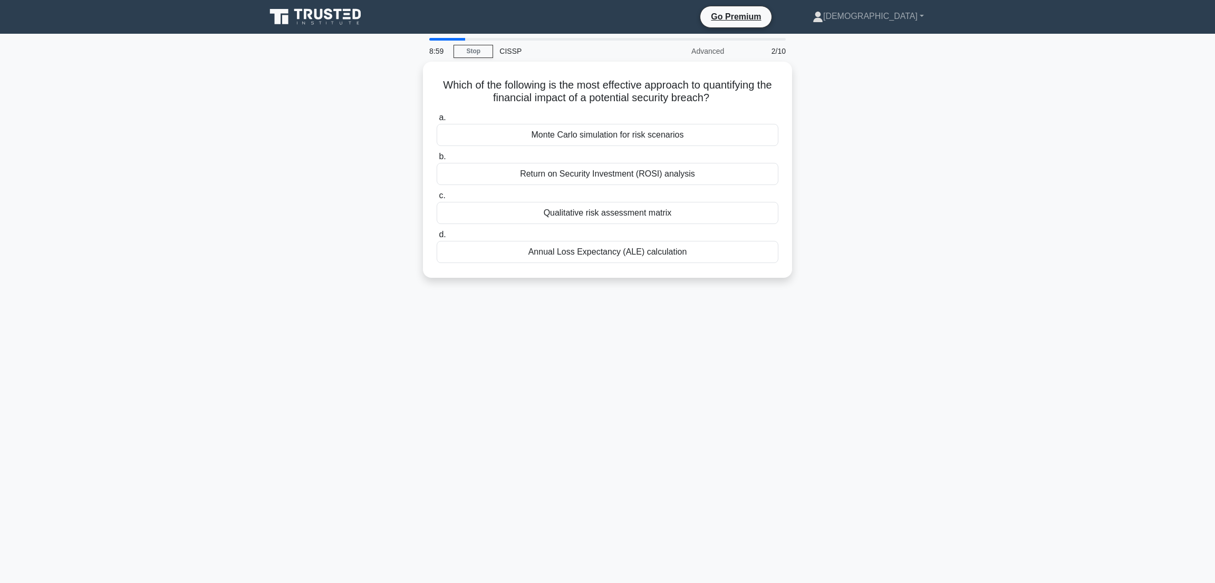
click at [726, 445] on div "8:59 Stop CISSP Advanced 2/10 Which of the following is the most effective appr…" at bounding box center [608, 302] width 696 height 528
copy div "Which of the following is the most effective approach to quantifying the financ…"
drag, startPoint x: 435, startPoint y: 76, endPoint x: 707, endPoint y: 245, distance: 320.8
click at [707, 245] on div "Which of the following is the most effective approach to quantifying the financ…" at bounding box center [607, 167] width 361 height 208
click at [527, 246] on div "Annual Loss Expectancy (ALE) calculation" at bounding box center [608, 249] width 342 height 22
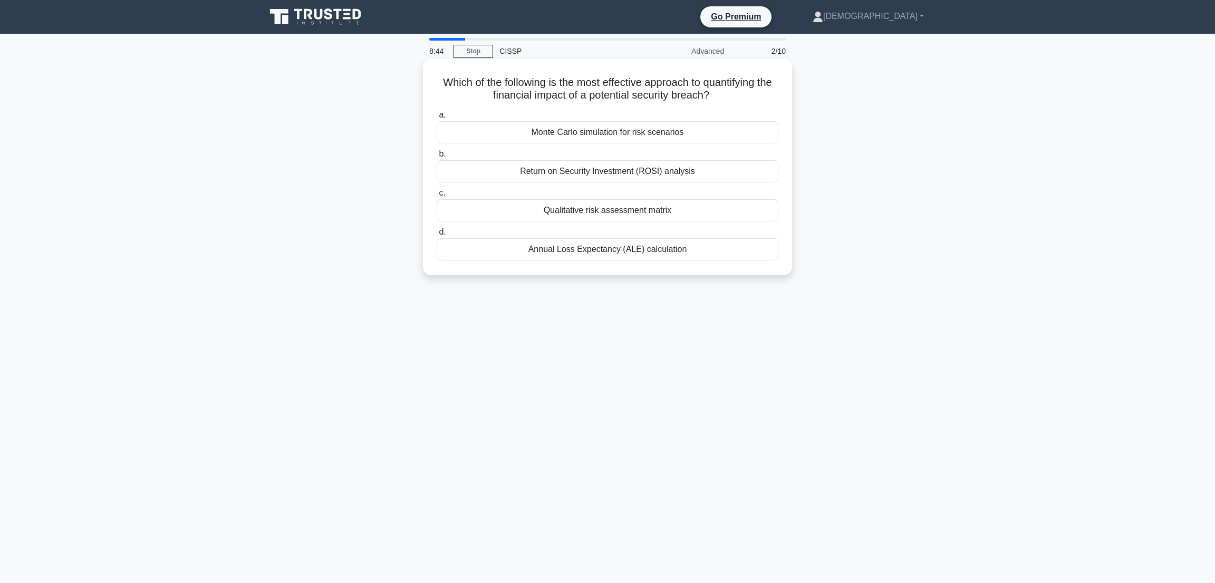
click at [437, 236] on input "d. Annual Loss Expectancy (ALE) calculation" at bounding box center [437, 232] width 0 height 7
click at [976, 422] on main "8:39 Stop CISSP Advanced 3/10 In a federated identity environment, which protoc…" at bounding box center [607, 309] width 1215 height 550
copy div "In a federated identity environment, which protocol is commonly used for exchan…"
drag, startPoint x: 436, startPoint y: 82, endPoint x: 746, endPoint y: 285, distance: 370.9
click at [746, 271] on div "In a federated identity environment, which protocol is commonly used for exchan…" at bounding box center [607, 167] width 361 height 208
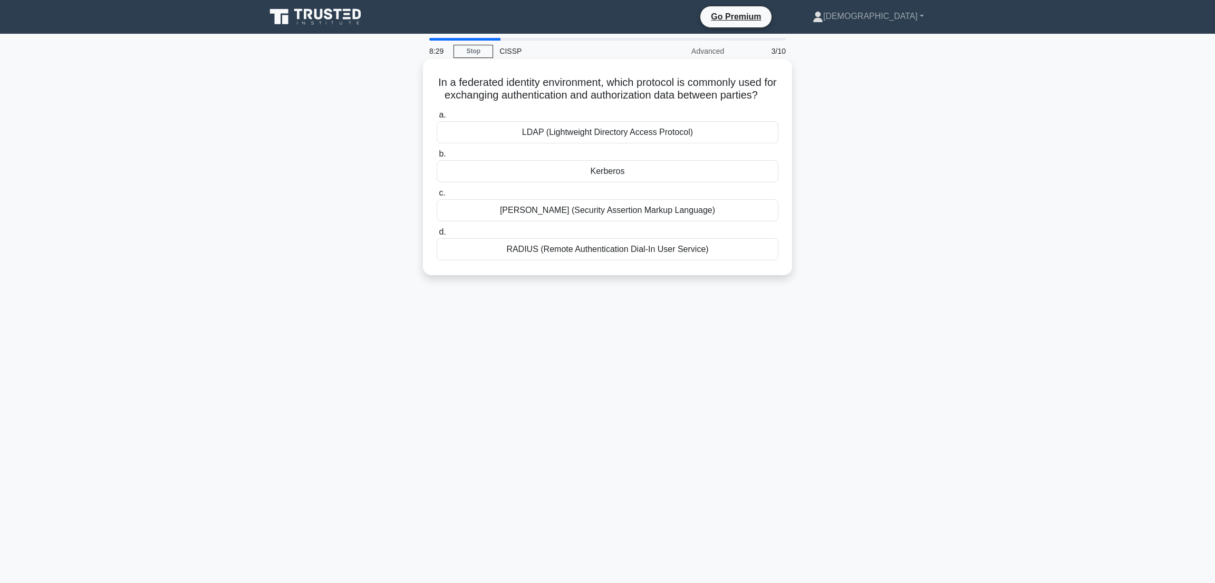
click at [502, 222] on div "SAML (Security Assertion Markup Language)" at bounding box center [608, 210] width 342 height 22
click at [437, 197] on input "c. SAML (Security Assertion Markup Language)" at bounding box center [437, 193] width 0 height 7
copy div "Which of the following is the most effective method for reinforcing security aw…"
drag, startPoint x: 438, startPoint y: 86, endPoint x: 743, endPoint y: 302, distance: 373.5
click at [743, 302] on div "8:27 Stop CISSP Advanced 4/10 Which of the following is the most effective meth…" at bounding box center [608, 302] width 696 height 528
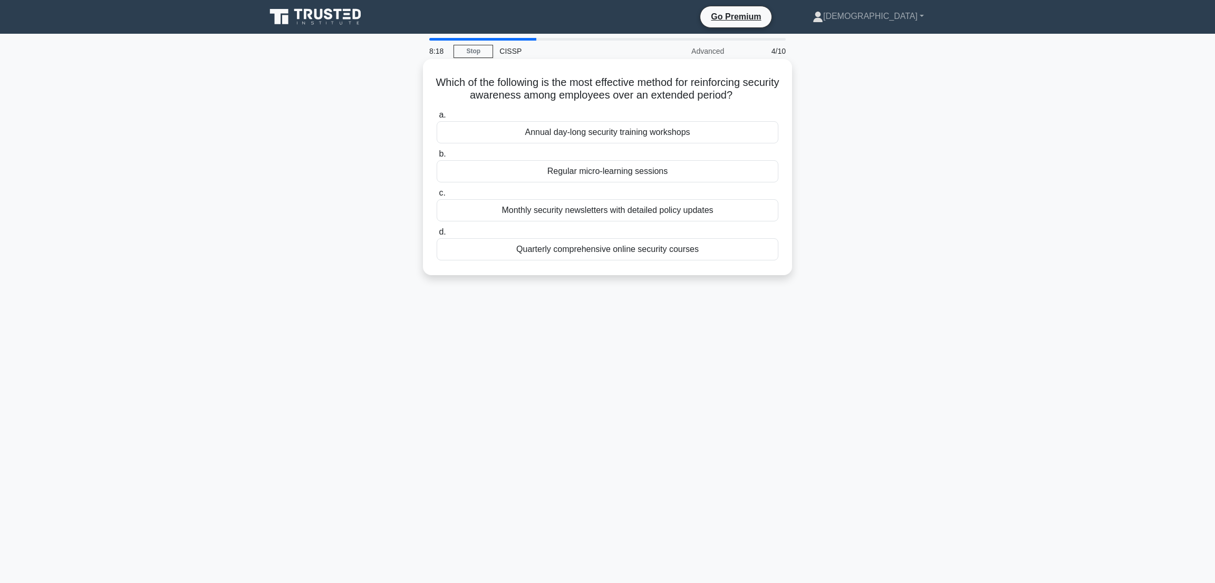
click at [488, 163] on div "Regular micro-learning sessions" at bounding box center [608, 171] width 342 height 22
click at [437, 158] on input "b. Regular micro-learning sessions" at bounding box center [437, 154] width 0 height 7
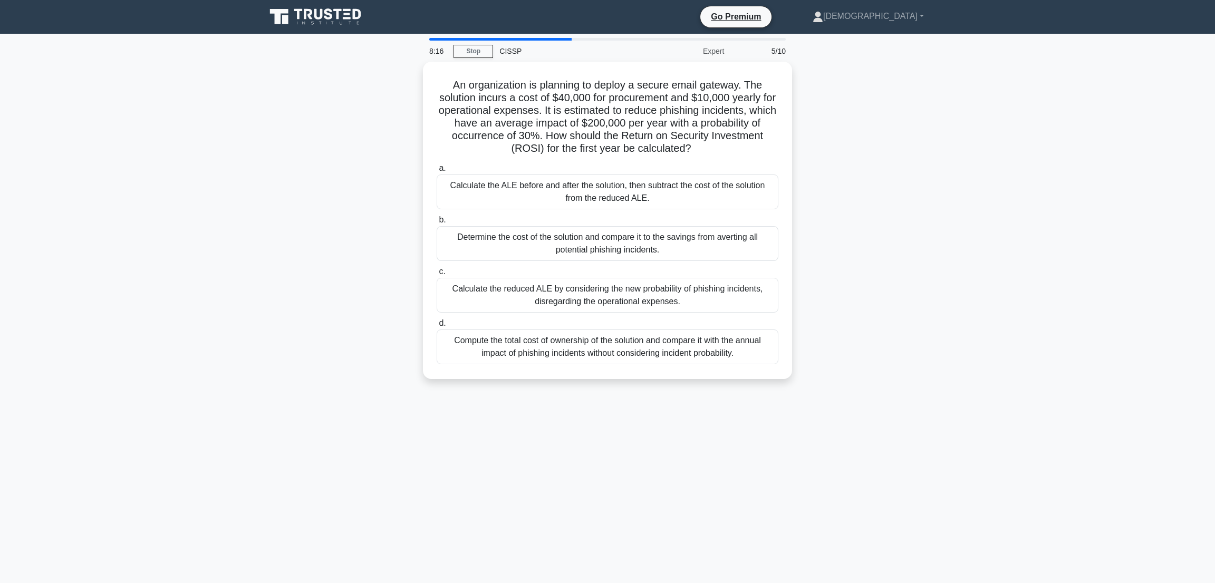
copy div "An organization is planning to deploy a secure email gateway. The solution incu…"
drag, startPoint x: 445, startPoint y: 81, endPoint x: 757, endPoint y: 453, distance: 485.3
click at [757, 453] on div "8:16 Stop CISSP Expert 5/10 An organization is planning to deploy a secure emai…" at bounding box center [608, 302] width 696 height 528
click at [464, 195] on div "Calculate the ALE before and after the solution, then subtract the cost of the …" at bounding box center [608, 189] width 342 height 35
click at [437, 169] on input "a. Calculate the ALE before and after the solution, then subtract the cost of t…" at bounding box center [437, 165] width 0 height 7
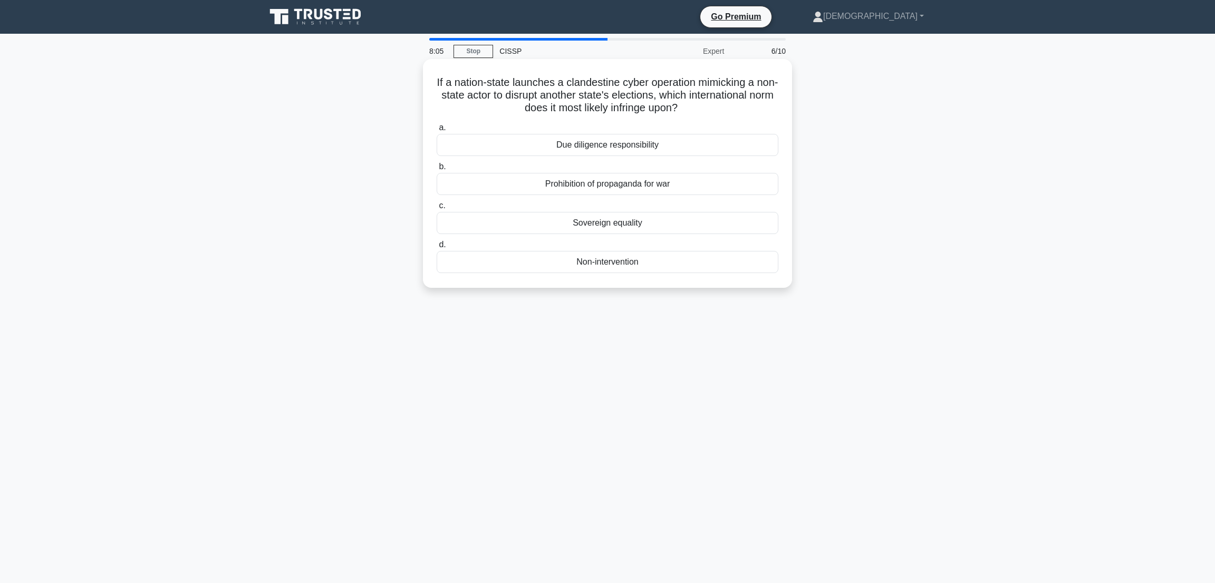
copy div "If a nation-state launches a clandestine cyber operation mimicking a non-state …"
drag, startPoint x: 439, startPoint y: 87, endPoint x: 676, endPoint y: 261, distance: 294.0
click at [676, 261] on div "If a nation-state launches a clandestine cyber operation mimicking a non-state …" at bounding box center [607, 173] width 361 height 221
click at [501, 262] on div "Non-intervention" at bounding box center [608, 262] width 342 height 22
click at [437, 248] on input "d. Non-intervention" at bounding box center [437, 245] width 0 height 7
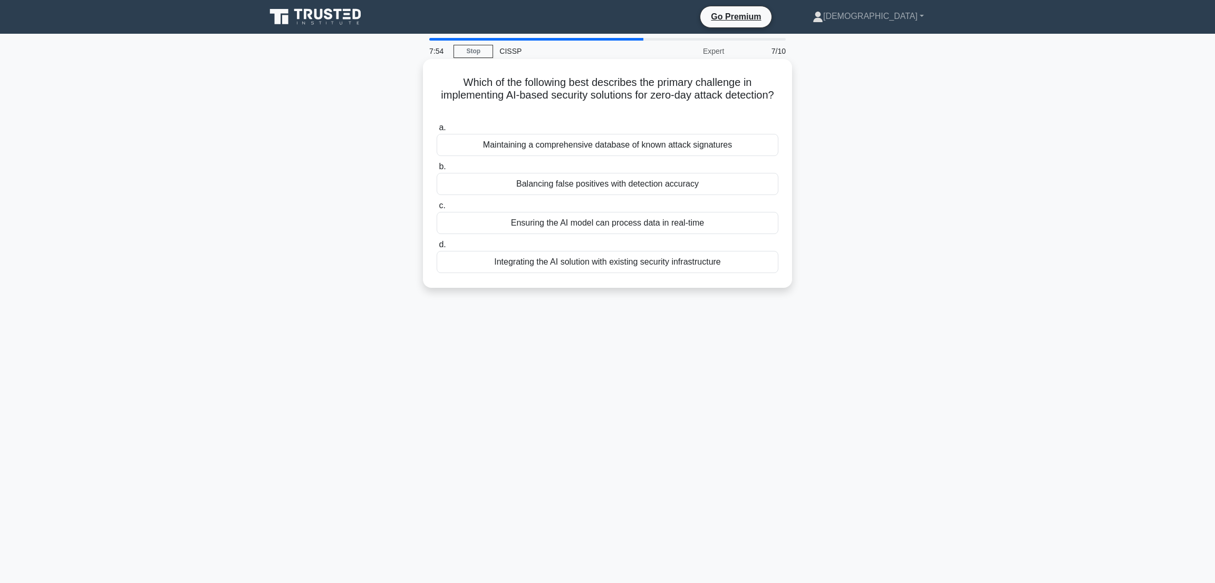
copy div "Which of the following best describes the primary challenge in implementing AI-…"
drag, startPoint x: 454, startPoint y: 82, endPoint x: 742, endPoint y: 266, distance: 341.4
click at [742, 266] on div "Which of the following best describes the primary challenge in implementing AI-…" at bounding box center [607, 173] width 361 height 221
click at [526, 185] on div "Balancing false positives with detection accuracy" at bounding box center [608, 184] width 342 height 22
click at [437, 170] on input "b. Balancing false positives with detection accuracy" at bounding box center [437, 167] width 0 height 7
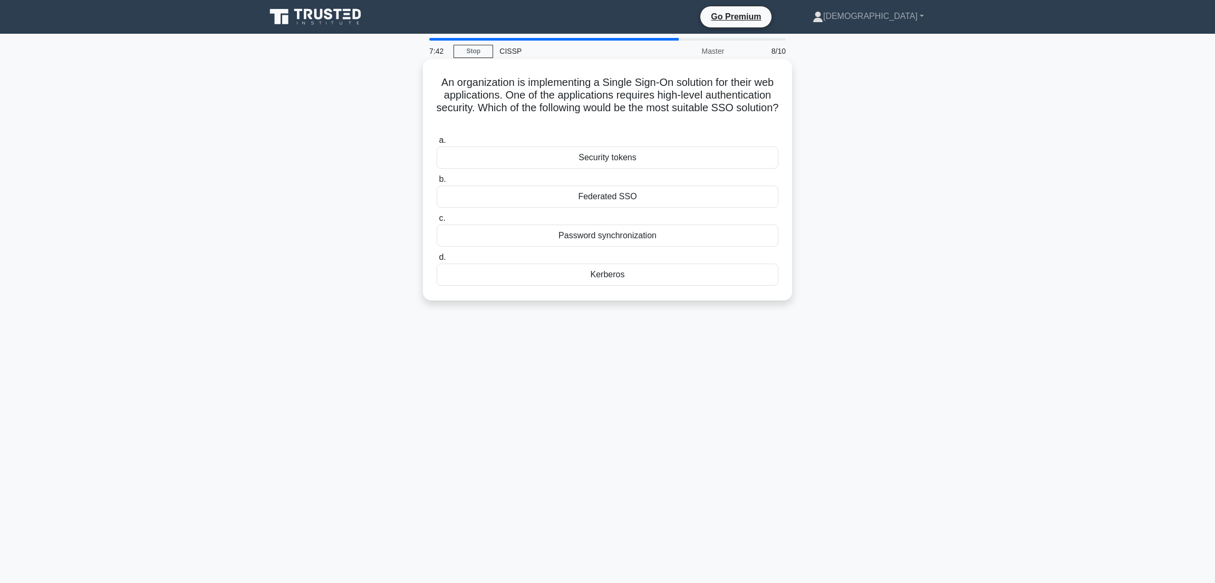
copy div "An organization is implementing a Single Sign-On solution for their web applica…"
drag, startPoint x: 445, startPoint y: 83, endPoint x: 724, endPoint y: 286, distance: 345.0
click at [724, 286] on div "An organization is implementing a Single Sign-On solution for their web applica…" at bounding box center [607, 179] width 361 height 233
click at [485, 275] on div "Kerberos" at bounding box center [608, 275] width 342 height 22
click at [437, 261] on input "d. Kerberos" at bounding box center [437, 257] width 0 height 7
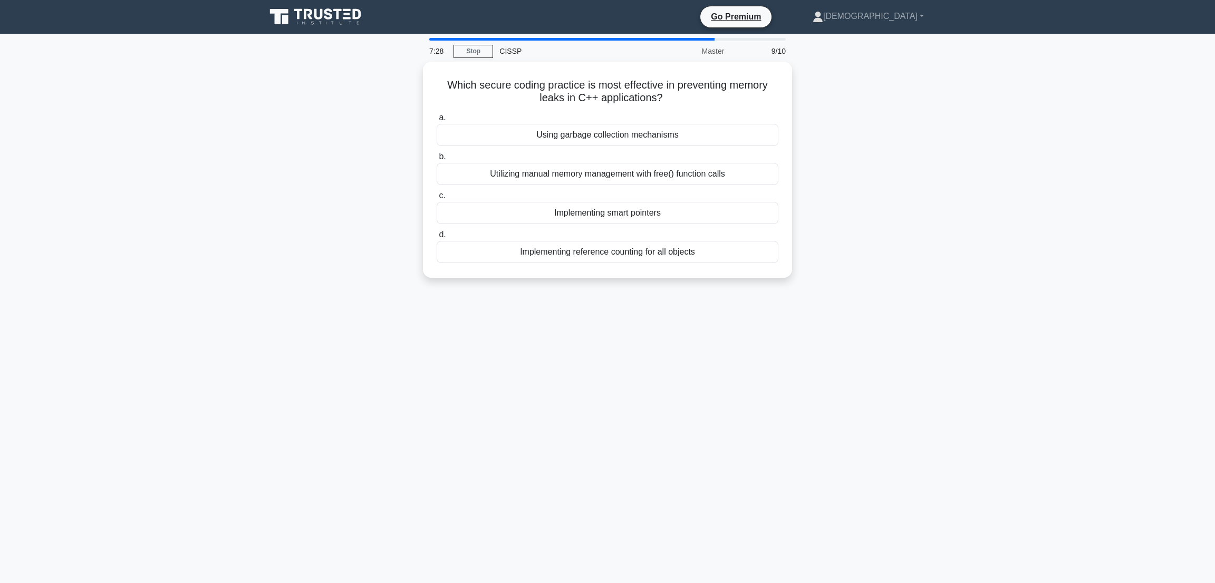
copy div "Which secure coding practice is most effective in preventing memory leaks in C+…"
drag, startPoint x: 431, startPoint y: 87, endPoint x: 720, endPoint y: 292, distance: 354.4
click at [720, 292] on div "7:28 Stop CISSP Master 9/10 Which secure coding practice is most effective in p…" at bounding box center [608, 302] width 696 height 528
click at [474, 210] on div "Implementing smart pointers" at bounding box center [608, 210] width 342 height 22
click at [437, 197] on input "c. Implementing smart pointers" at bounding box center [437, 193] width 0 height 7
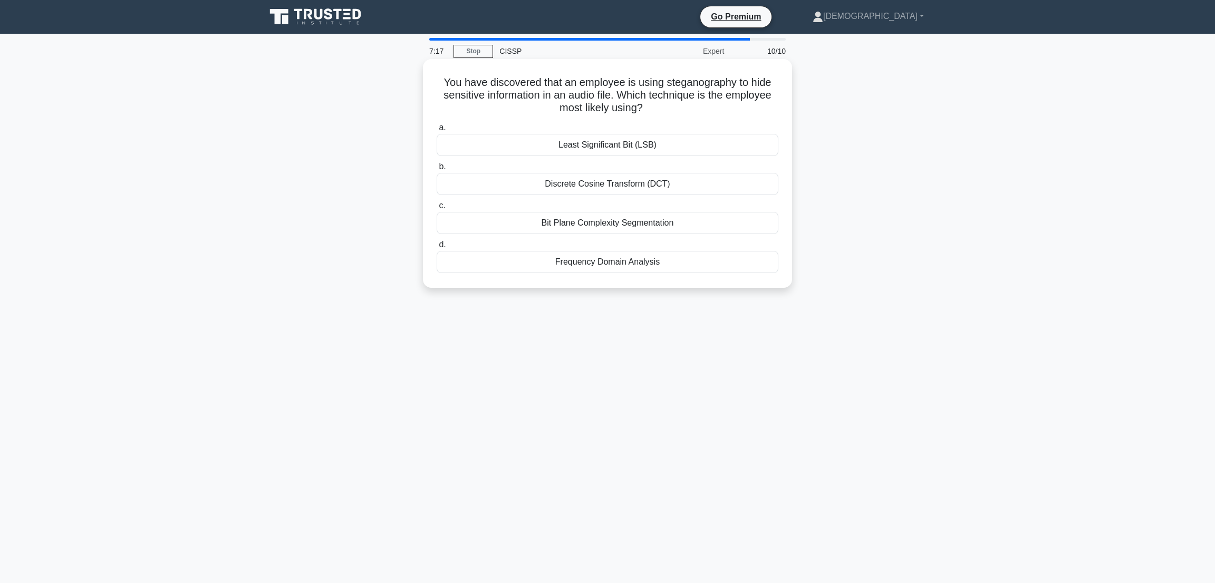
copy div "You have discovered that an employee is using steganography to hide sensitive i…"
drag, startPoint x: 442, startPoint y: 87, endPoint x: 731, endPoint y: 260, distance: 336.5
click at [731, 260] on div "You have discovered that an employee is using steganography to hide sensitive i…" at bounding box center [607, 173] width 361 height 221
click at [466, 273] on div "Frequency Domain Analysis" at bounding box center [608, 262] width 342 height 22
click at [437, 248] on input "d. Frequency Domain Analysis" at bounding box center [437, 245] width 0 height 7
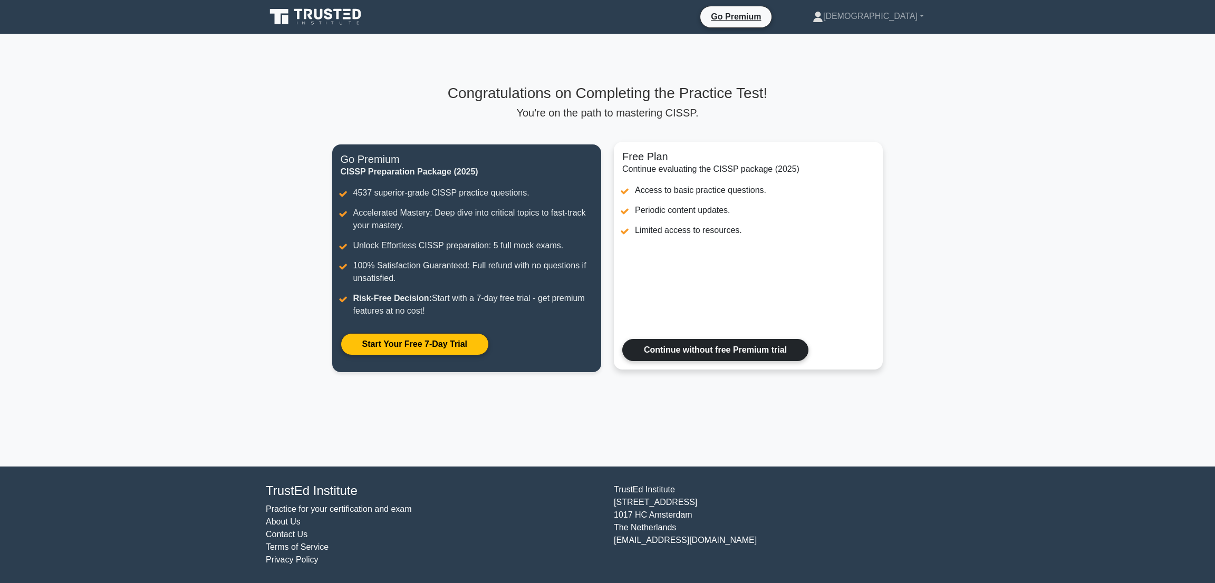
click at [746, 352] on link "Continue without free Premium trial" at bounding box center [716, 350] width 186 height 22
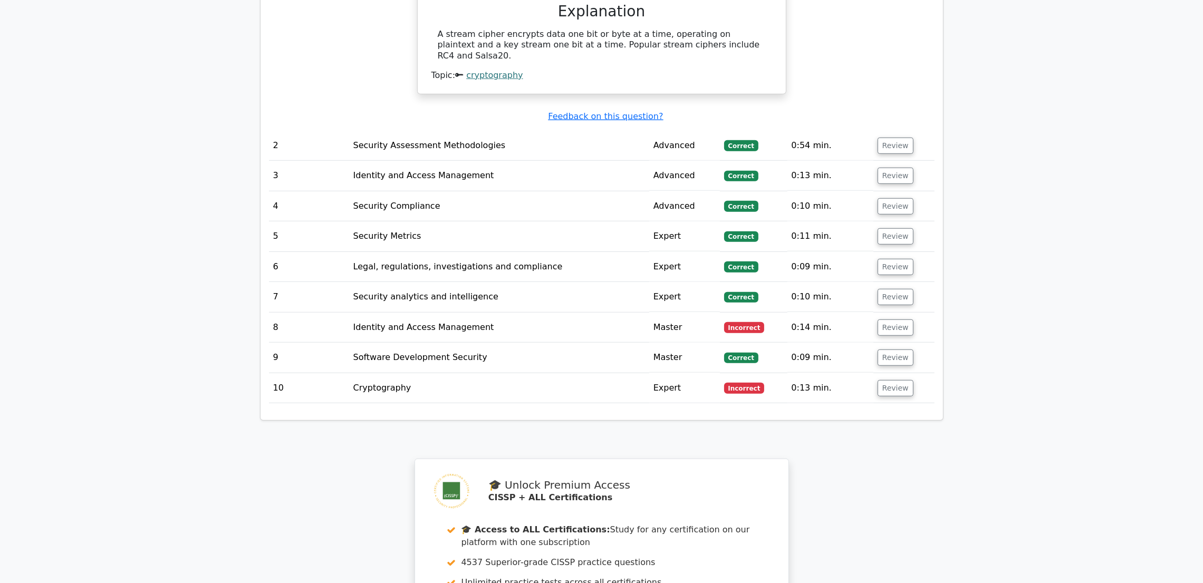
scroll to position [1514, 0]
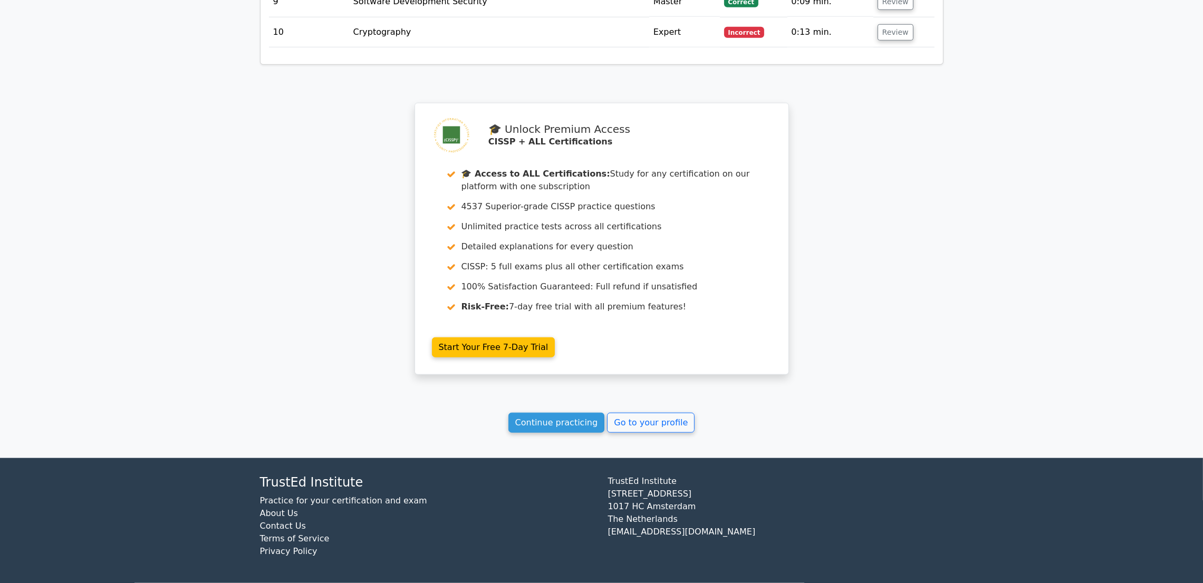
click at [658, 416] on link "Go to your profile" at bounding box center [651, 423] width 88 height 20
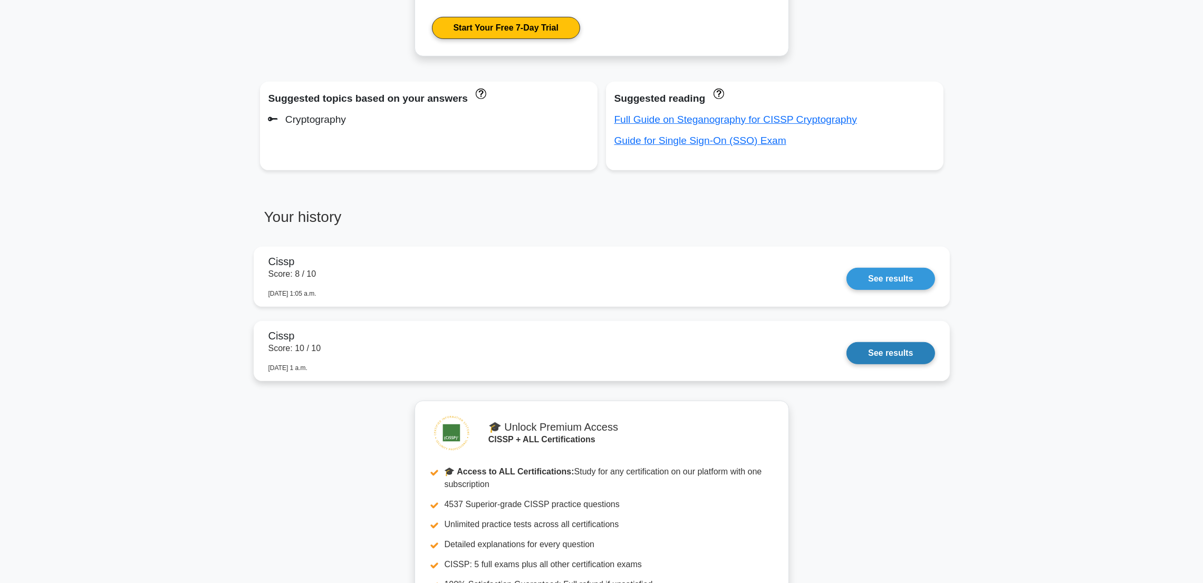
scroll to position [708, 0]
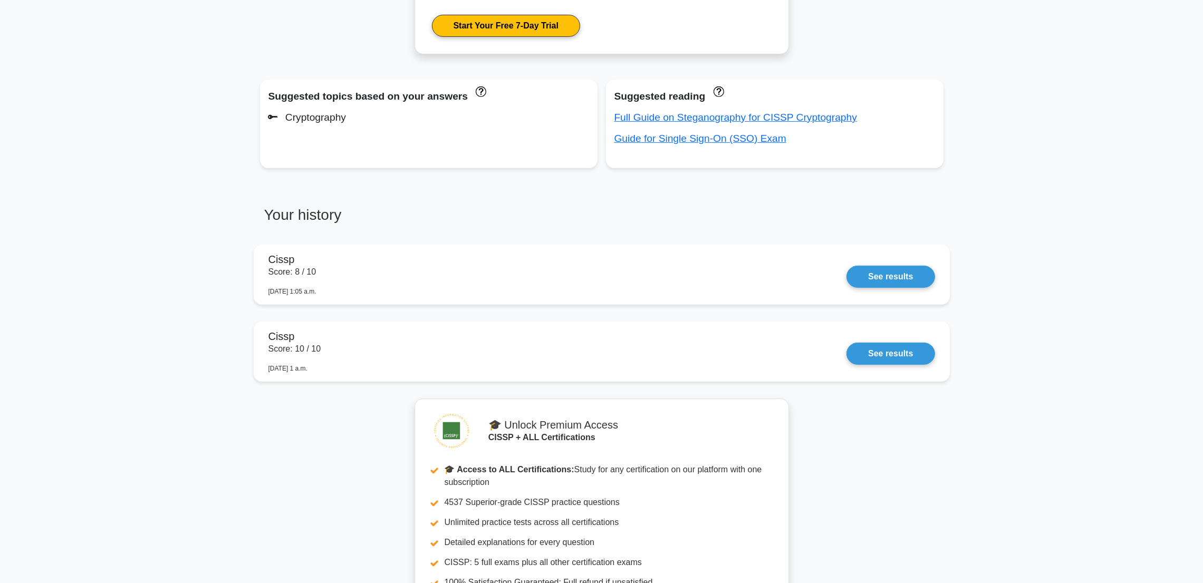
click at [11, 176] on main "Your level: Cissp Advanced Continue practicing You have answered less than 30 q…" at bounding box center [601, 71] width 1203 height 1493
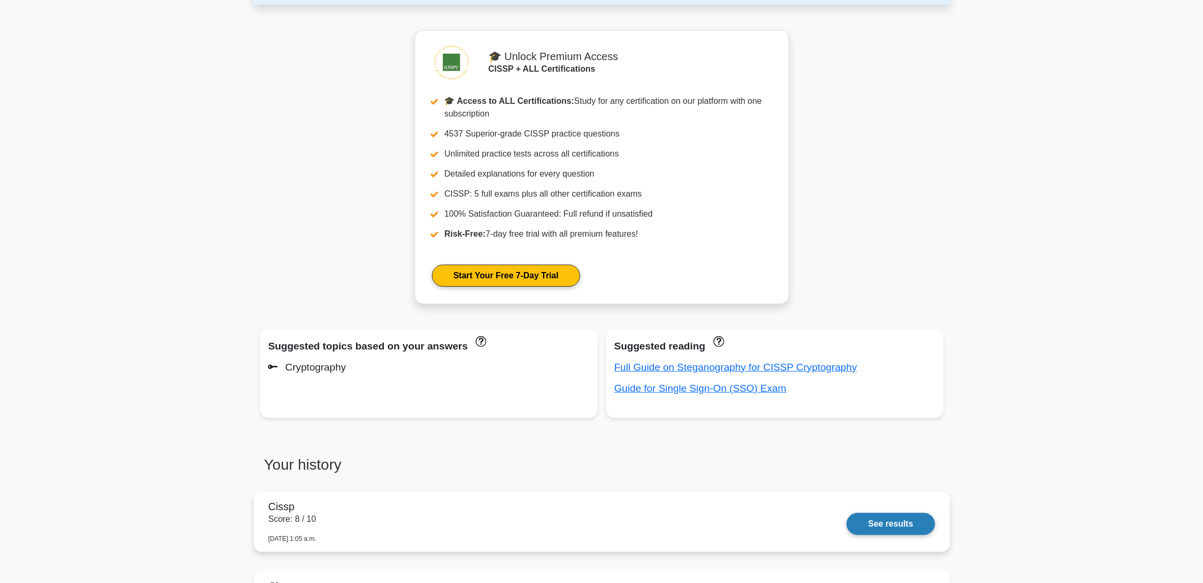
scroll to position [461, 0]
